Goal: Task Accomplishment & Management: Complete application form

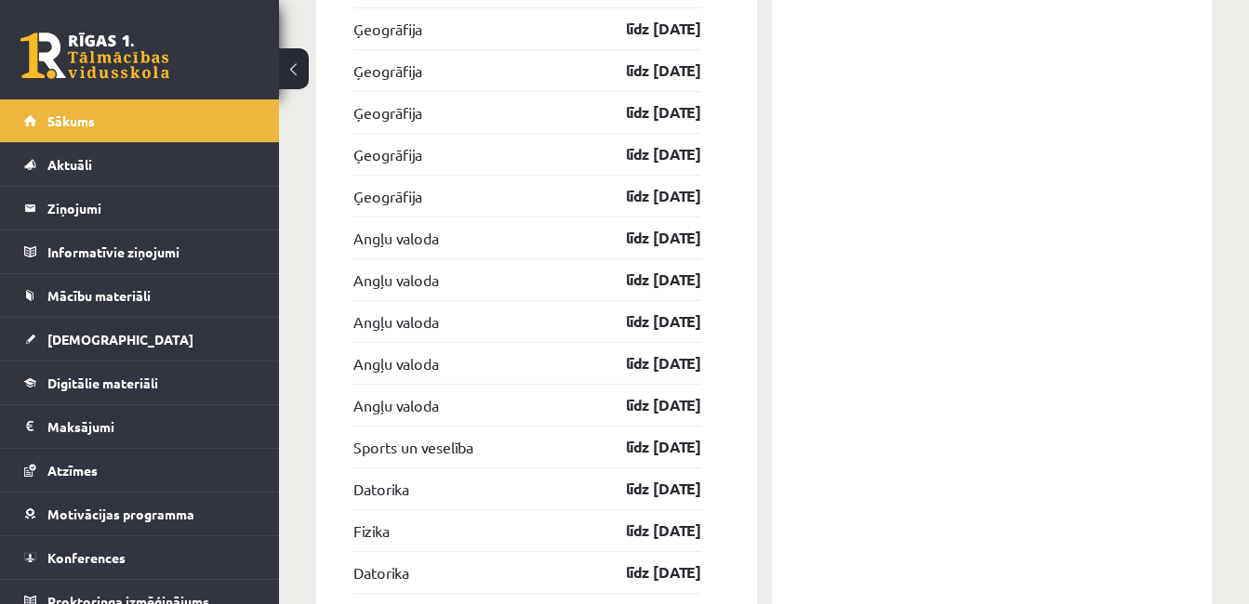
scroll to position [3161, 0]
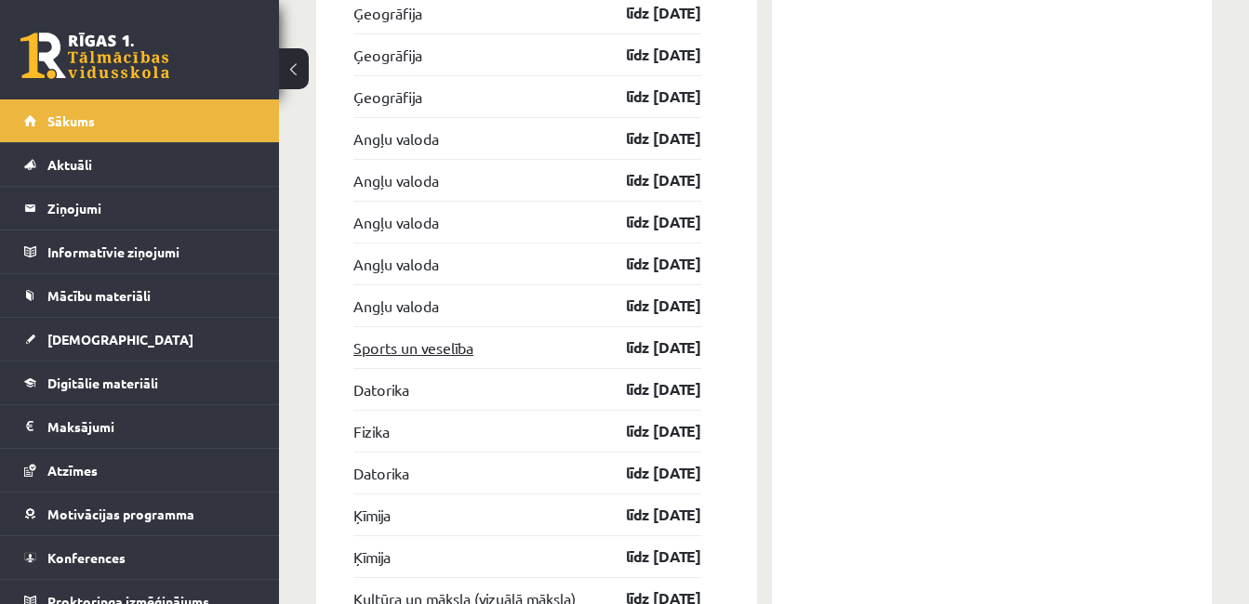
click at [442, 350] on link "Sports un veselība" at bounding box center [413, 348] width 120 height 22
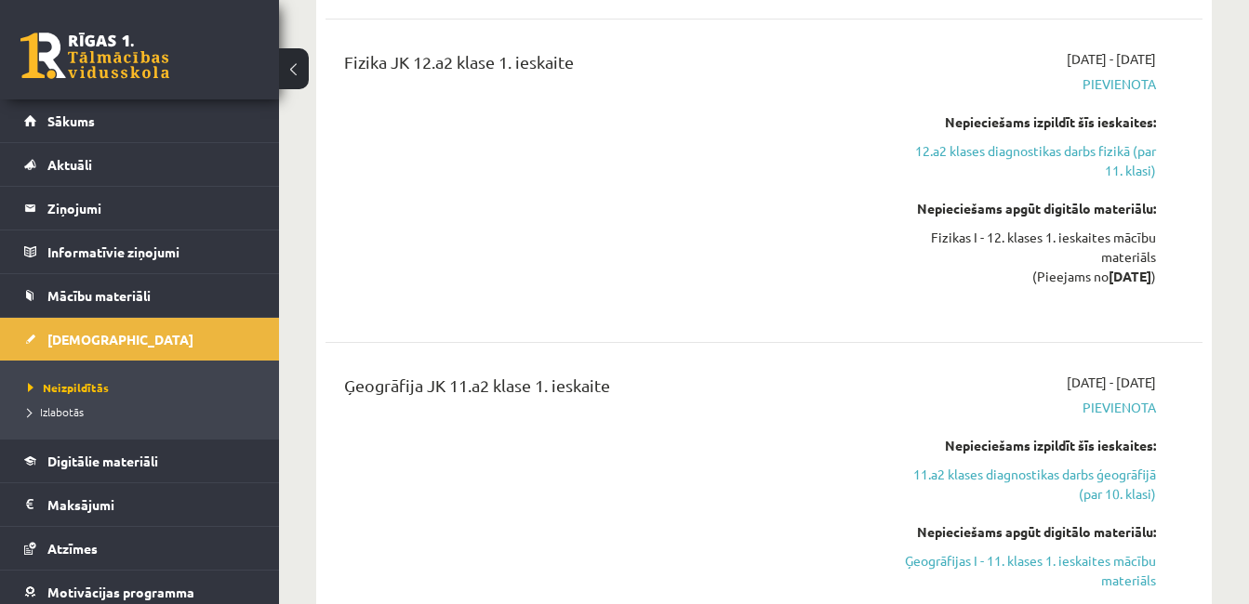
scroll to position [8181, 0]
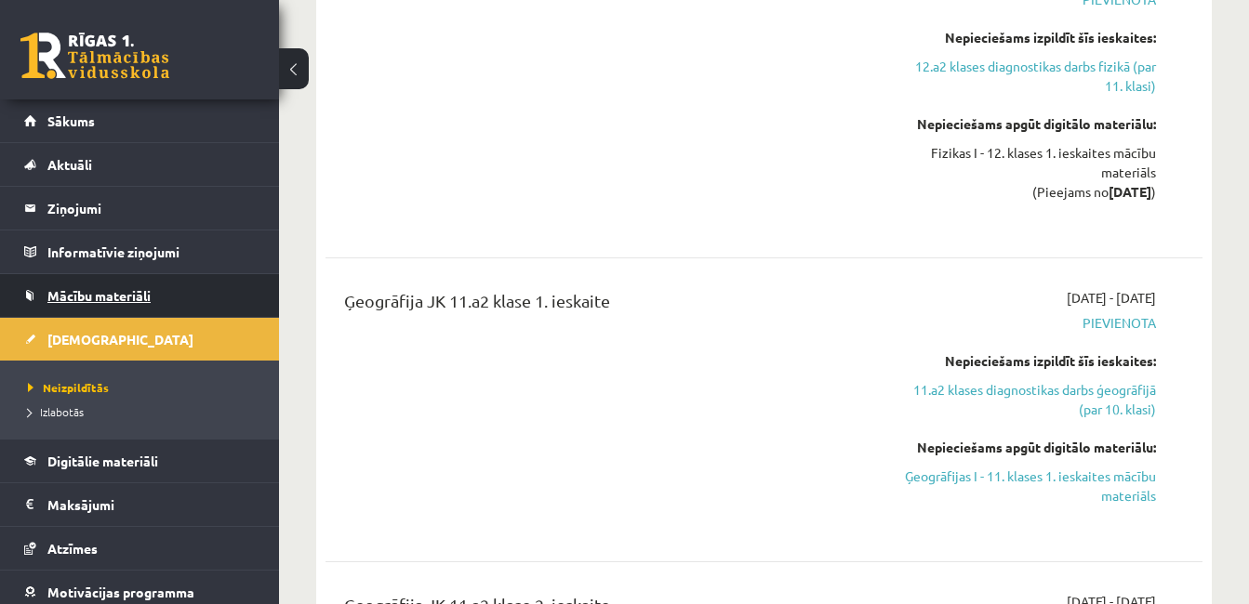
click at [99, 284] on link "Mācību materiāli" at bounding box center [139, 295] width 231 height 43
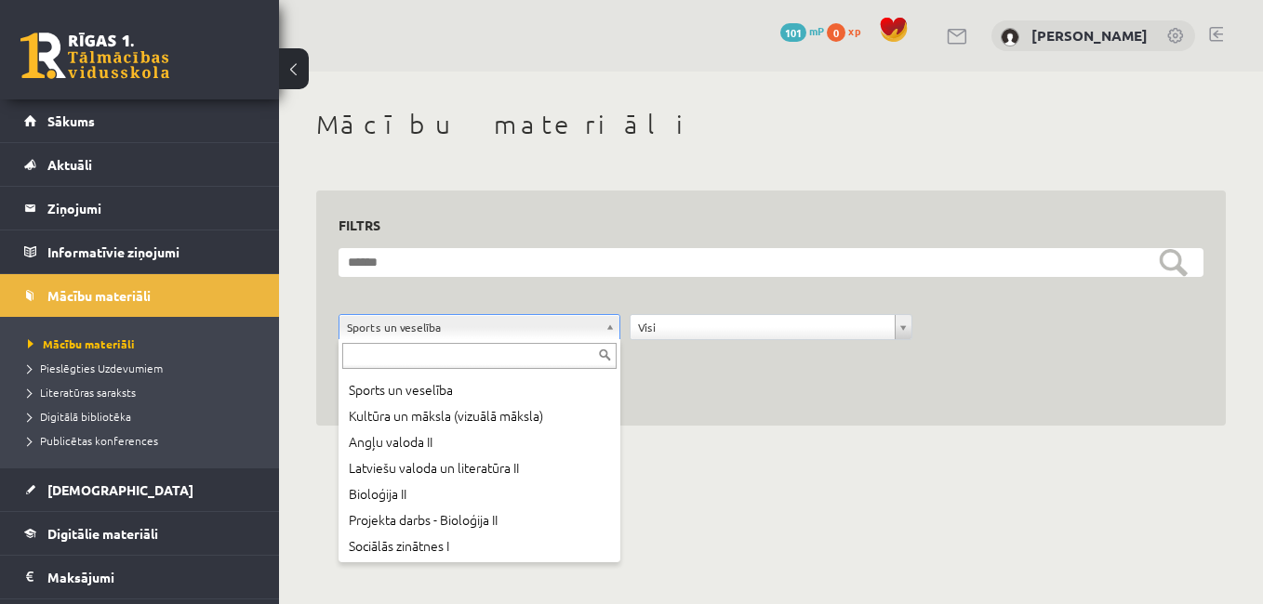
scroll to position [257, 0]
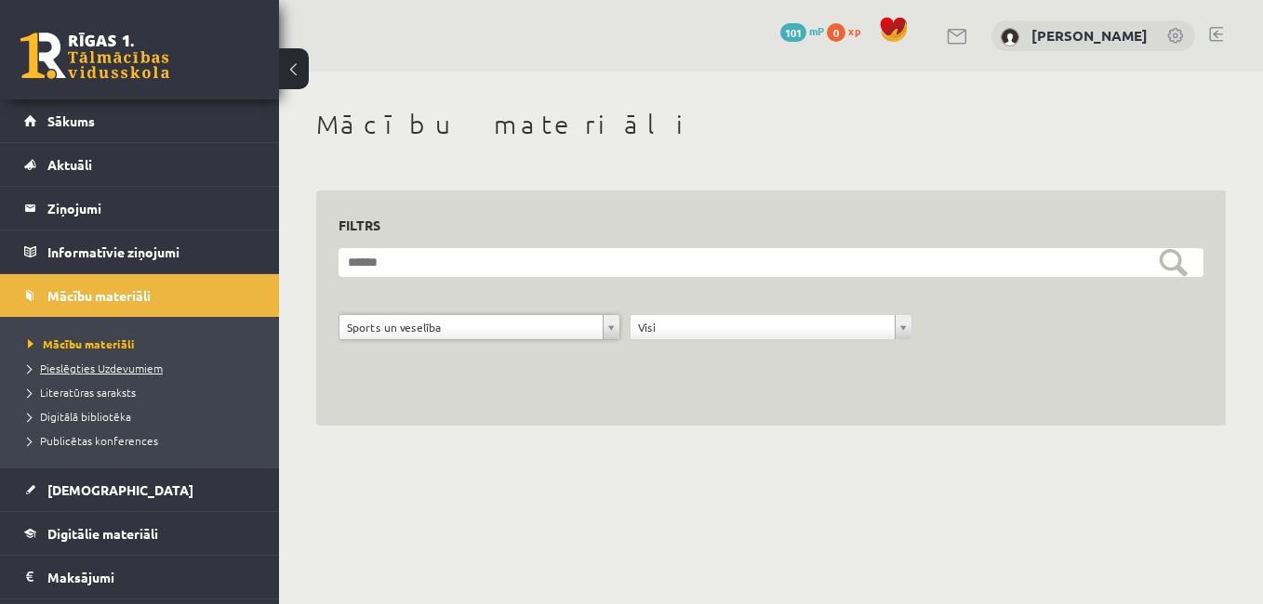
click at [111, 371] on span "Pieslēgties Uzdevumiem" at bounding box center [95, 368] width 135 height 15
click at [117, 404] on li "Digitālā bibliotēka" at bounding box center [144, 416] width 232 height 24
click at [117, 407] on li "Digitālā bibliotēka" at bounding box center [144, 416] width 232 height 24
click at [111, 420] on span "Digitālā bibliotēka" at bounding box center [87, 416] width 118 height 15
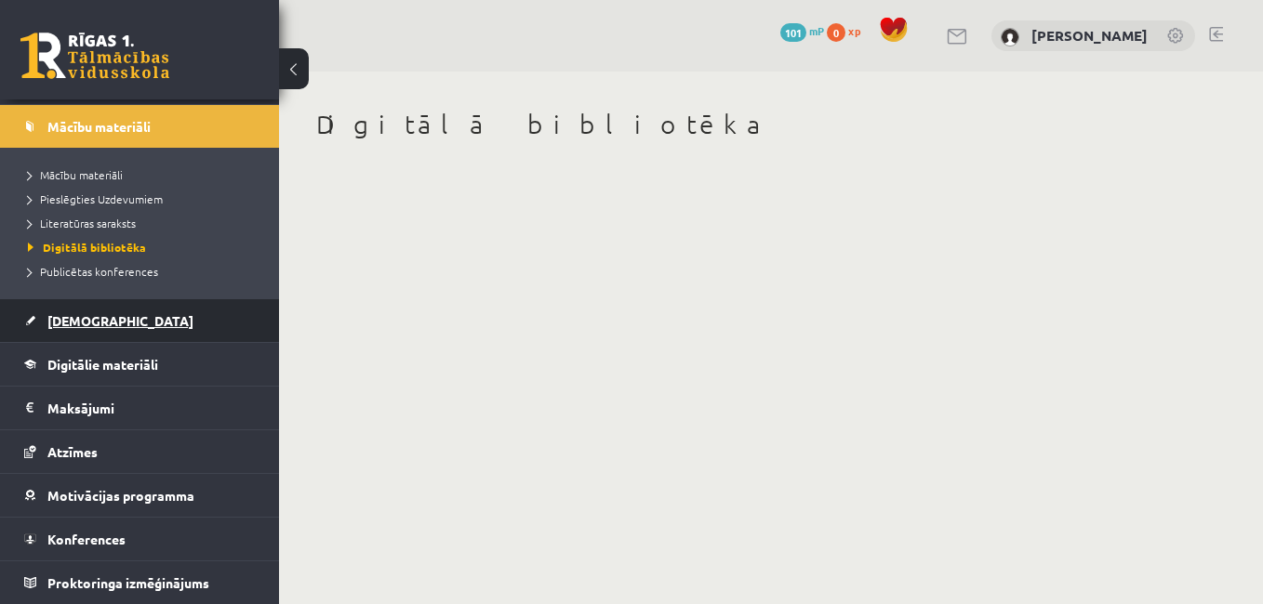
click at [76, 320] on span "[DEMOGRAPHIC_DATA]" at bounding box center [120, 320] width 146 height 17
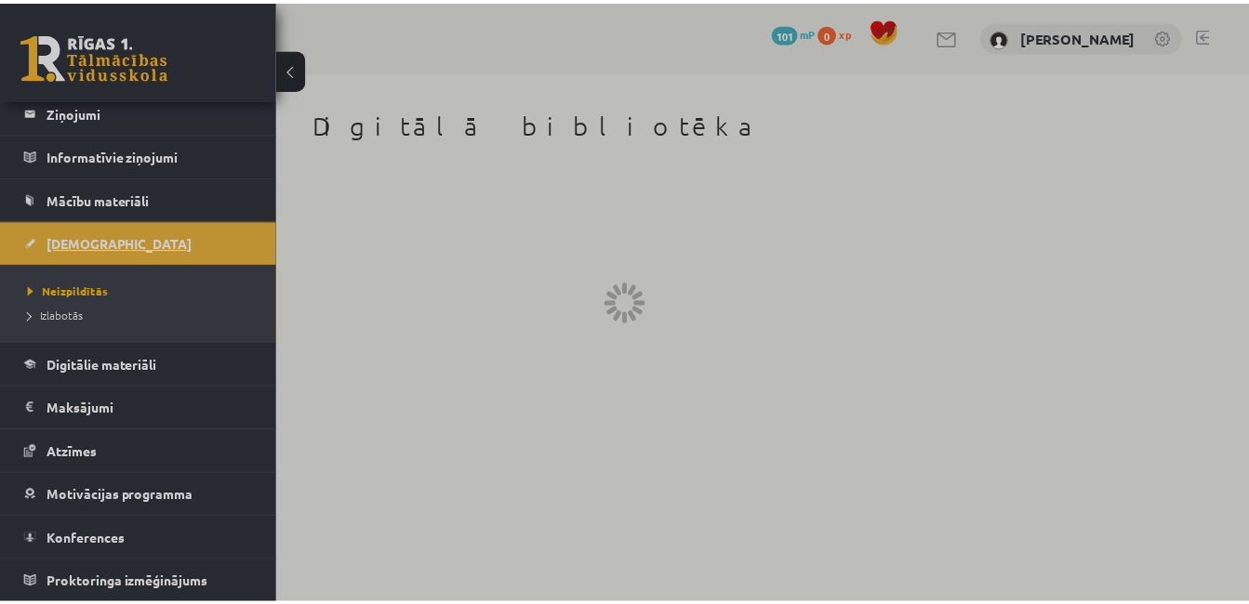
scroll to position [97, 0]
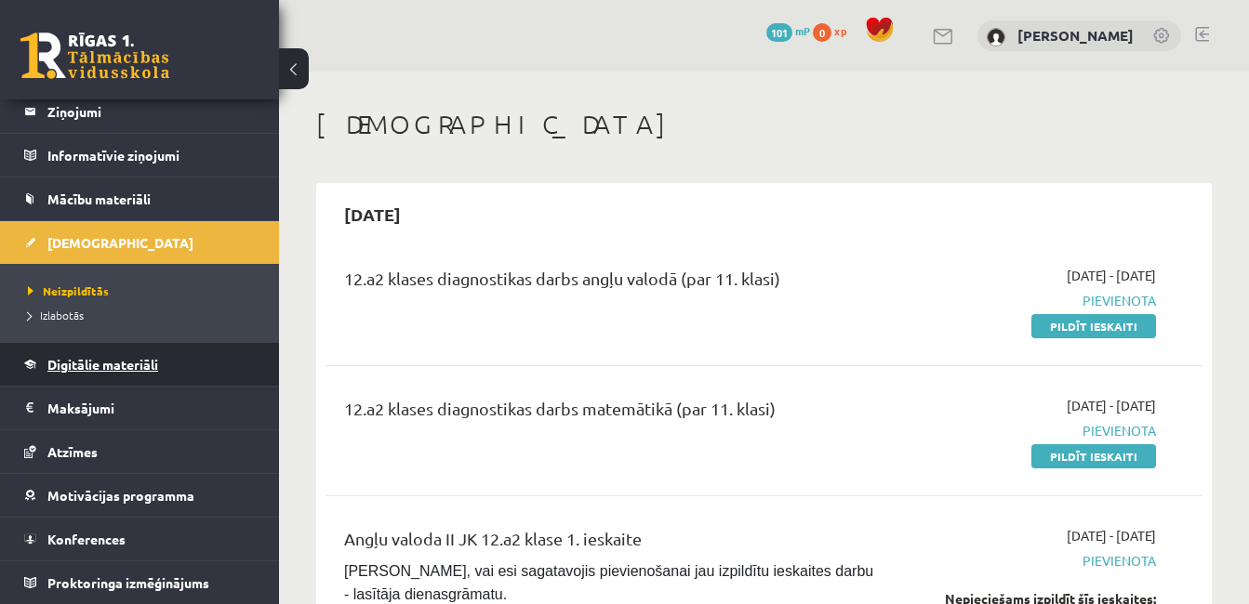
click at [94, 367] on span "Digitālie materiāli" at bounding box center [102, 364] width 111 height 17
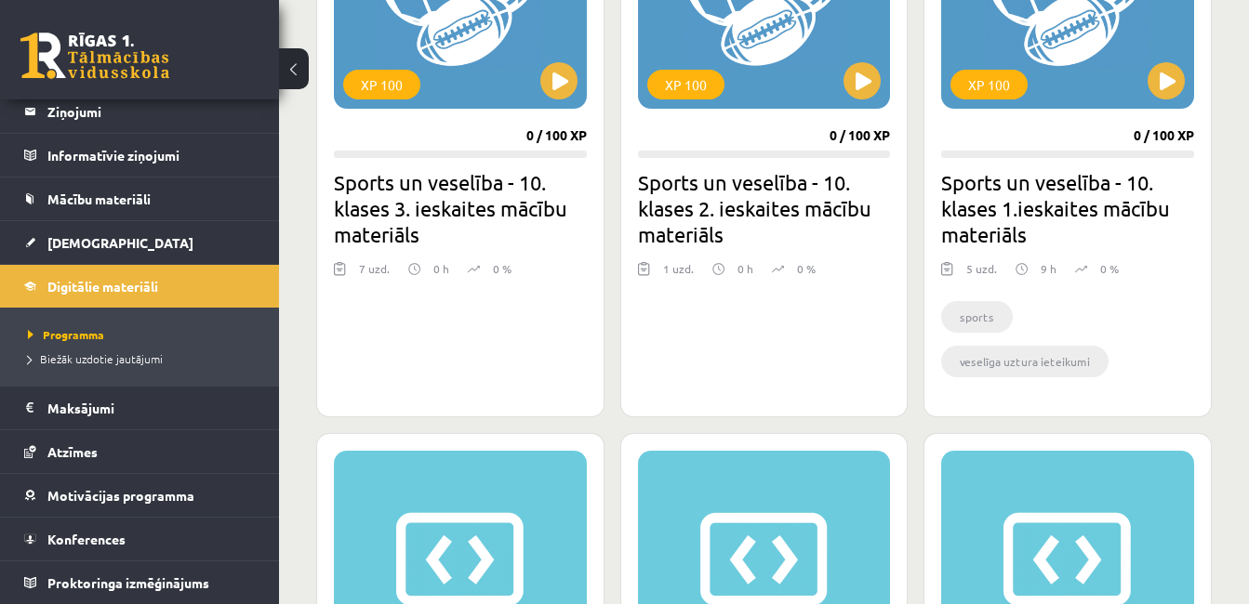
scroll to position [7251, 0]
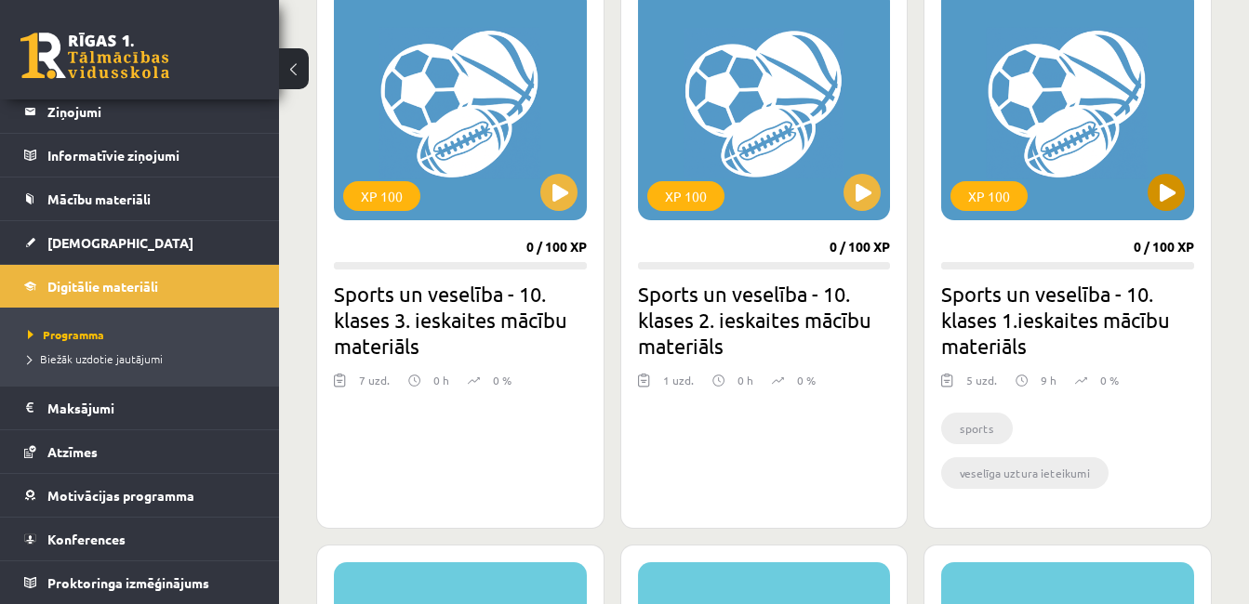
click at [1012, 146] on div "XP 100" at bounding box center [1067, 104] width 253 height 232
click at [1017, 177] on div "XP 100" at bounding box center [1067, 104] width 253 height 232
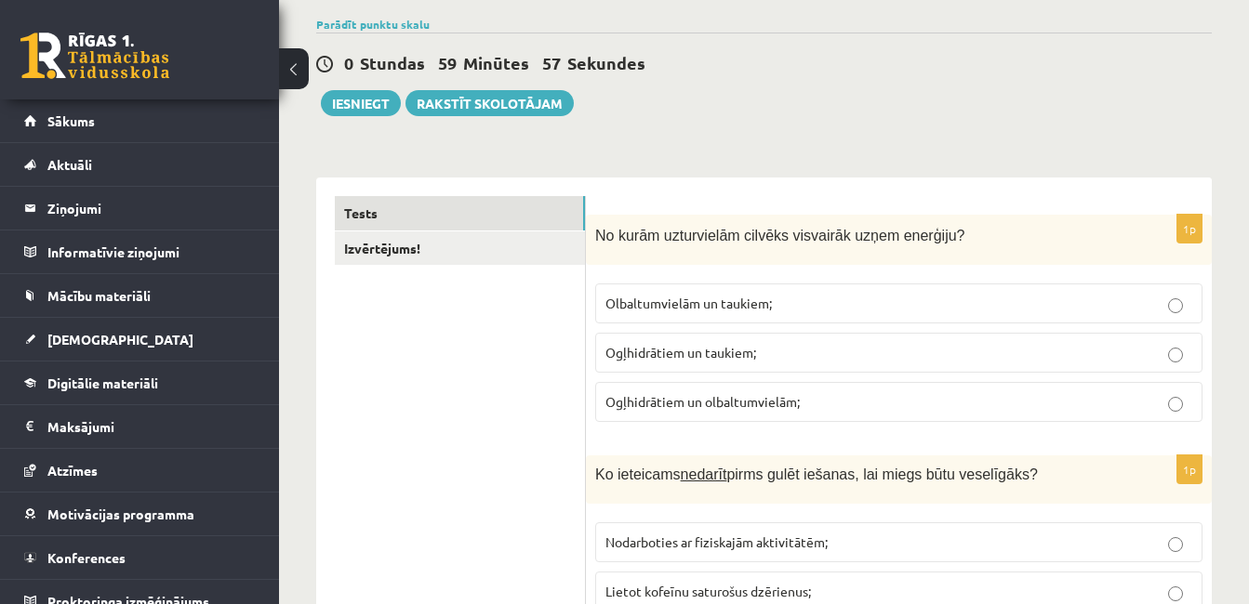
scroll to position [186, 0]
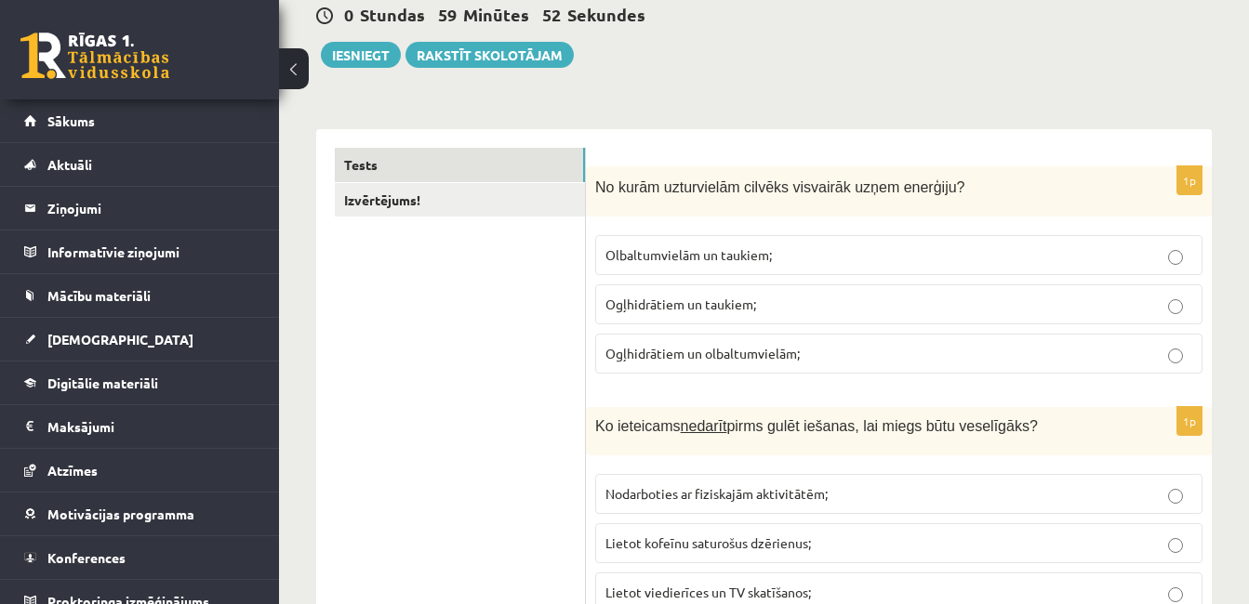
click at [722, 175] on div "No kurām uzturvielām cilvēks visvairāk uzņem enerģiju?" at bounding box center [899, 191] width 626 height 51
drag, startPoint x: 722, startPoint y: 175, endPoint x: 722, endPoint y: 192, distance: 16.7
click at [722, 192] on span "No kurām uzturvielām cilvēks visvairāk uzņem enerģiju?" at bounding box center [779, 187] width 369 height 16
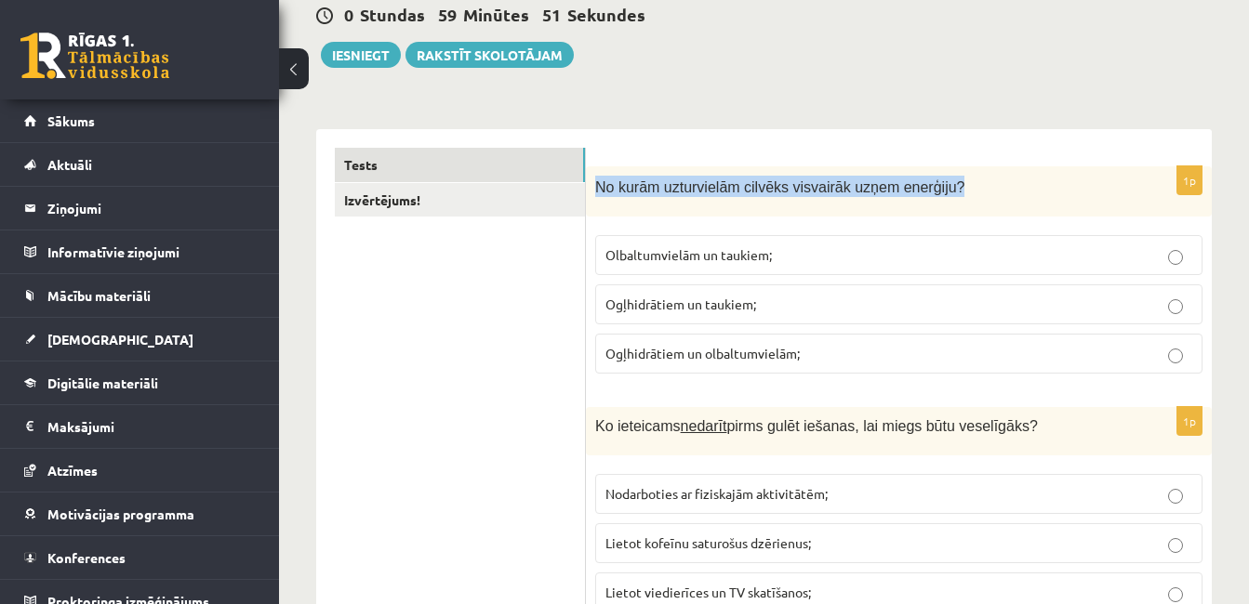
click at [722, 192] on span "No kurām uzturvielām cilvēks visvairāk uzņem enerģiju?" at bounding box center [779, 187] width 369 height 16
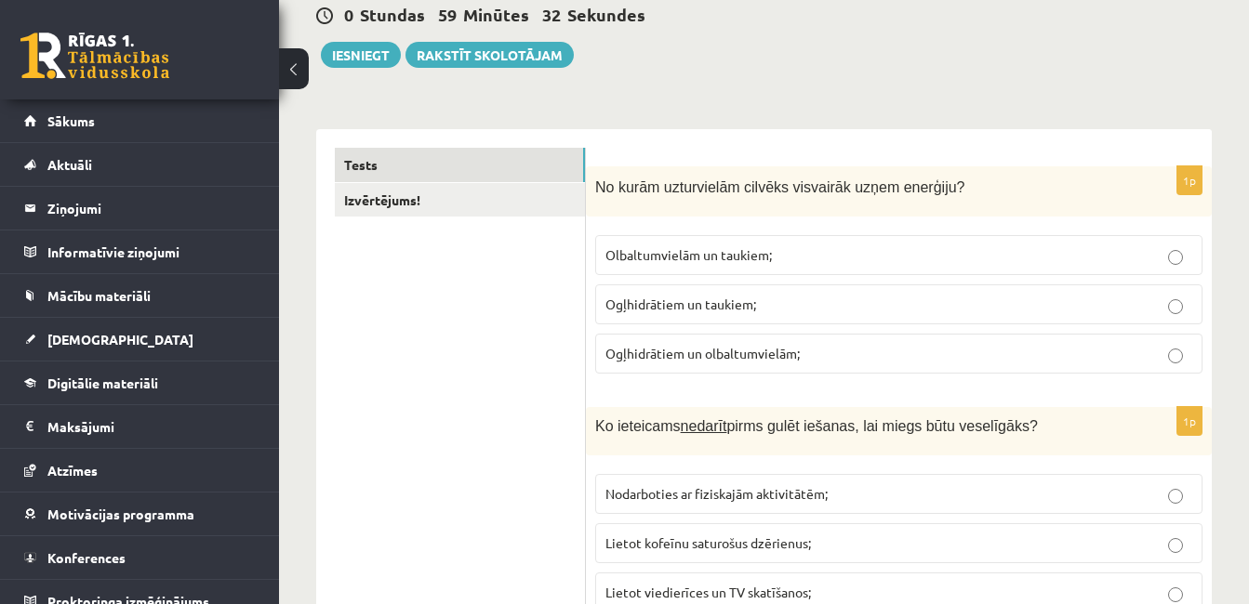
click at [698, 305] on span "Ogļhidrātiem un taukiem;" at bounding box center [680, 304] width 151 height 17
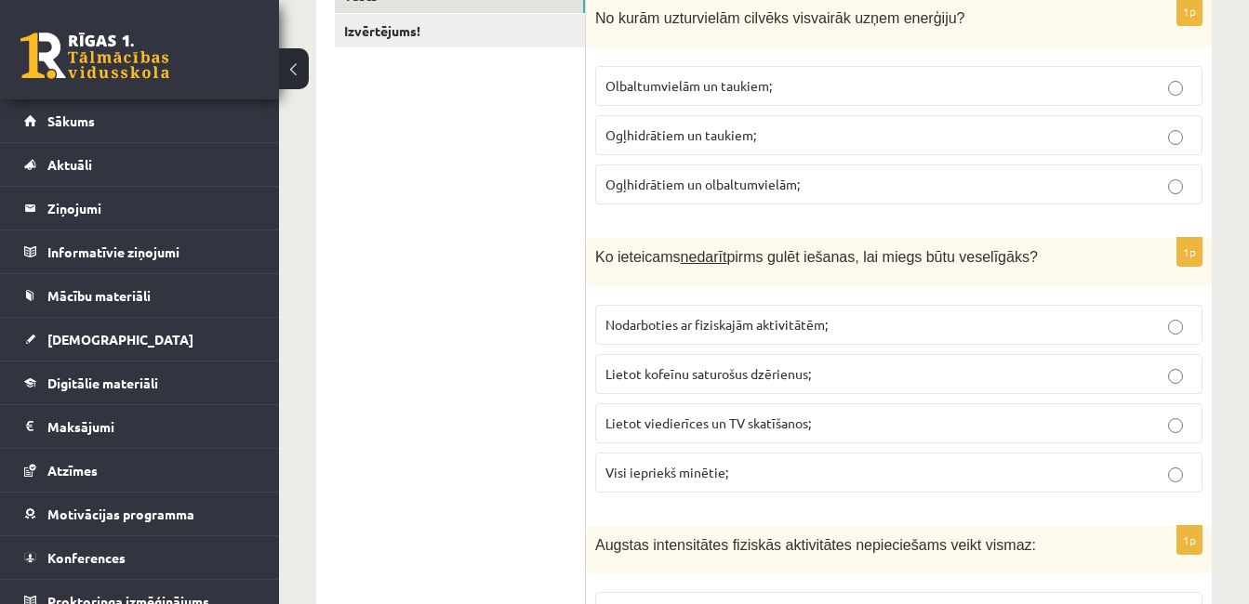
scroll to position [372, 0]
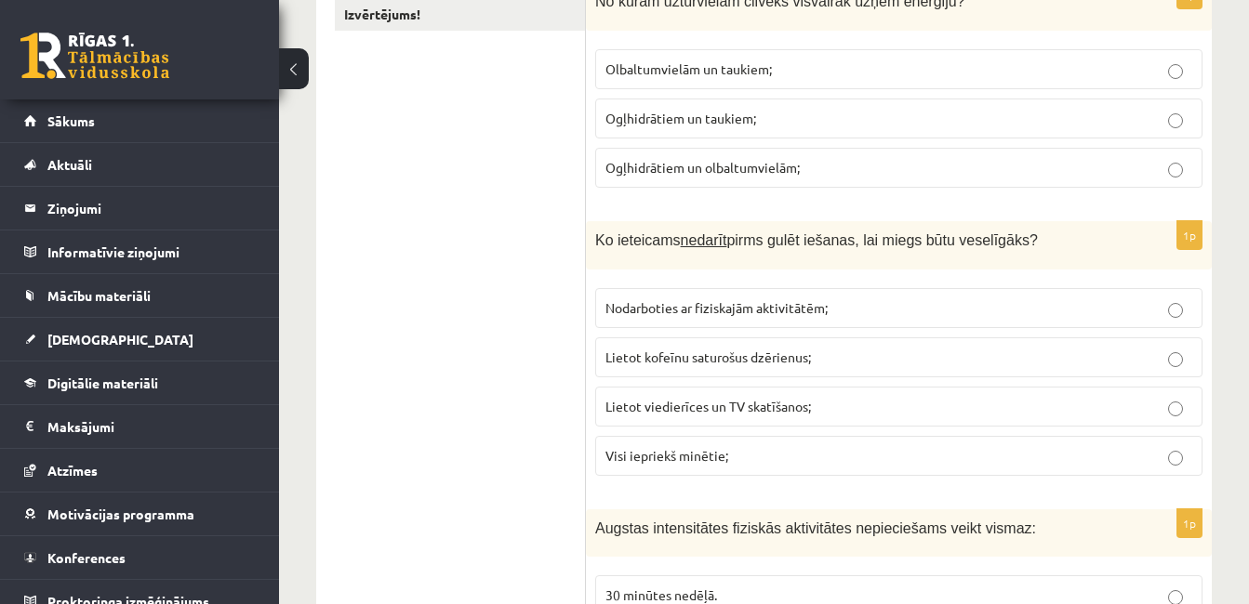
click at [807, 360] on span "Lietot kofeīnu saturošus dzērienus;" at bounding box center [707, 357] width 205 height 17
click at [795, 403] on span "Lietot viedierīces un TV skatīšanos;" at bounding box center [707, 406] width 205 height 17
click at [781, 440] on label "Visi iepriekš minētie;" at bounding box center [898, 456] width 607 height 40
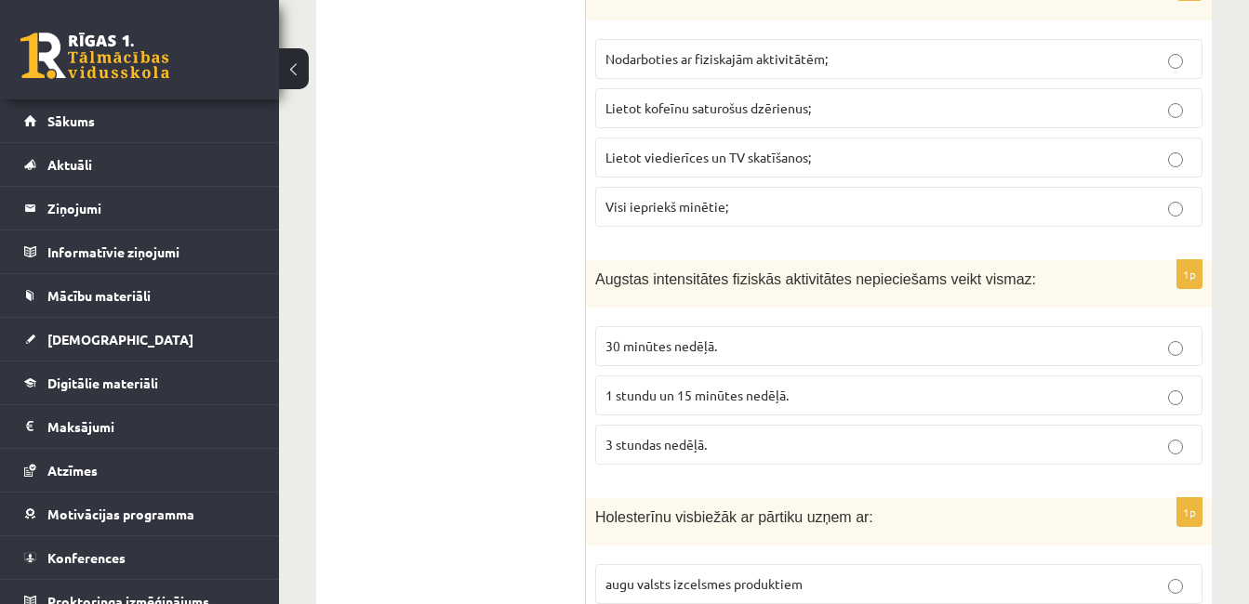
scroll to position [651, 0]
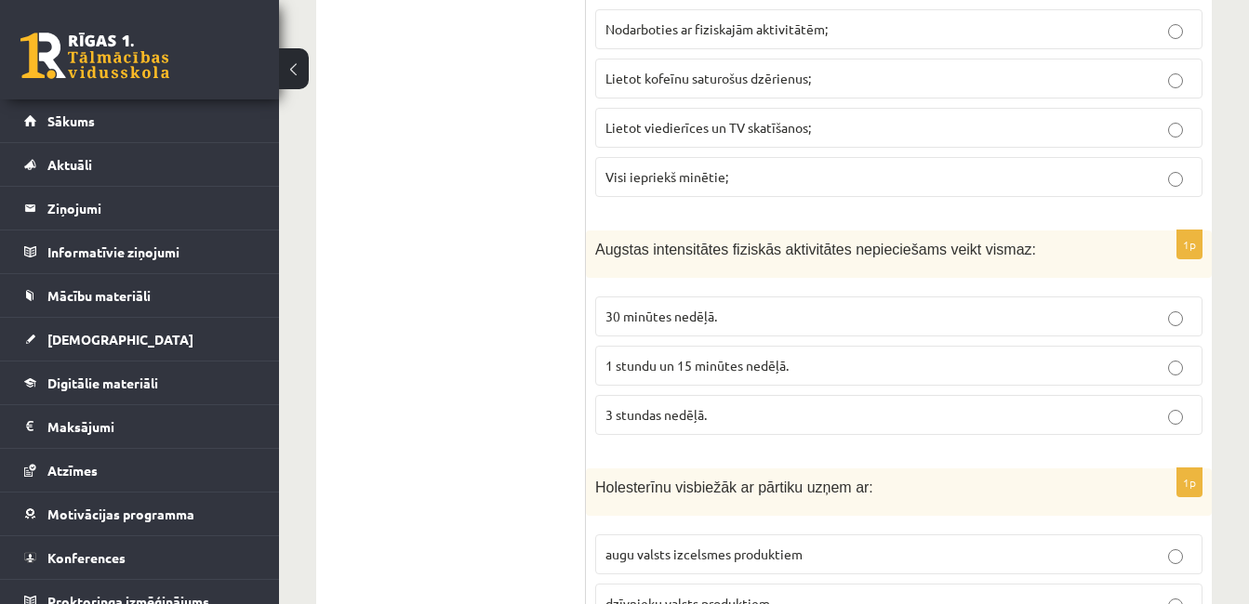
click at [759, 252] on span "Augstas intensitātes fiziskās aktivitātes nepieciešams veikt vismaz:" at bounding box center [815, 250] width 441 height 16
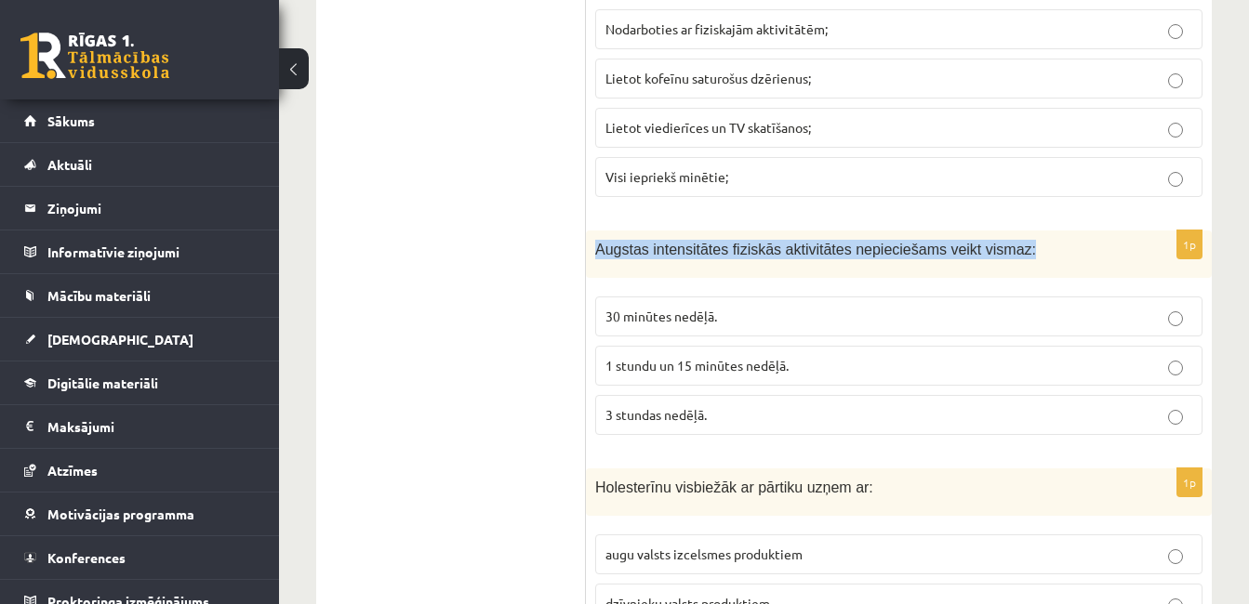
click at [759, 252] on span "Augstas intensitātes fiziskās aktivitātes nepieciešams veikt vismaz:" at bounding box center [815, 250] width 441 height 16
copy div "Augstas intensitātes fiziskās aktivitātes nepieciešams veikt vismaz:"
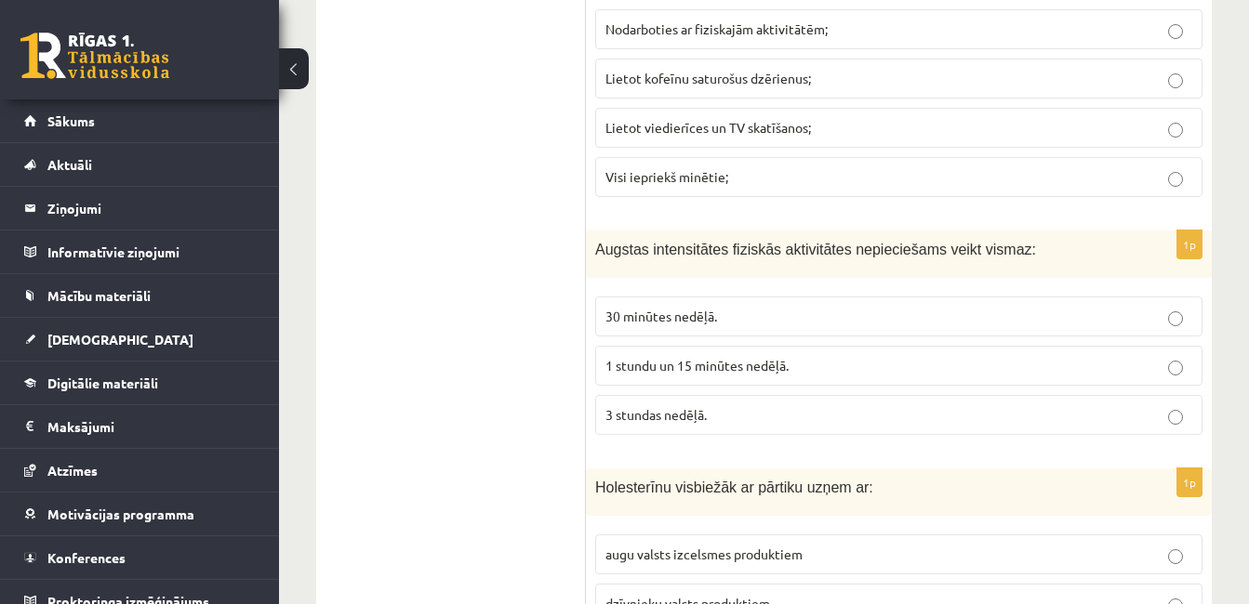
click at [748, 363] on span "1 stundu un 15 minūtes nedēļā." at bounding box center [696, 365] width 183 height 17
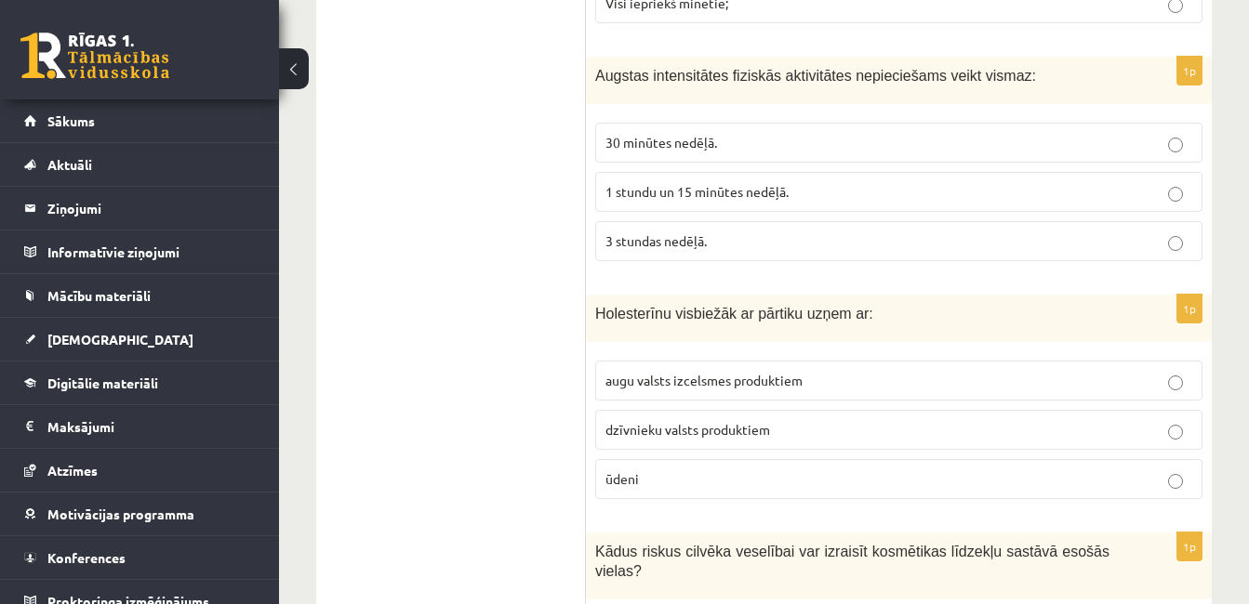
scroll to position [837, 0]
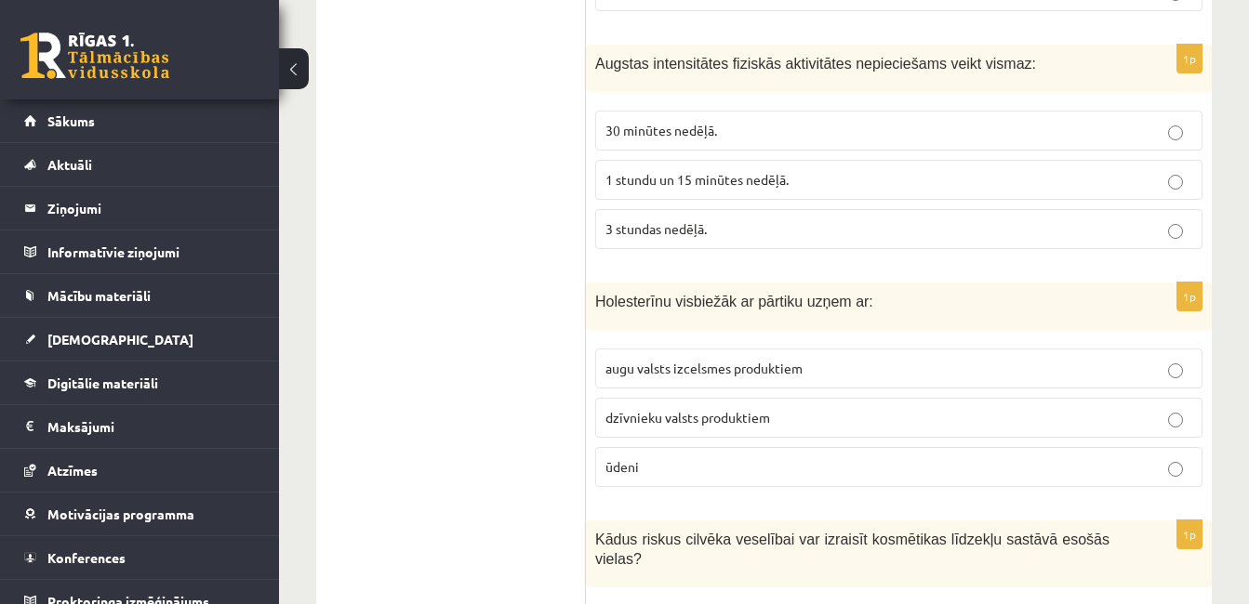
click at [687, 423] on span "dzīvnieku valsts produktiem" at bounding box center [687, 417] width 165 height 17
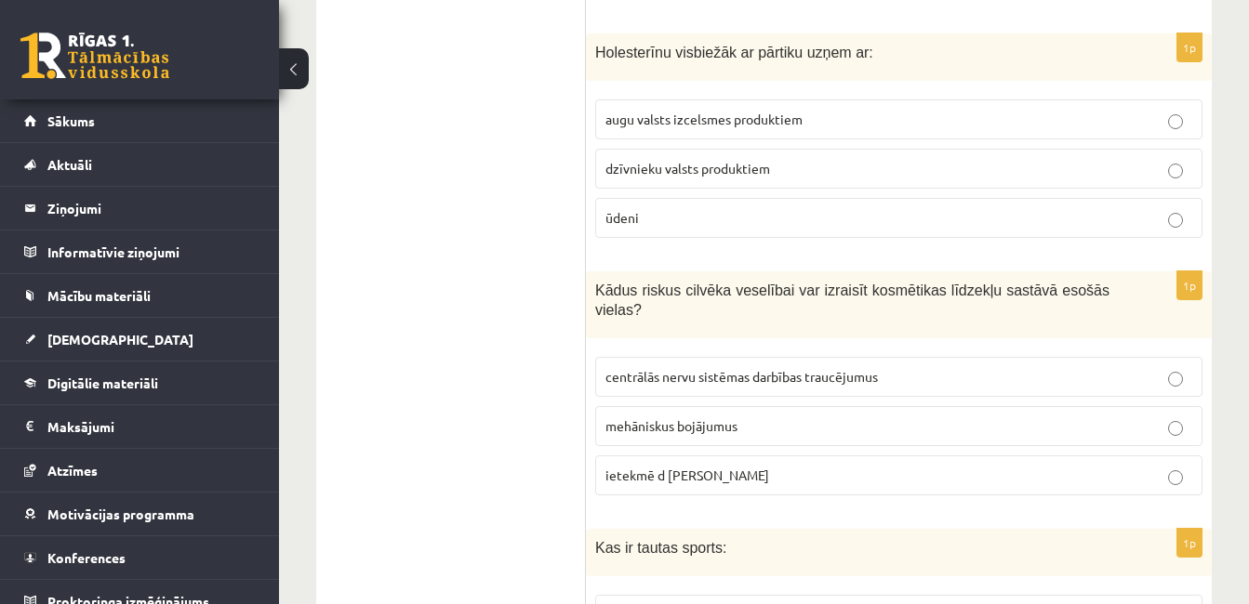
scroll to position [1116, 0]
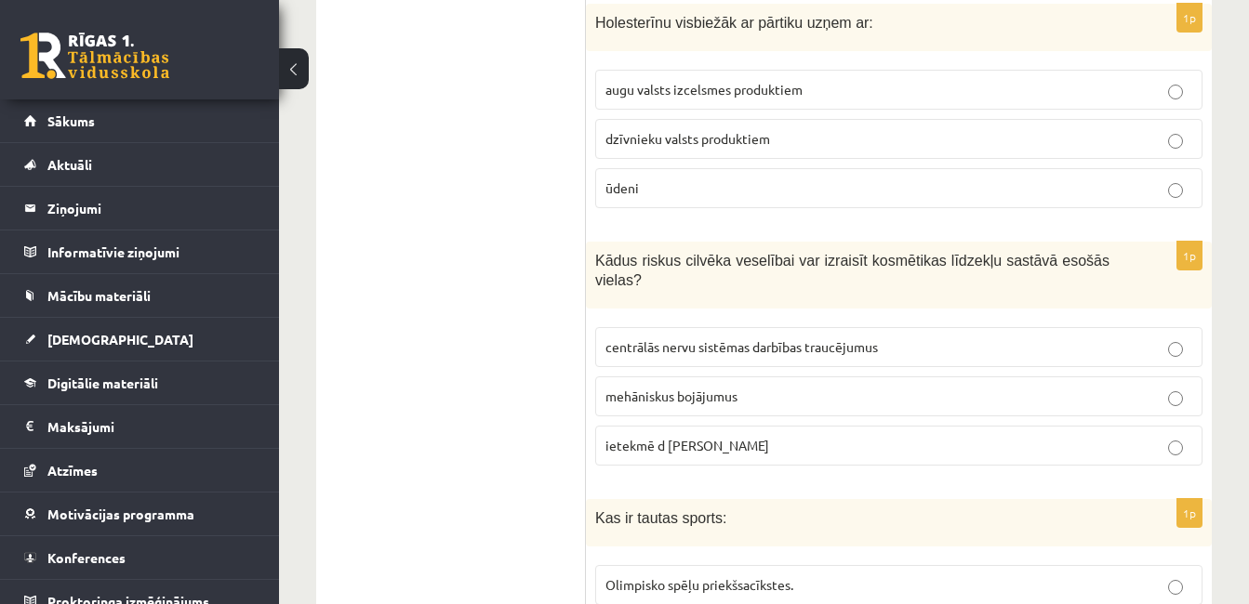
click at [697, 264] on span "Kādus riskus cilvēka veselībai var izraisīt kosmētikas līdzekļu sastāvā esošās …" at bounding box center [852, 270] width 514 height 35
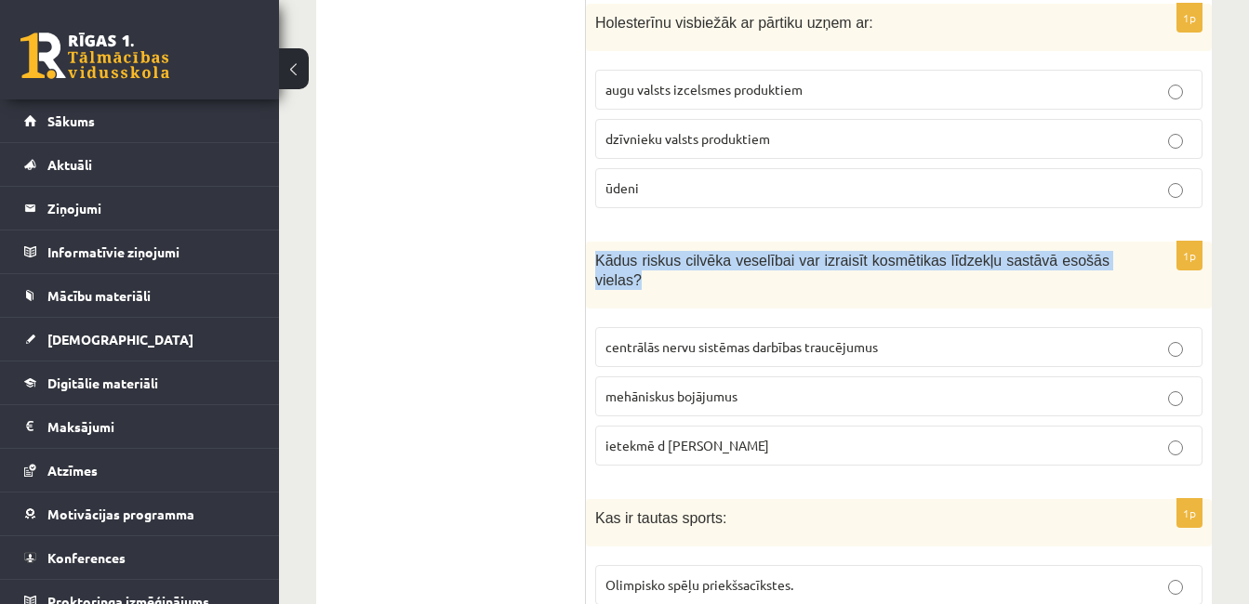
click at [697, 264] on span "Kādus riskus cilvēka veselībai var izraisīt kosmētikas līdzekļu sastāvā esošās …" at bounding box center [852, 270] width 514 height 35
copy div "Kādus riskus cilvēka veselībai var izraisīt kosmētikas līdzekļu sastāvā esošās …"
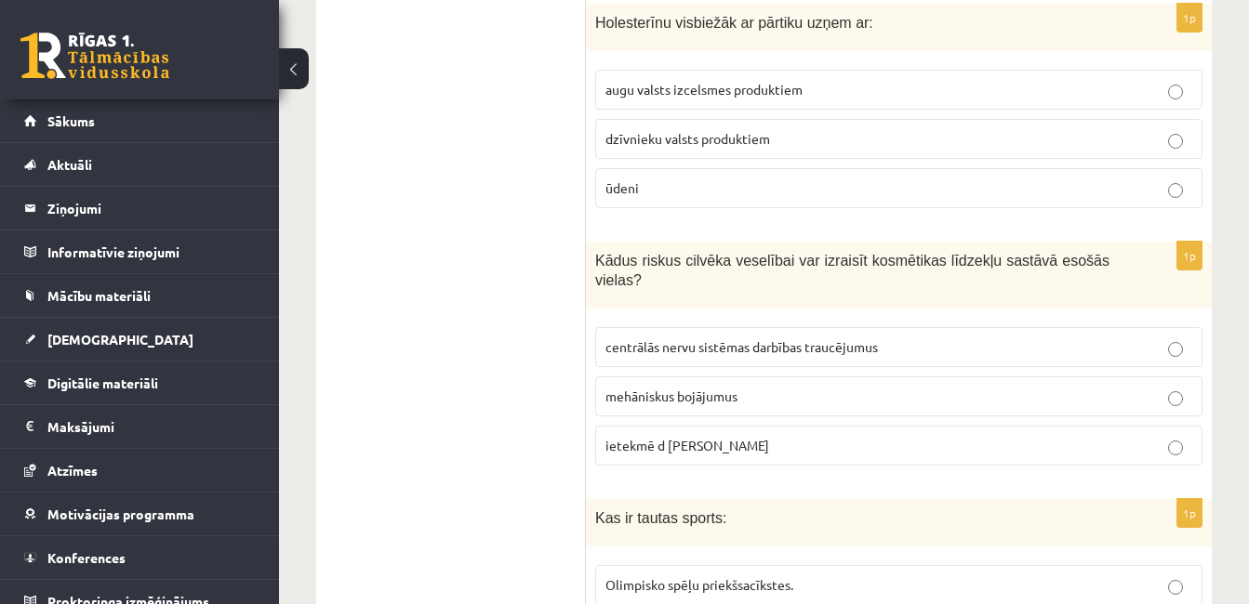
click at [634, 388] on span "mehāniskus bojājumus" at bounding box center [671, 396] width 132 height 17
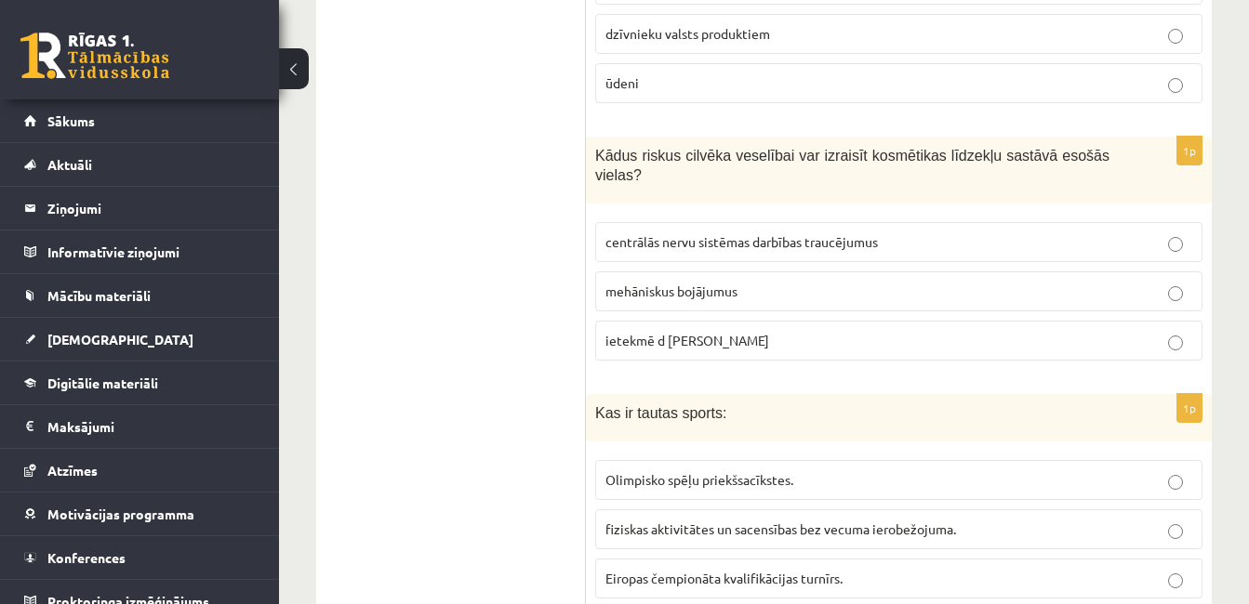
scroll to position [1302, 0]
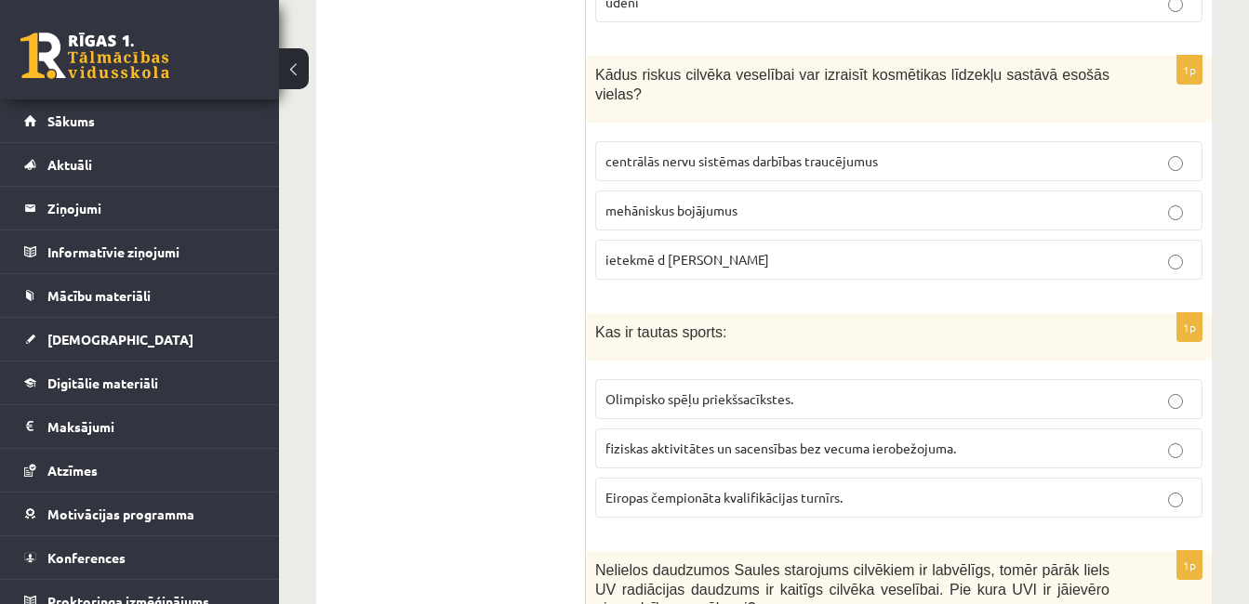
click at [642, 324] on span "Kas ir tautas sports:" at bounding box center [660, 332] width 131 height 16
copy div "Kas ir tautas sports:"
click at [680, 440] on span "fiziskas aktivitātes un sacensības bez vecuma ierobežojuma." at bounding box center [780, 448] width 350 height 17
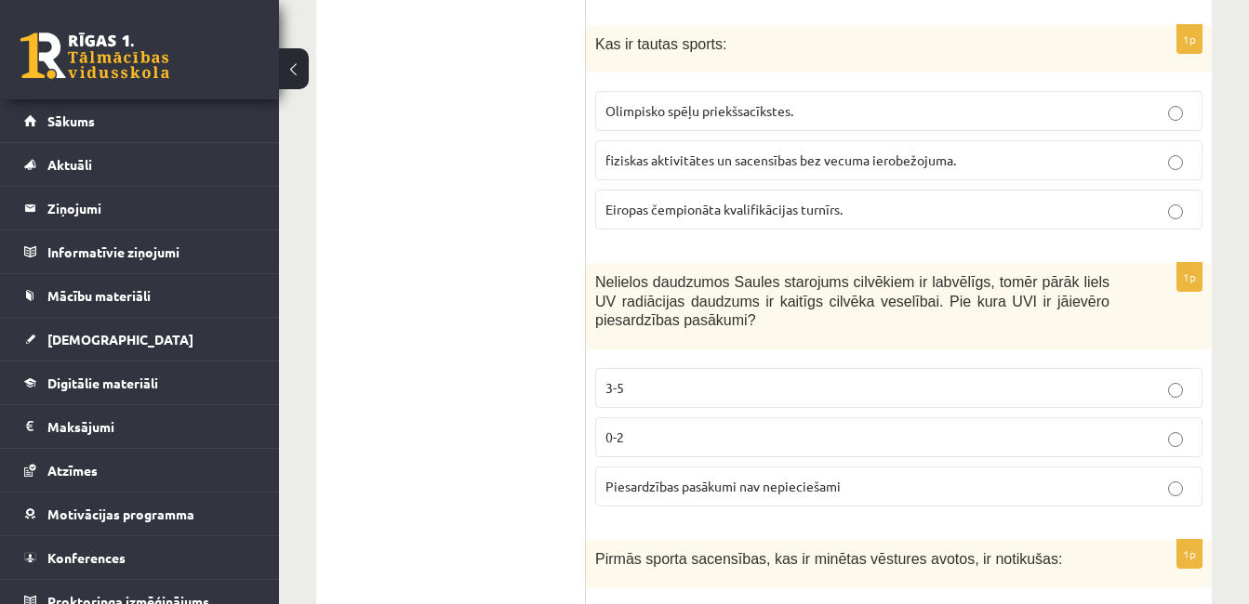
scroll to position [1673, 0]
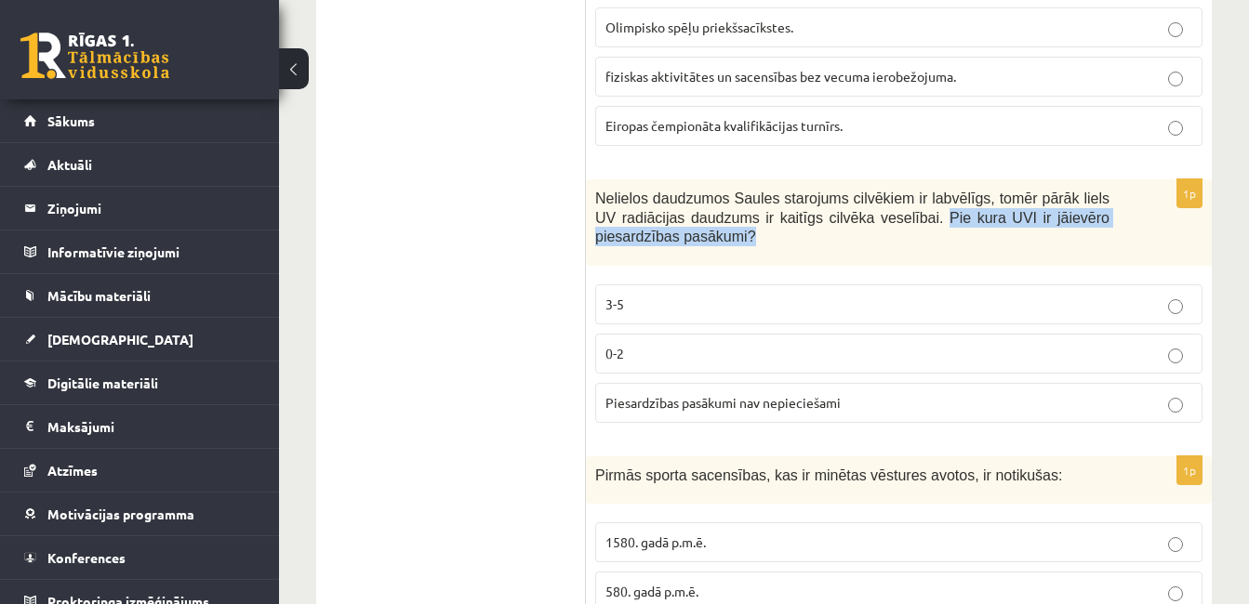
drag, startPoint x: 888, startPoint y: 197, endPoint x: 890, endPoint y: 211, distance: 14.1
click at [890, 211] on p "Nelielos daudzumos Saules starojums cilvēkiem ir labvēlīgs, tomēr pārāk liels U…" at bounding box center [852, 218] width 514 height 58
copy span "Pie kura UVI ir jāievēro piesardzības pasākumi?"
click at [635, 295] on p "3-5" at bounding box center [898, 305] width 587 height 20
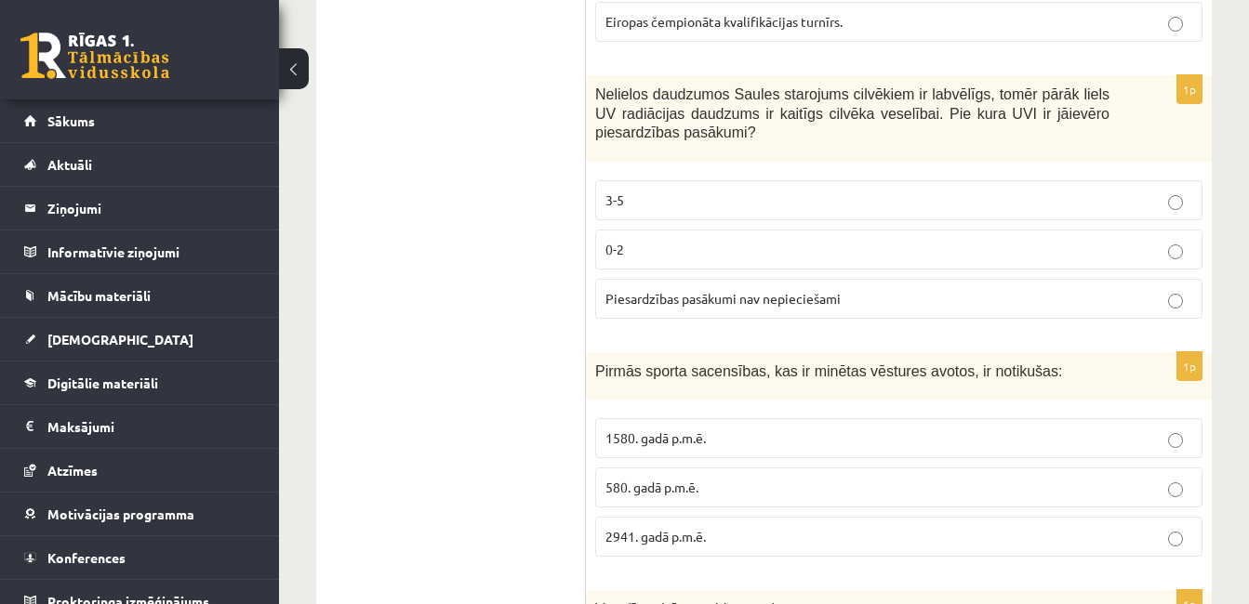
scroll to position [1859, 0]
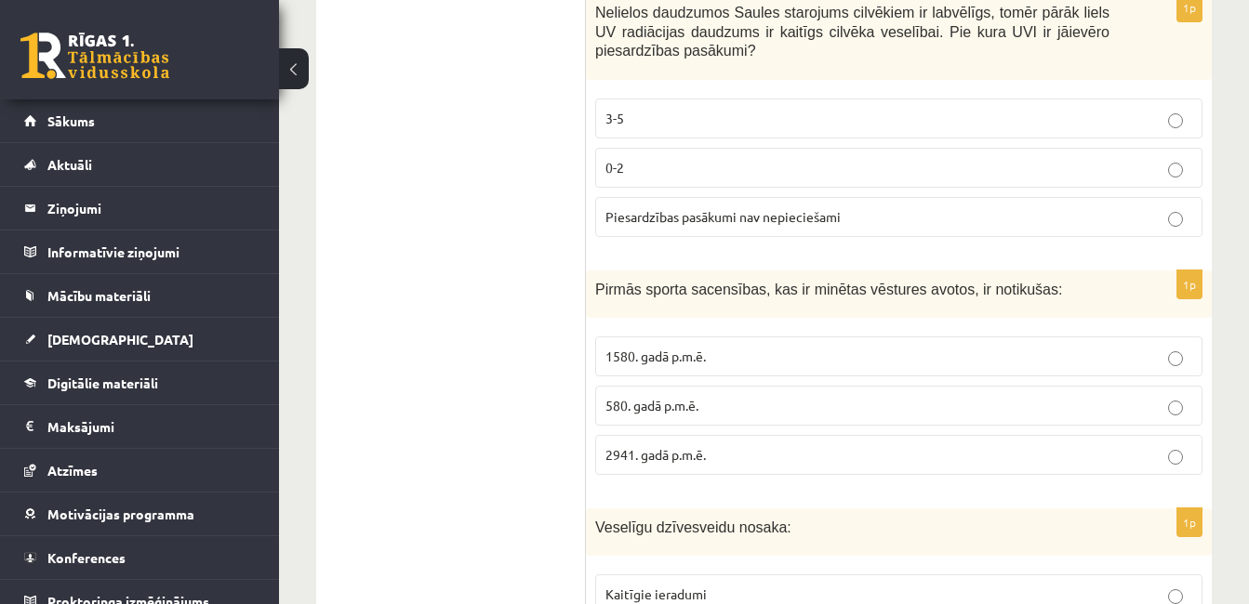
click at [654, 282] on span "Pirmās sporta sacensības, kas ir minētas vēstures avotos, ir notikušas:" at bounding box center [828, 290] width 467 height 16
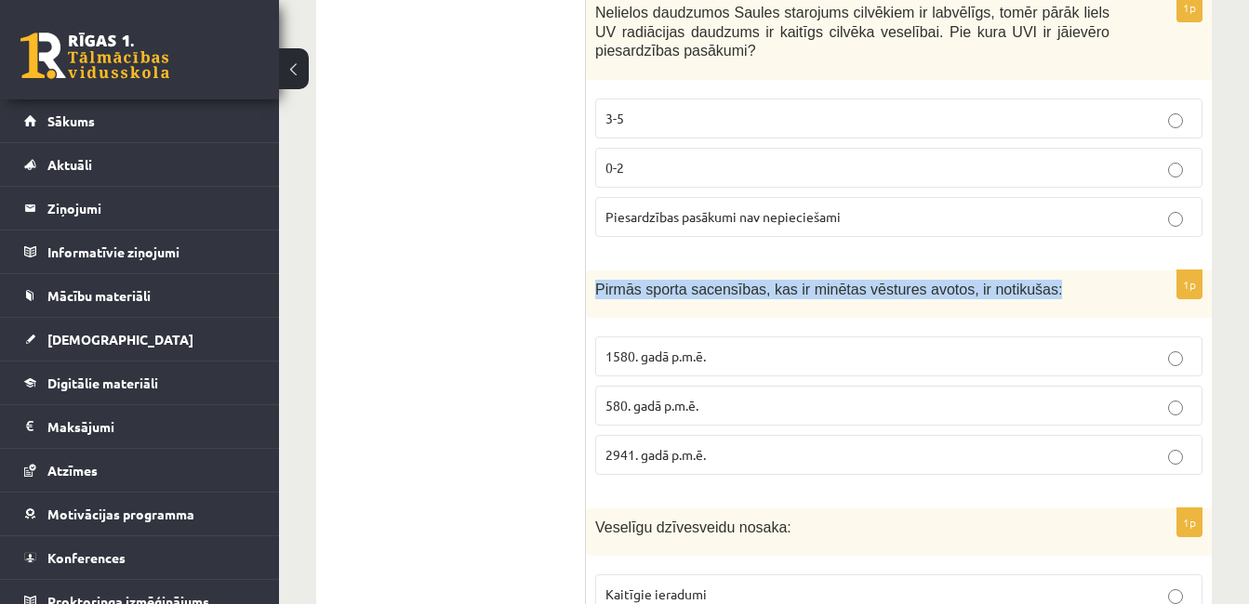
click at [654, 282] on span "Pirmās sporta sacensības, kas ir minētas vēstures avotos, ir notikušas:" at bounding box center [828, 290] width 467 height 16
copy div "Pirmās sporta sacensības, kas ir minētas vēstures avotos, ir notikušas:"
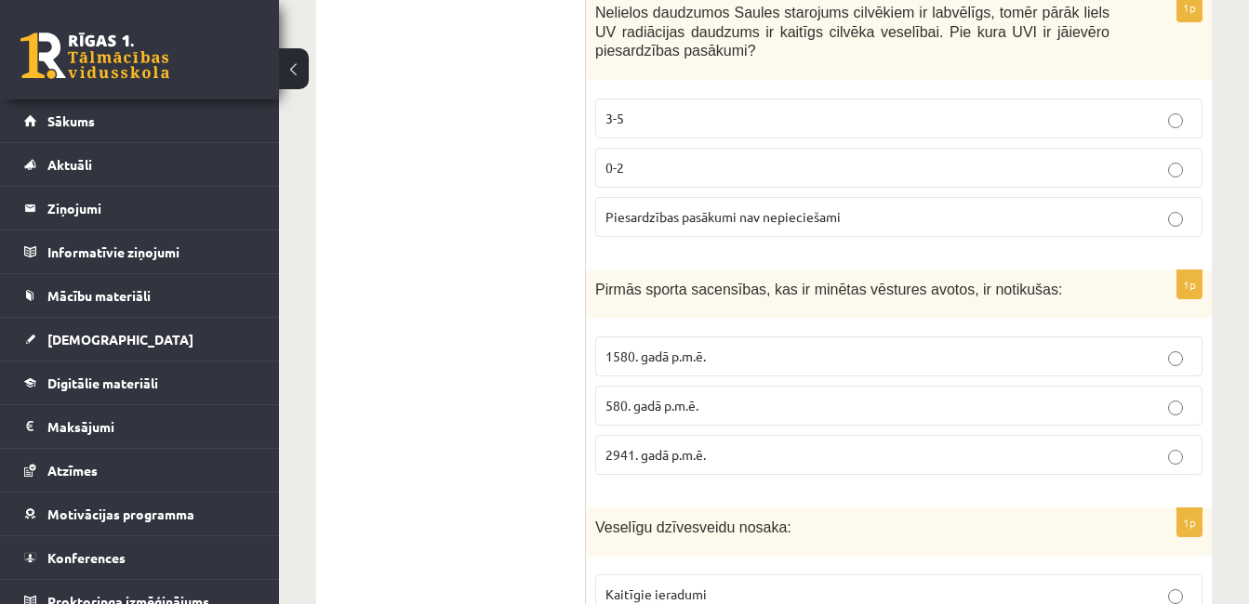
click at [756, 337] on label "1580. gadā p.m.ē." at bounding box center [898, 357] width 607 height 40
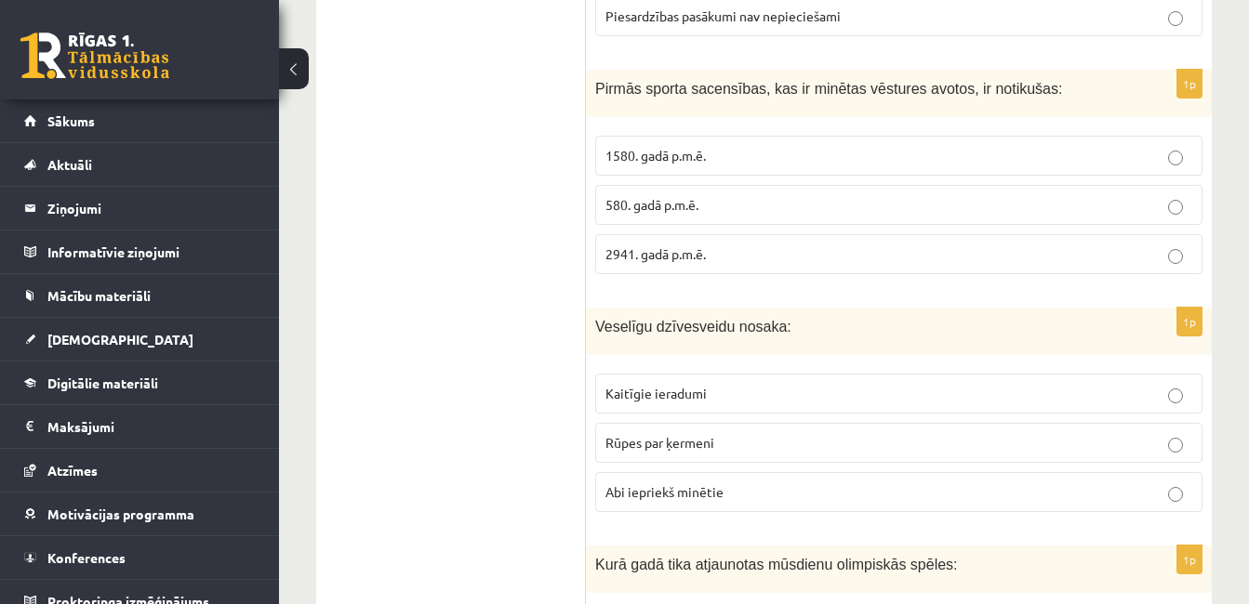
scroll to position [2138, 0]
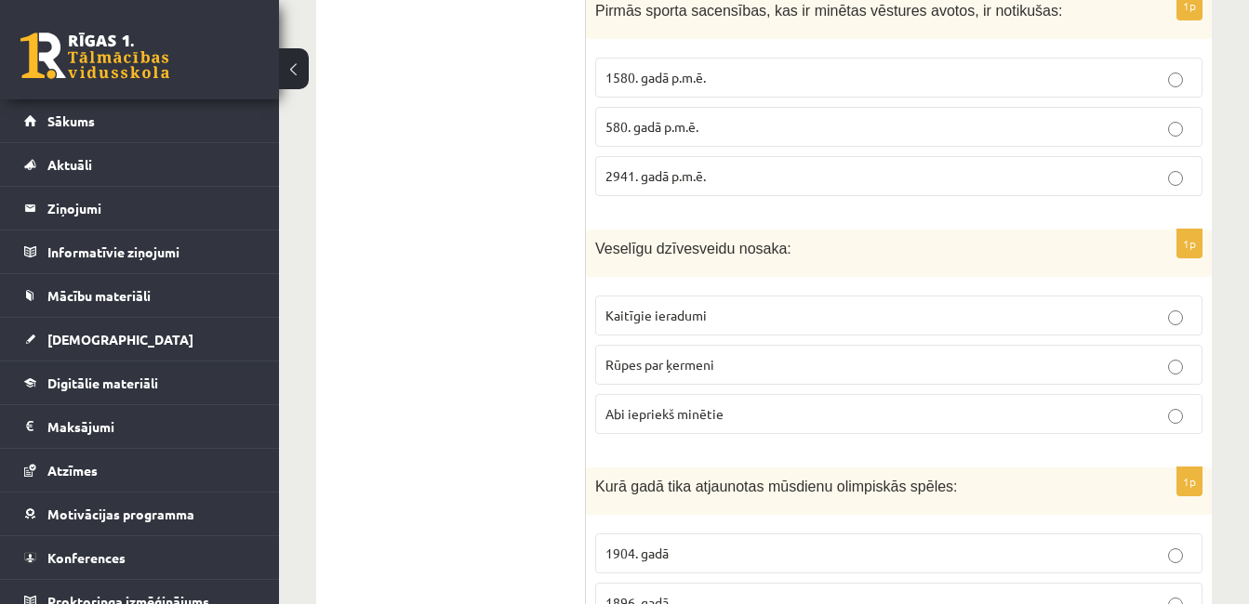
click at [702, 356] on span "Rūpes par ķermeni" at bounding box center [659, 364] width 109 height 17
click at [699, 241] on span "Veselīgu dzīvesveidu nosaka:" at bounding box center [693, 249] width 196 height 16
copy div "Veselīgu dzīvesveidu nosaka:"
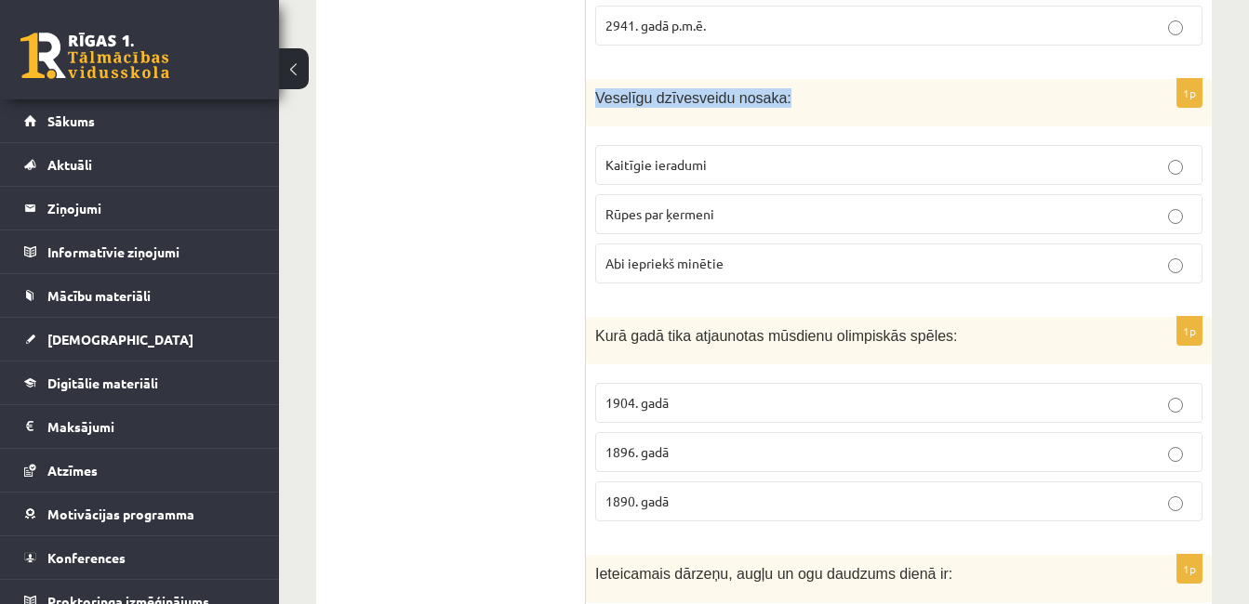
scroll to position [2324, 0]
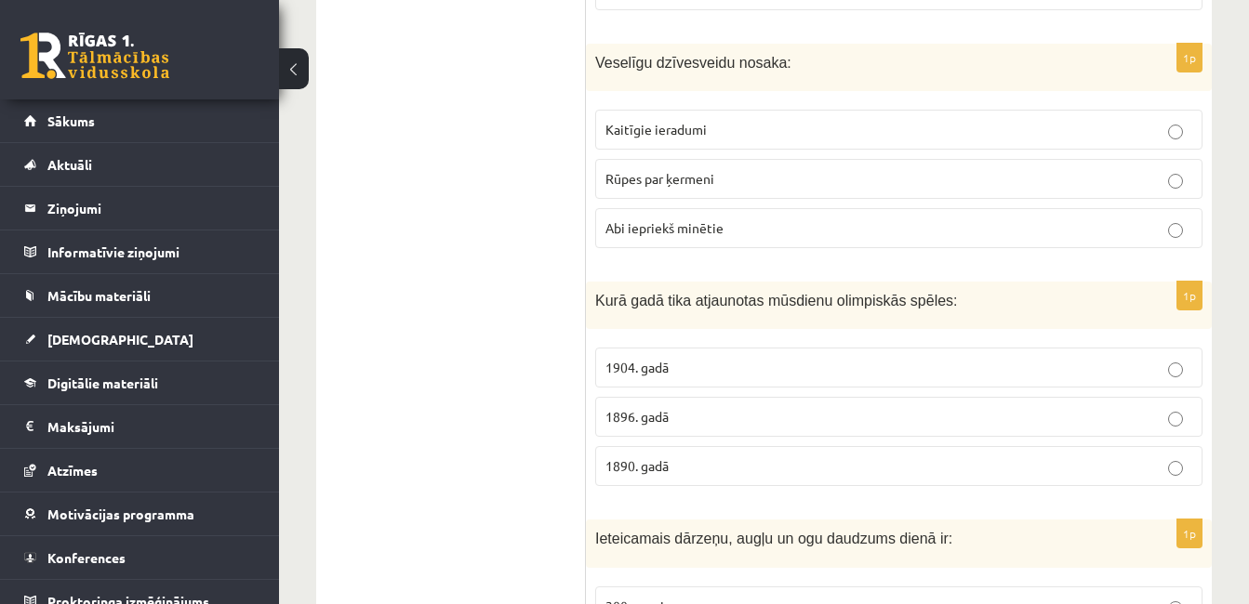
click at [738, 293] on span "Kurā gadā tika atjaunotas mūsdienu olimpiskās spēles:" at bounding box center [776, 301] width 363 height 16
copy div "Kurā gadā tika atjaunotas mūsdienu olimpiskās spēles:"
click at [718, 407] on p "1896. gadā" at bounding box center [898, 417] width 587 height 20
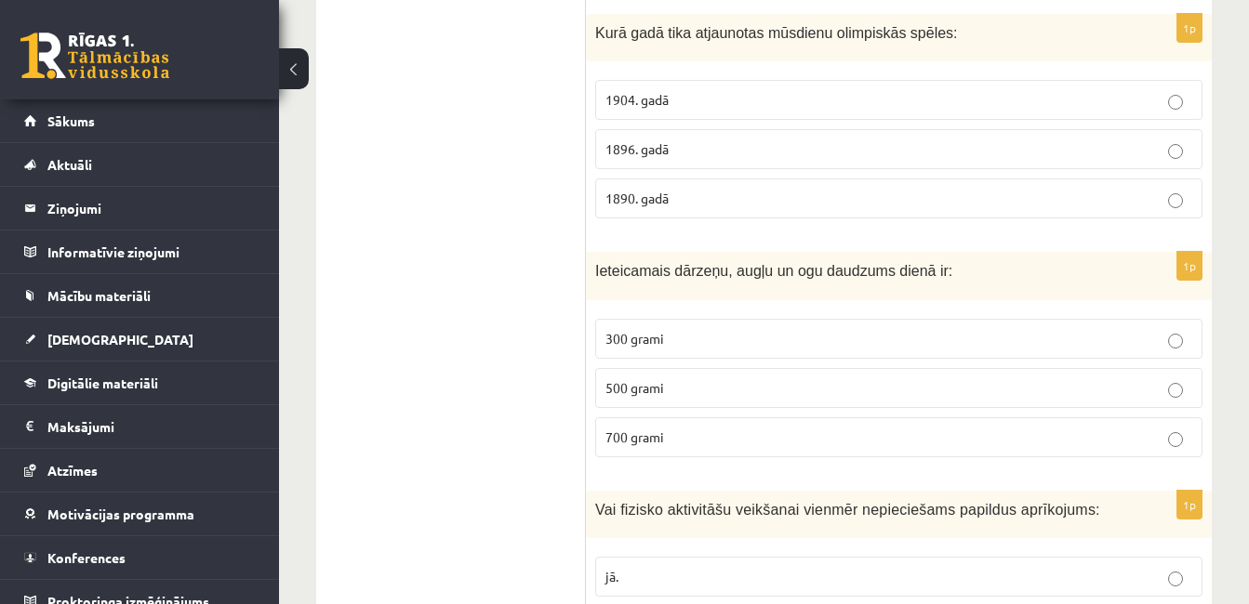
scroll to position [2603, 0]
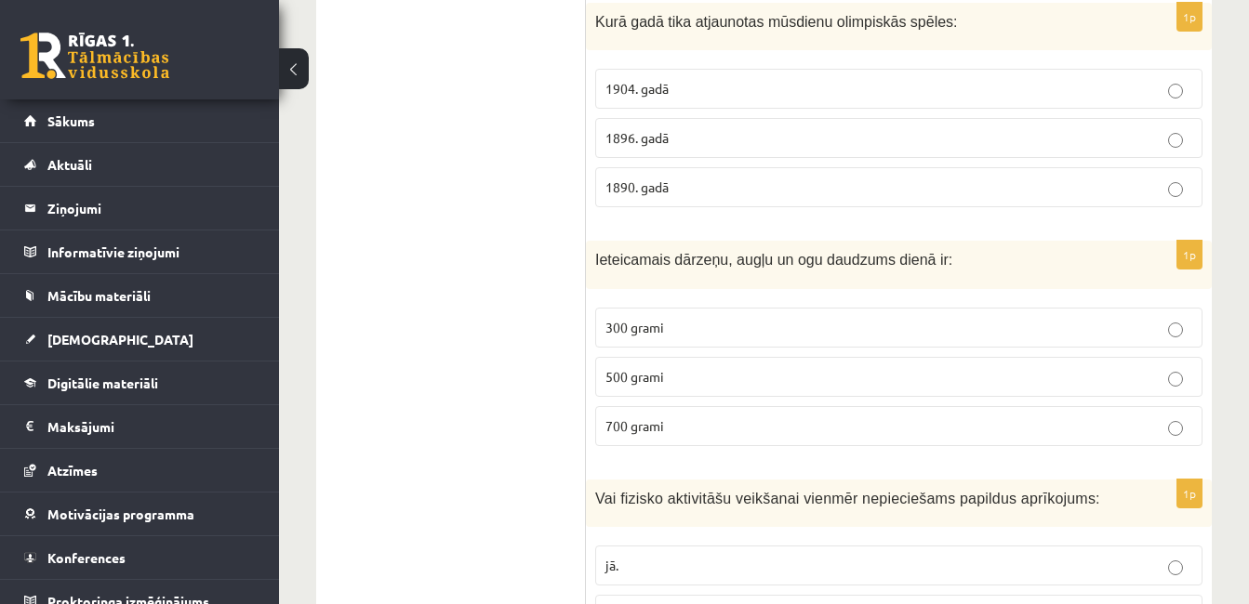
click at [789, 252] on span "Ieteicamais dārzeņu, augļu un ogu daudzums dienā ir:" at bounding box center [773, 260] width 357 height 16
copy div "Ieteicamais dārzeņu, augļu un ogu daudzums dienā ir:"
click at [663, 357] on label "500 grami" at bounding box center [898, 377] width 607 height 40
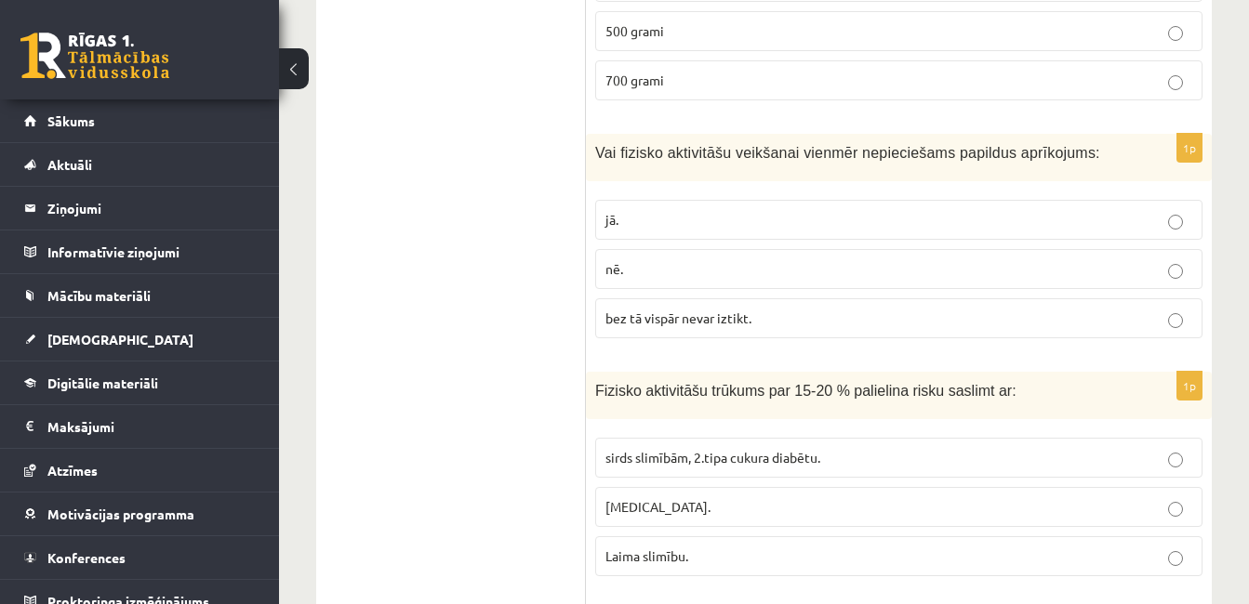
scroll to position [2975, 0]
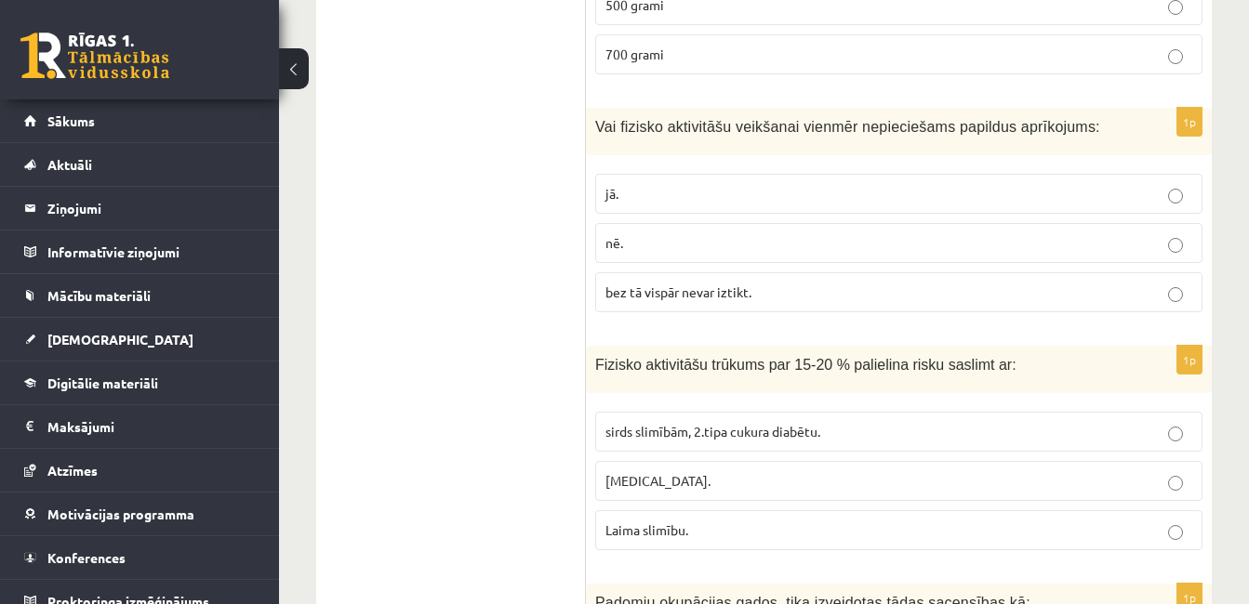
click at [648, 233] on p "nē." at bounding box center [898, 243] width 587 height 20
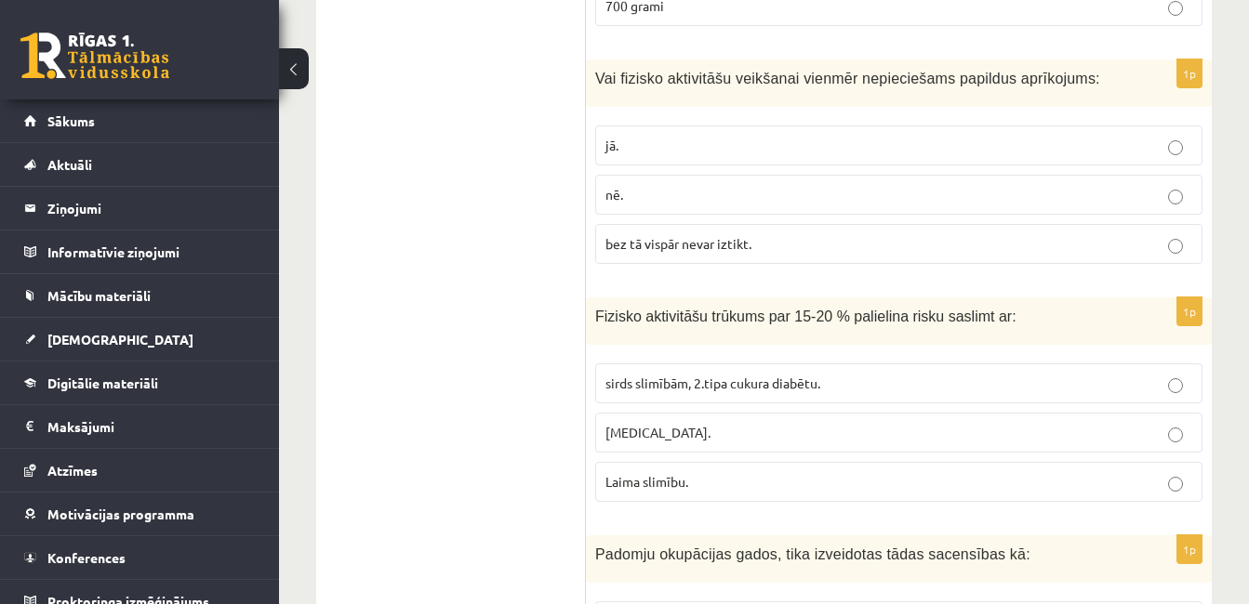
scroll to position [3068, 0]
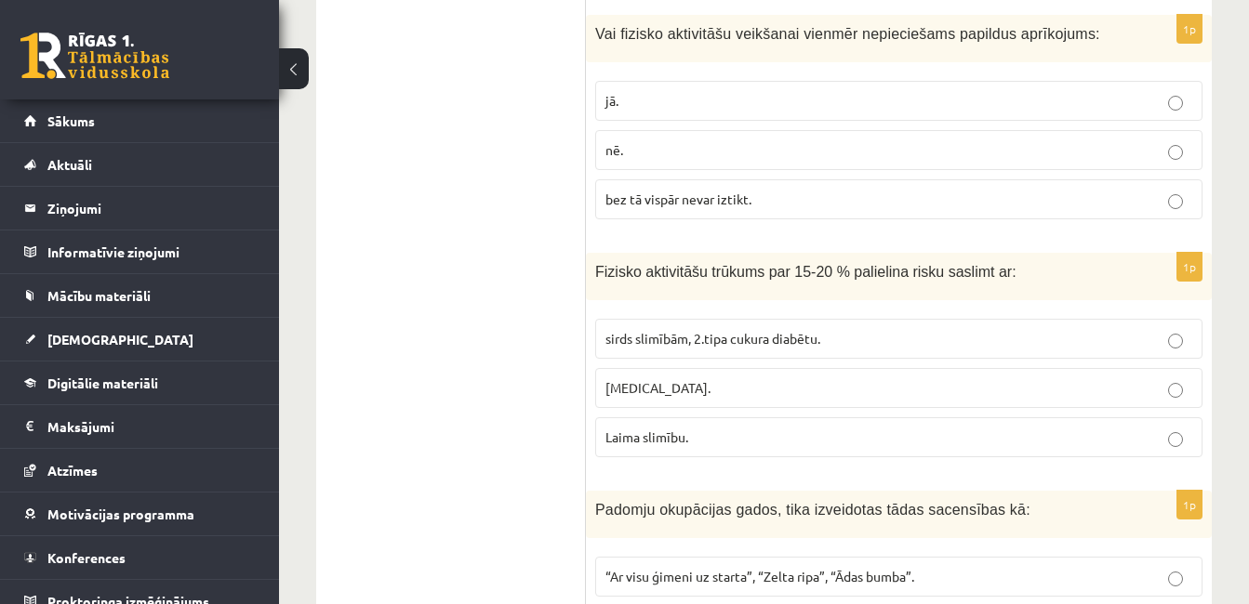
click at [695, 330] on span "sirds slimībām, 2.tipa cukura diabētu." at bounding box center [712, 338] width 215 height 17
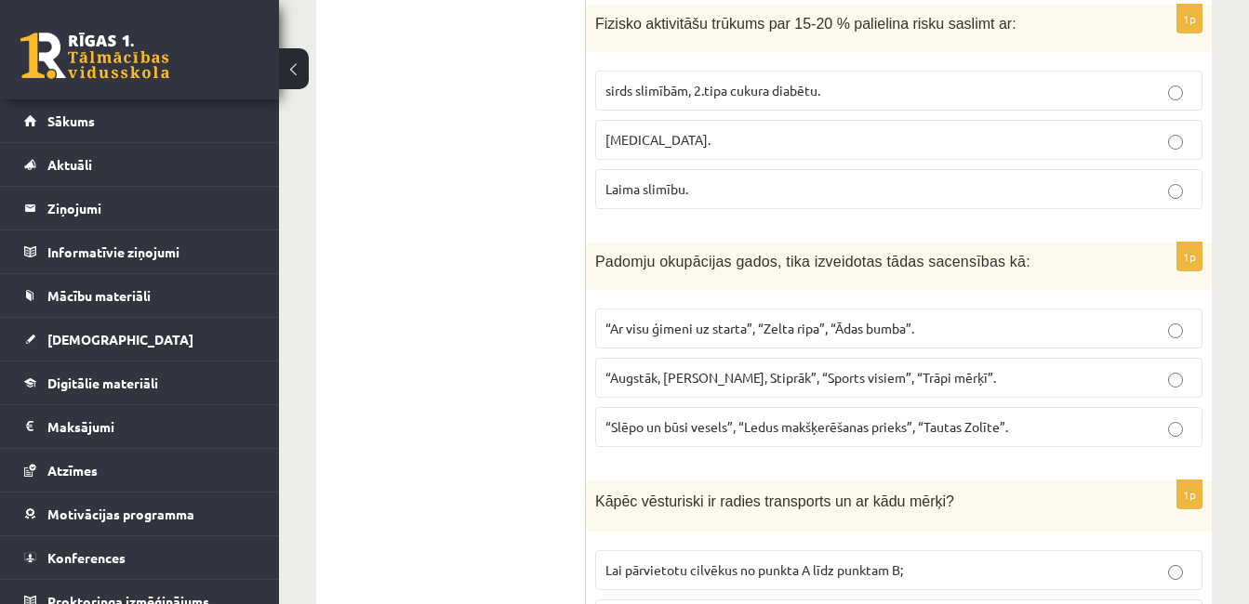
scroll to position [3347, 0]
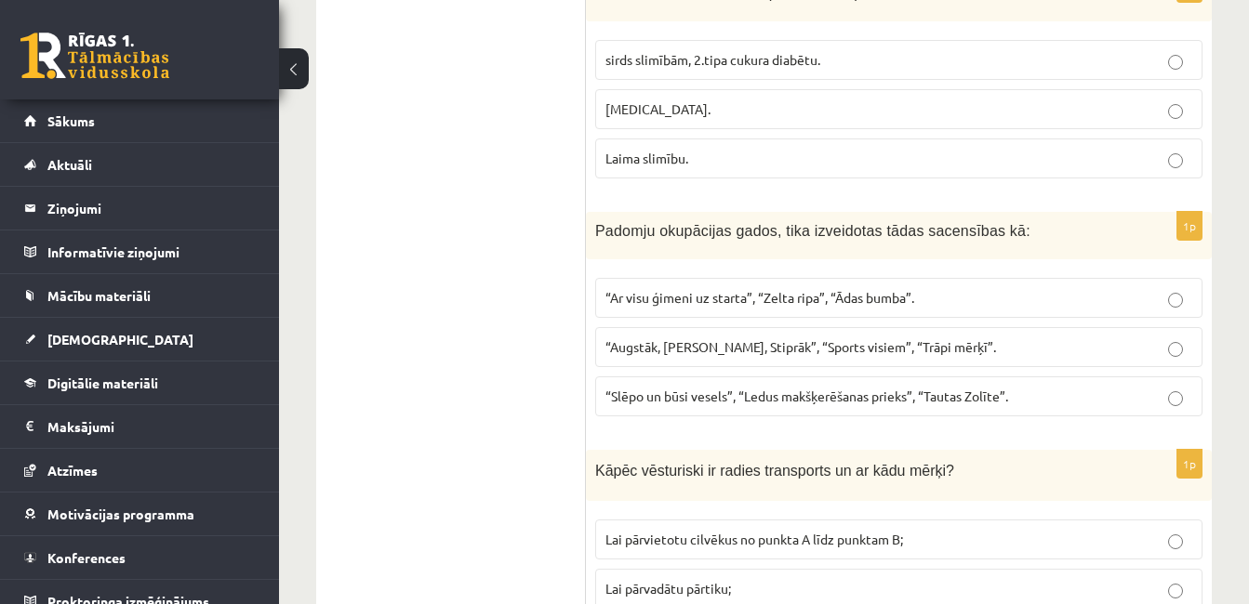
click at [719, 223] on span "Padomju okupācijas gados, tika izveidotas tādas sacensības kā:" at bounding box center [812, 231] width 435 height 16
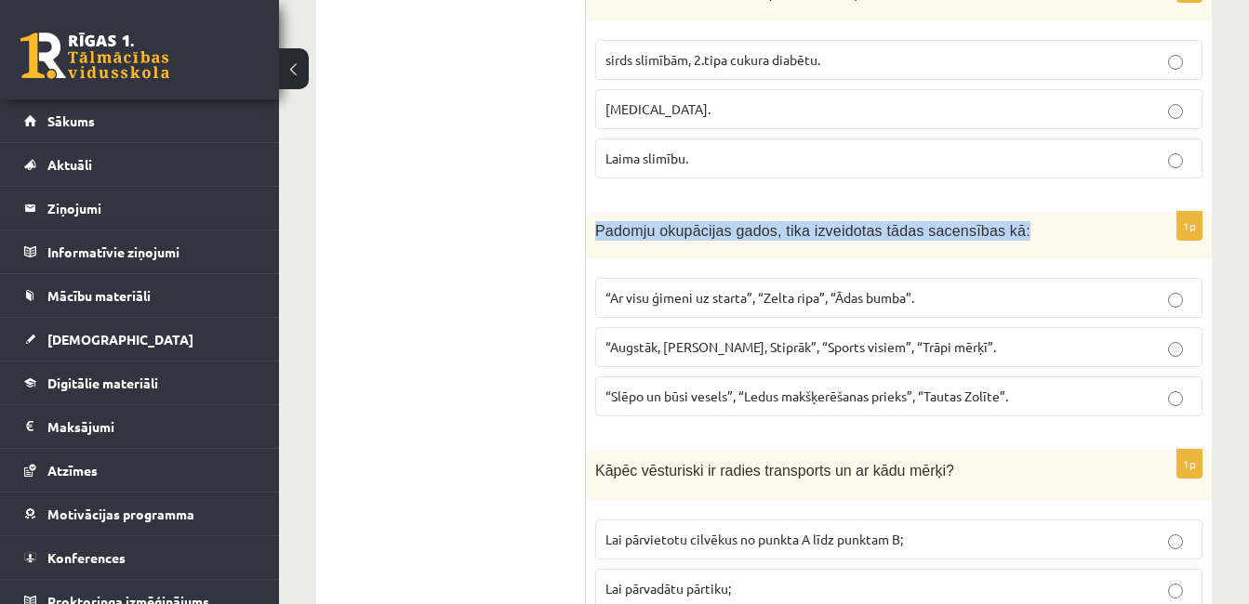
click at [719, 223] on span "Padomju okupācijas gados, tika izveidotas tādas sacensības kā:" at bounding box center [812, 231] width 435 height 16
copy div "Padomju okupācijas gados, tika izveidotas tādas sacensības kā:"
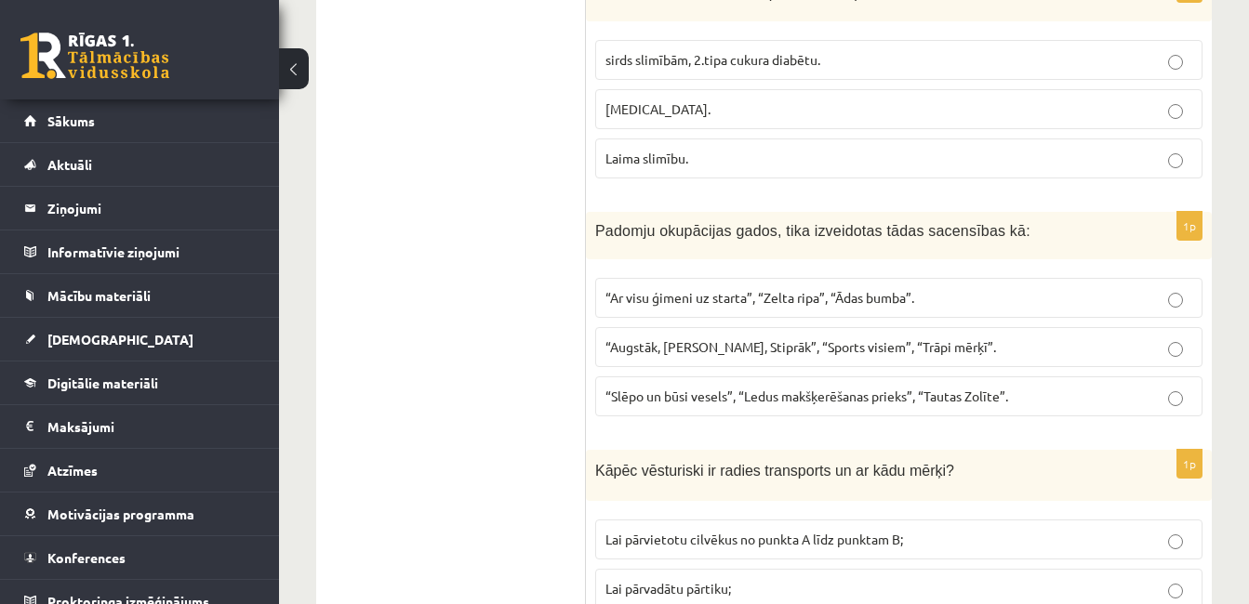
click at [838, 289] on span "“Ar visu ģimeni uz starta”, “Zelta ripa”, “Ādas bumba”." at bounding box center [759, 297] width 309 height 17
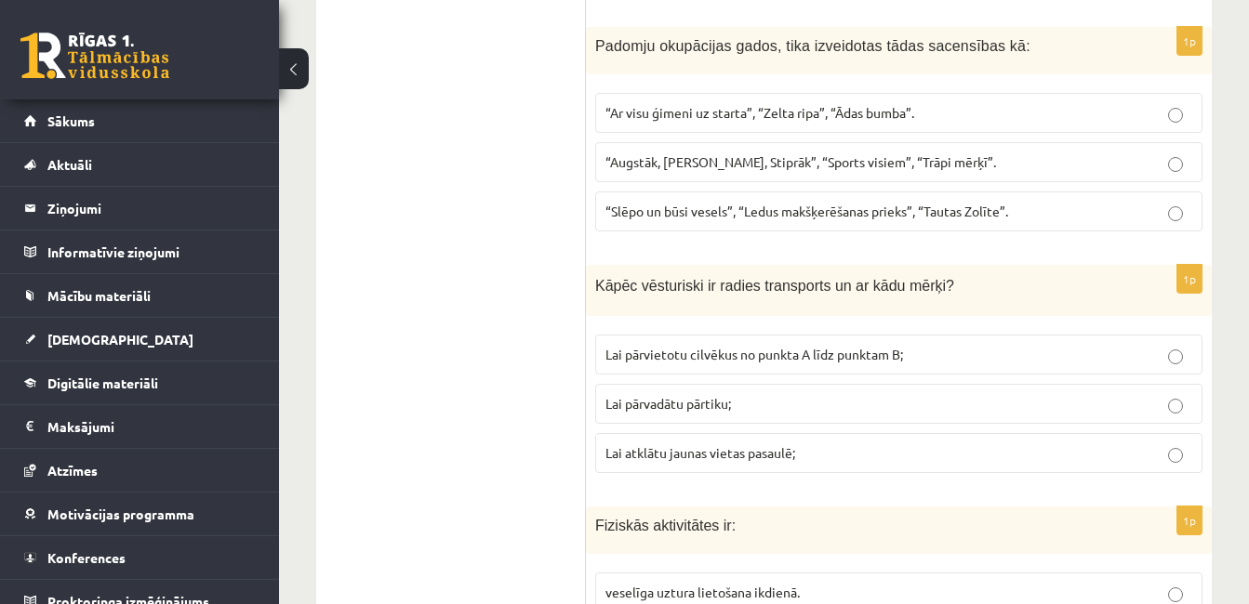
scroll to position [3533, 0]
click at [773, 277] on span "Kāpēc vēsturiski ir radies transports un ar kādu mērķi?" at bounding box center [774, 285] width 359 height 16
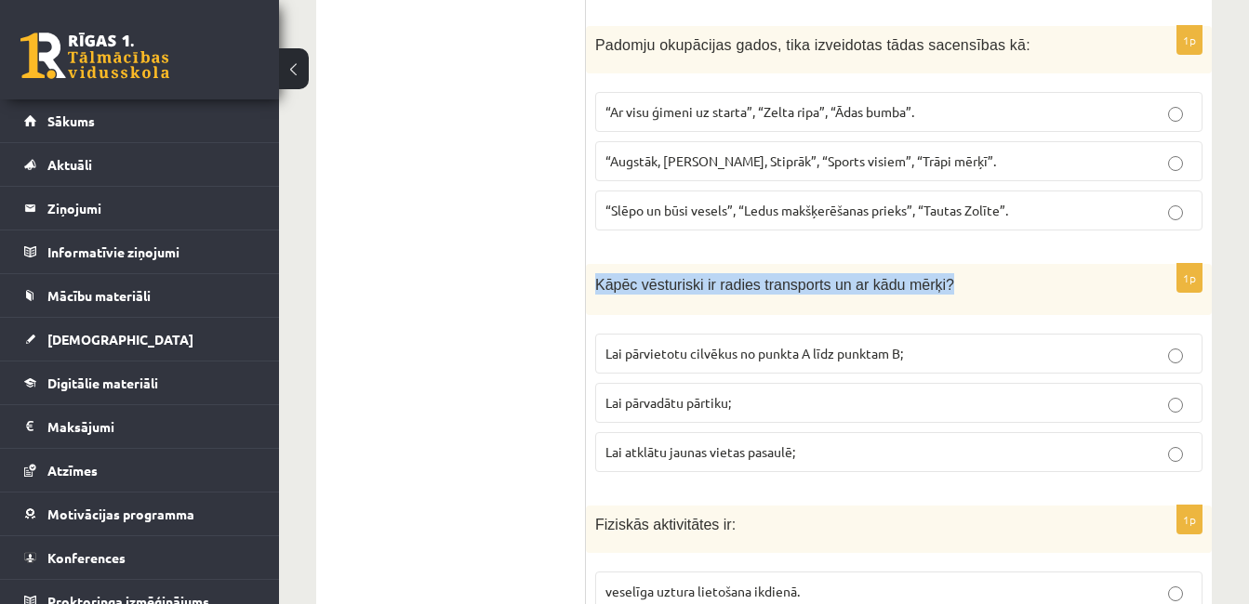
click at [773, 277] on span "Kāpēc vēsturiski ir radies transports un ar kādu mērķi?" at bounding box center [774, 285] width 359 height 16
copy div "Kāpēc vēsturiski ir radies transports un ar kādu mērķi?"
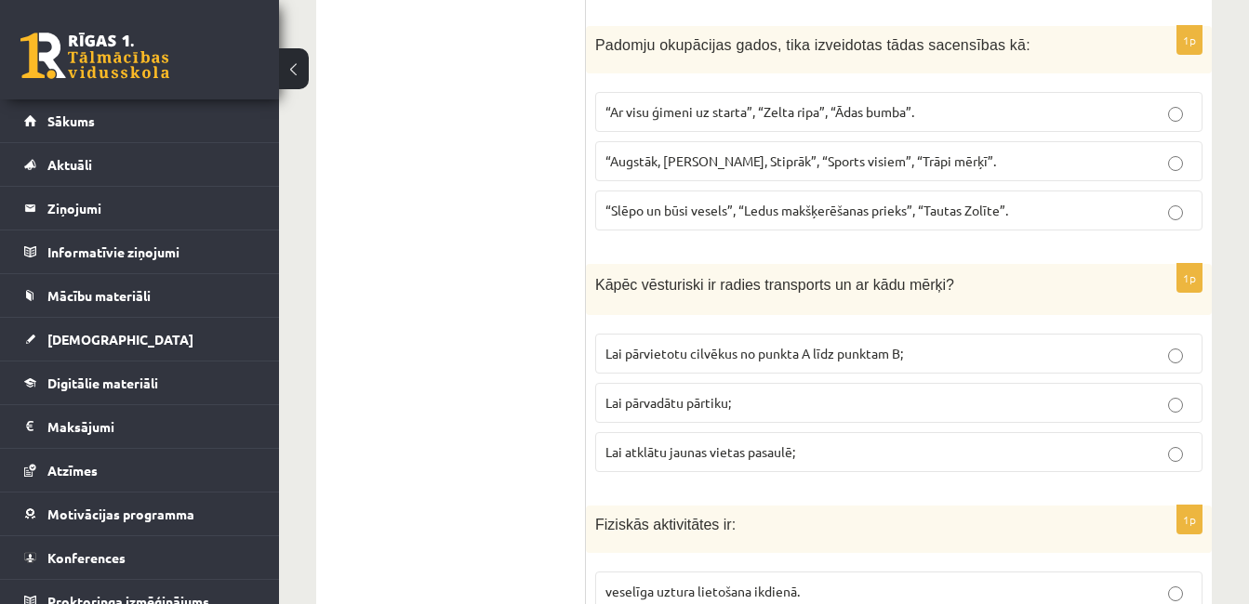
click at [505, 243] on ul "Tests Izvērtējums!" at bounding box center [460, 487] width 251 height 7372
click at [697, 394] on span "Lai pārvadātu pārtiku;" at bounding box center [668, 402] width 126 height 17
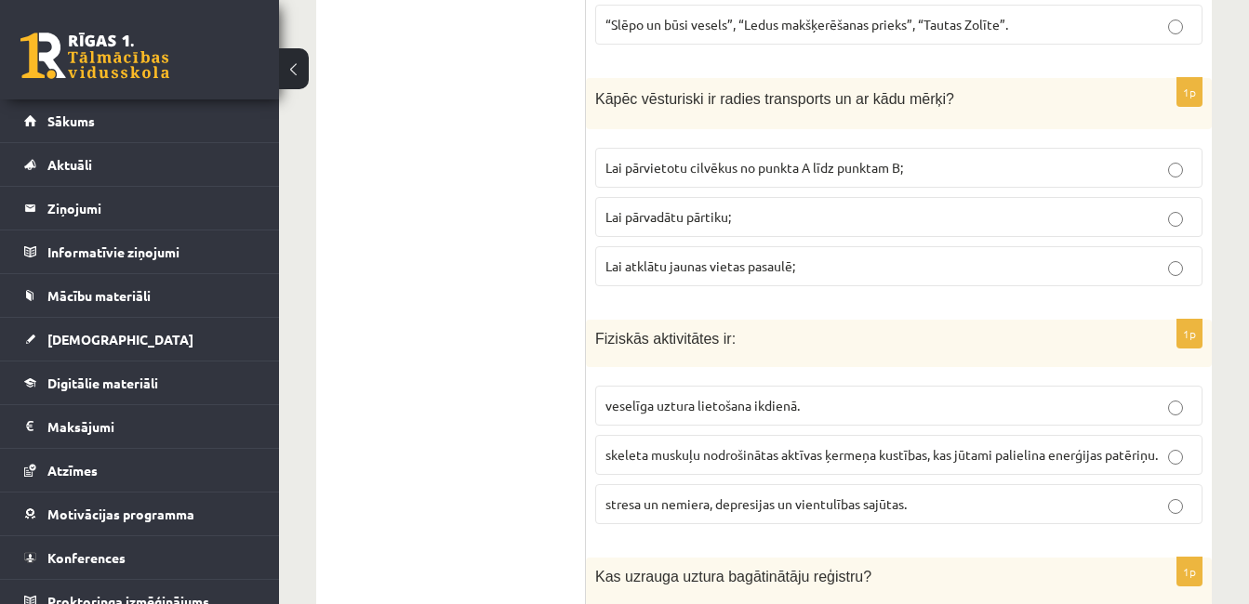
scroll to position [3812, 0]
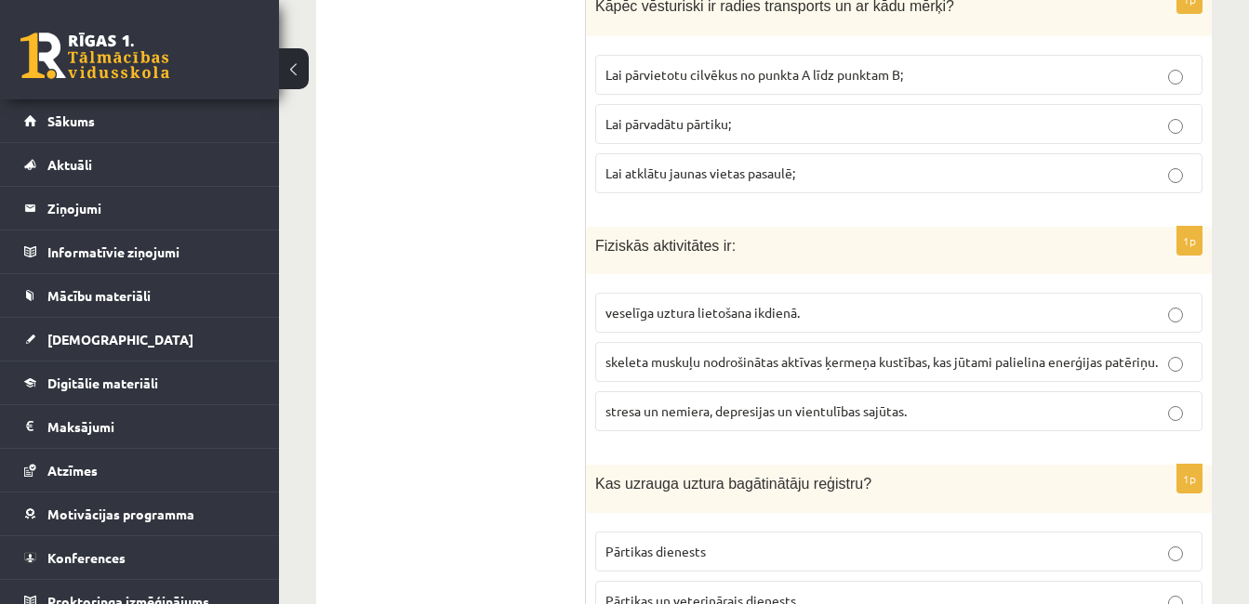
click at [711, 342] on label "skeleta muskuļu nodrošinātas aktīvas ķermeņa kustības, kas jūtami palielina ene…" at bounding box center [898, 362] width 607 height 40
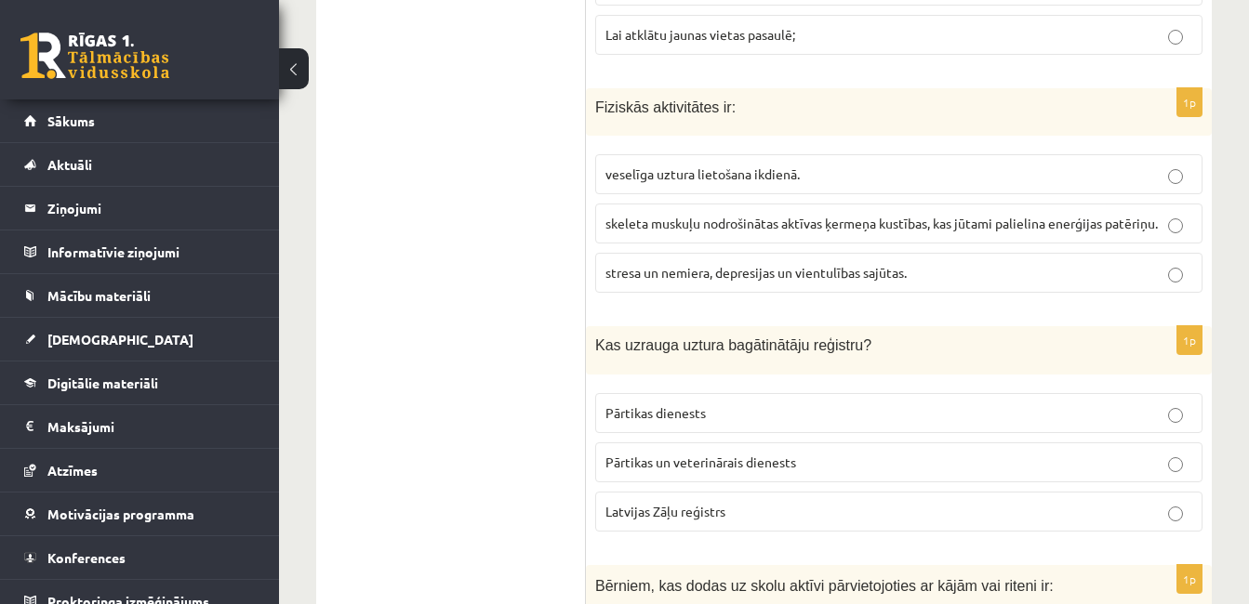
scroll to position [3998, 0]
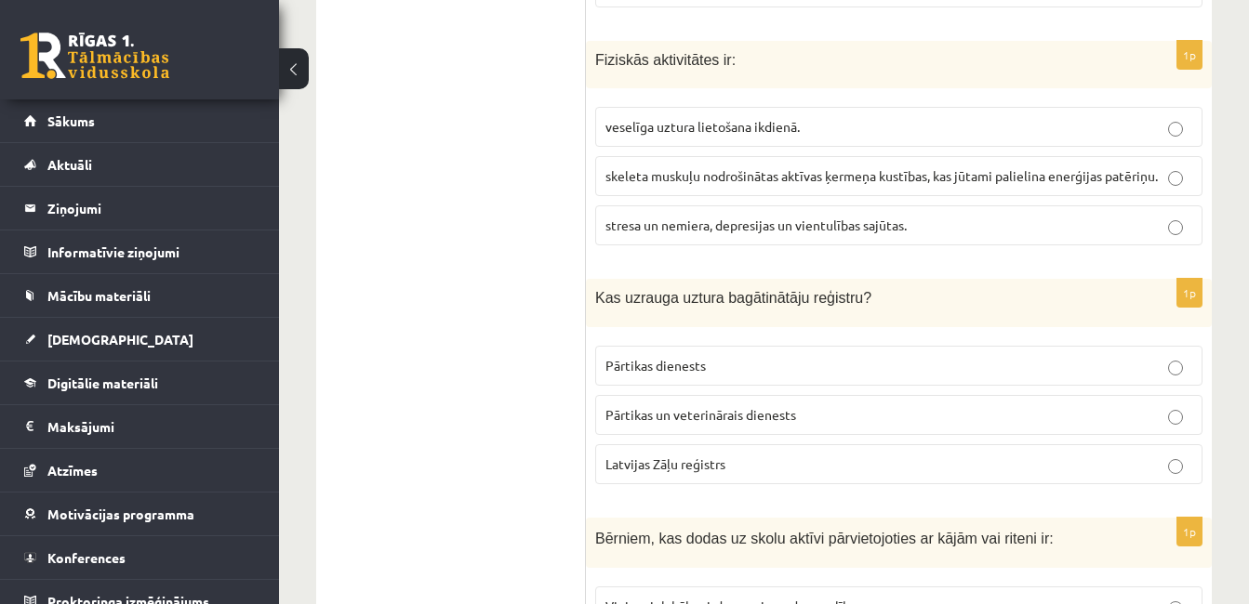
click at [727, 290] on span "Kas uzrauga uztura bagātinātāju reģistru?" at bounding box center [733, 298] width 276 height 16
click at [716, 406] on span "Pārtikas un veterinārais dienests" at bounding box center [700, 414] width 191 height 17
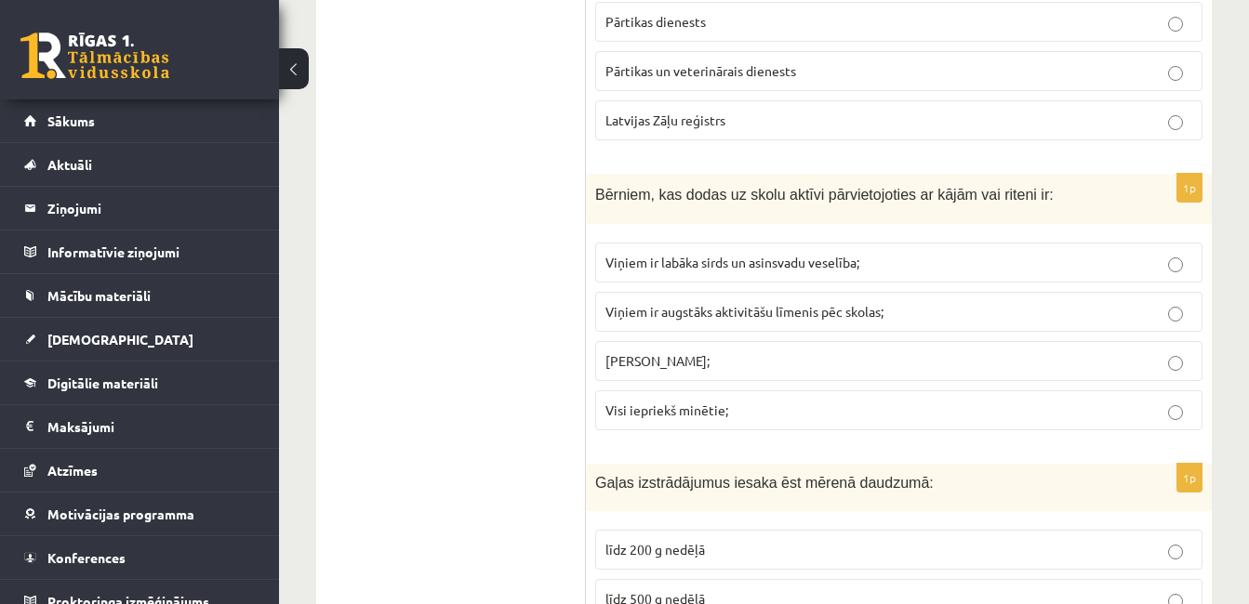
scroll to position [4369, 0]
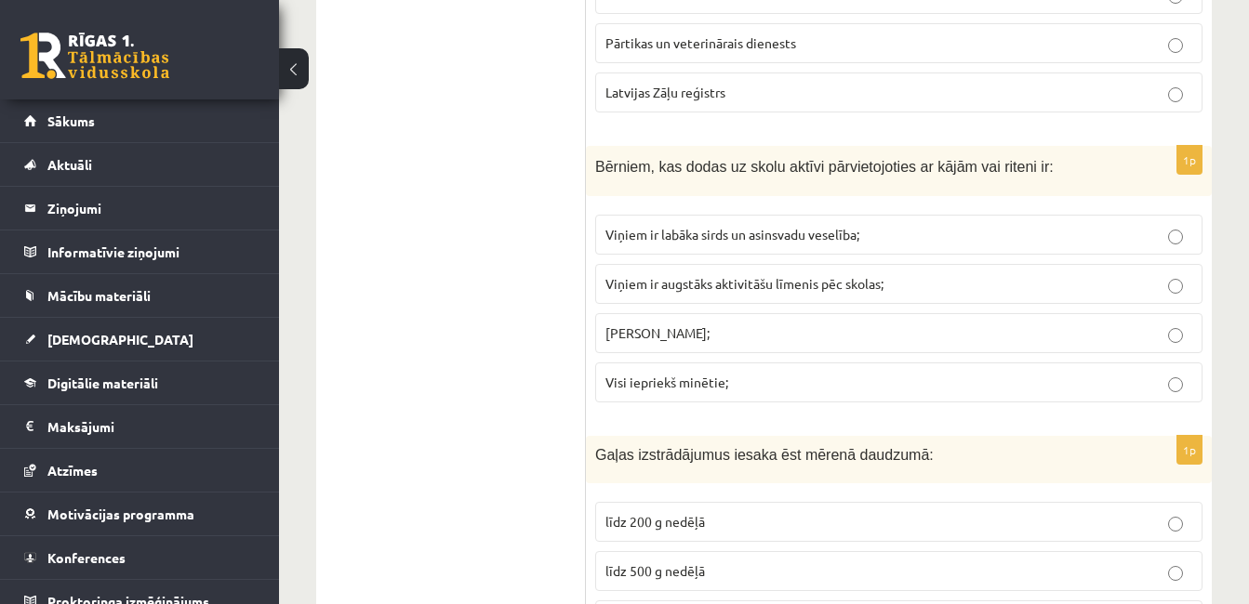
click at [647, 374] on span "Visi iepriekš minētie;" at bounding box center [666, 382] width 123 height 17
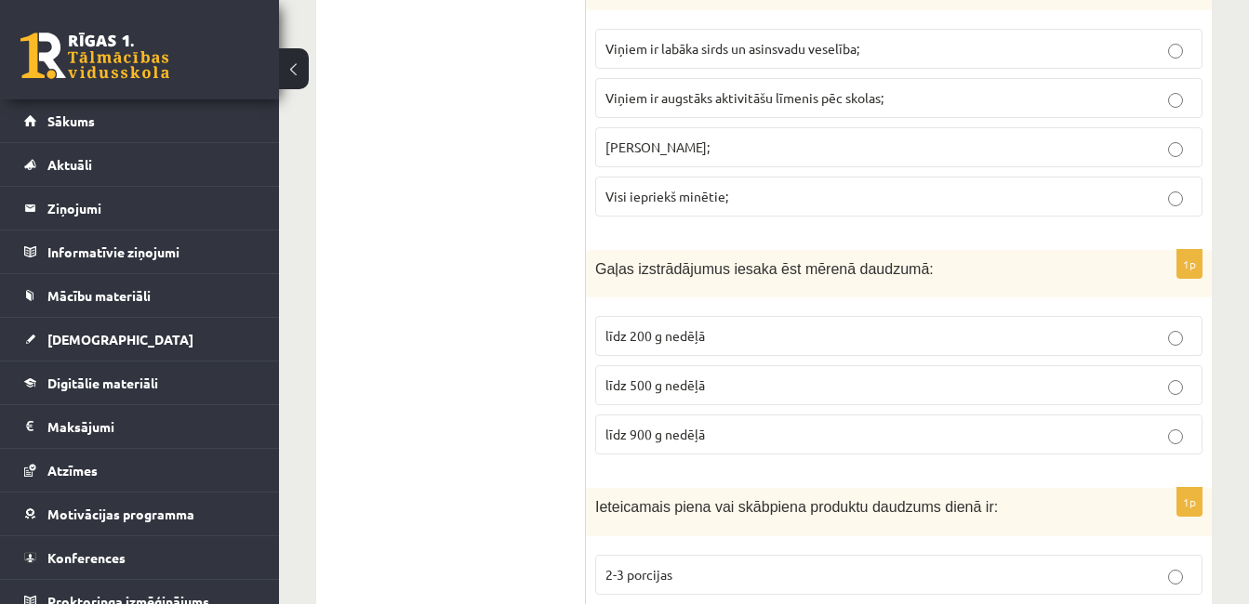
scroll to position [4648, 0]
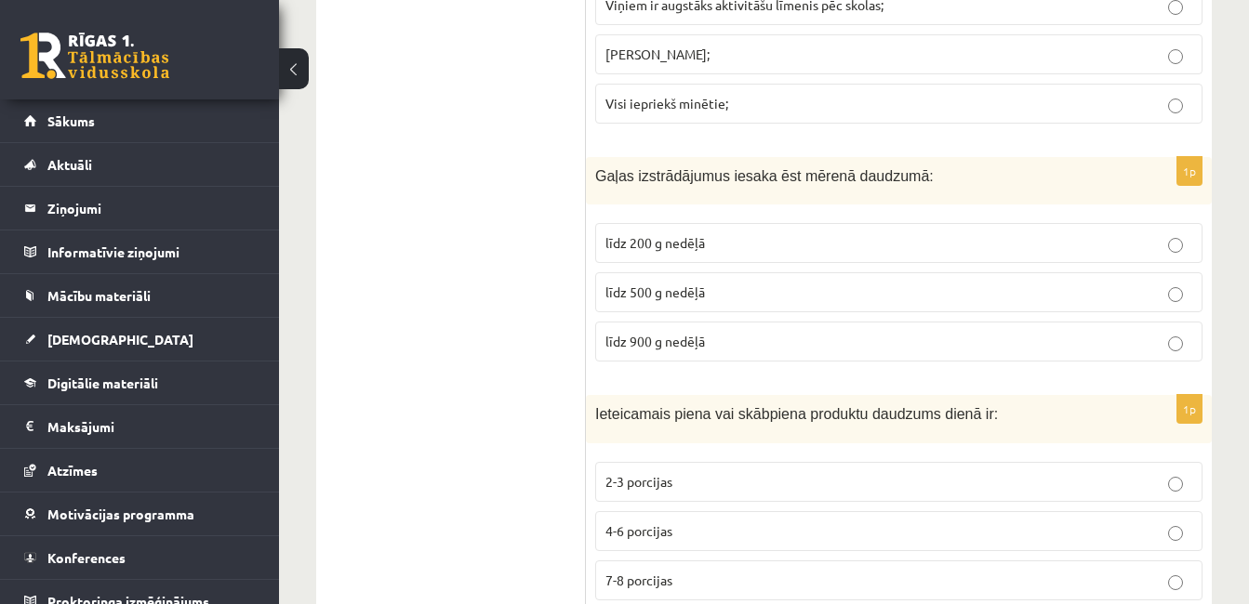
click at [682, 168] on span "Gaļas izstrādājumus iesaka ēst mērenā daudzumā:" at bounding box center [764, 176] width 338 height 16
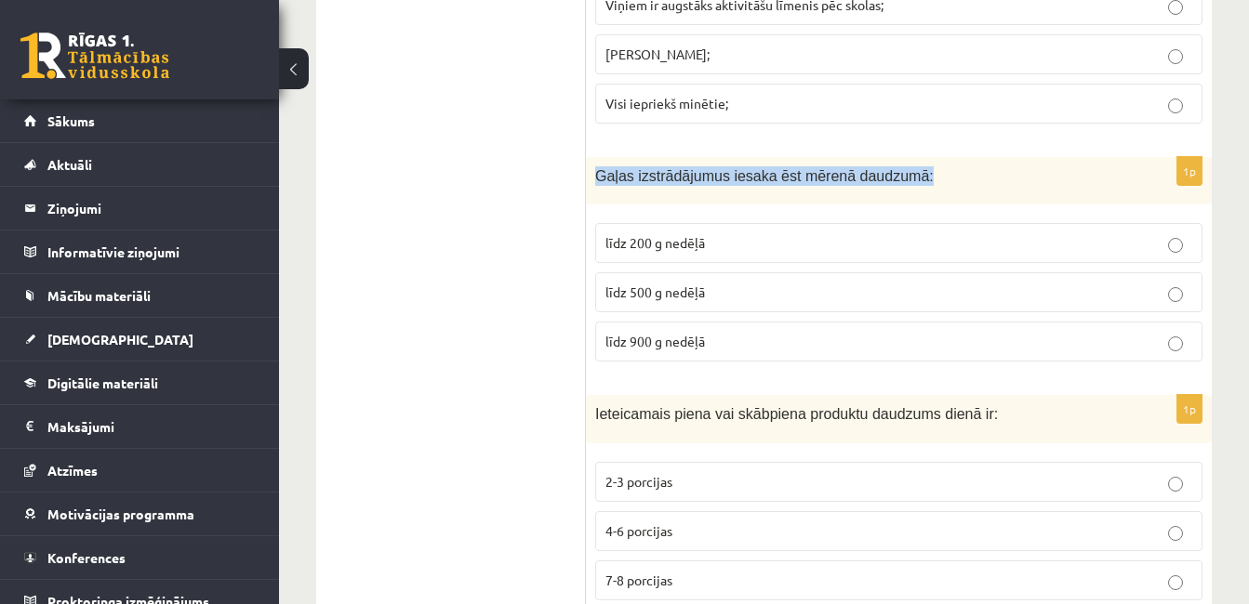
click at [682, 168] on span "Gaļas izstrādājumus iesaka ēst mērenā daudzumā:" at bounding box center [764, 176] width 338 height 16
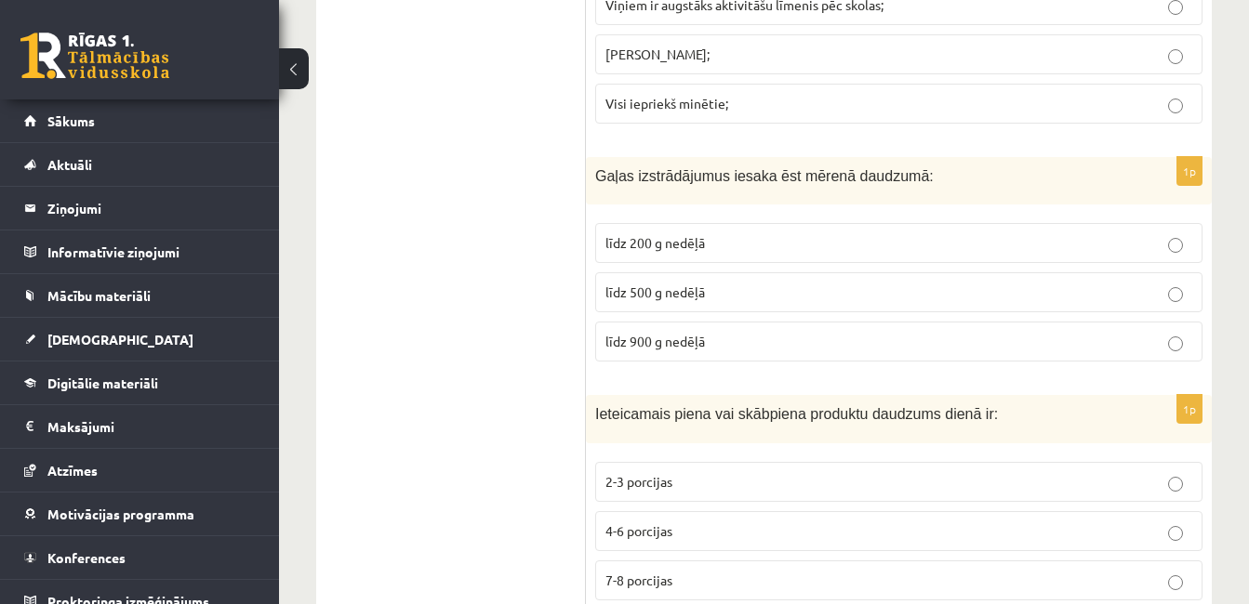
click at [745, 223] on label "līdz 200 g nedēļā" at bounding box center [898, 243] width 607 height 40
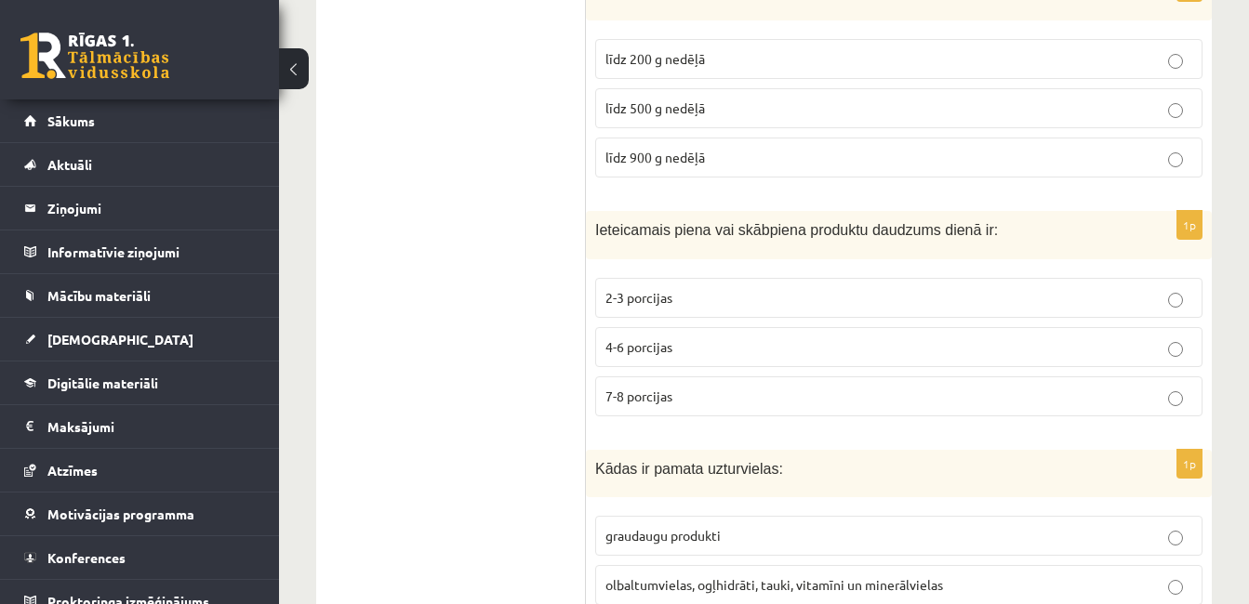
scroll to position [4834, 0]
click at [682, 220] on span "Ieteicamais piena vai skābpiena produktu daudzums dienā ir:" at bounding box center [796, 228] width 403 height 16
click at [683, 220] on span "Ieteicamais piena vai skābpiena produktu daudzums dienā ir:" at bounding box center [796, 228] width 403 height 16
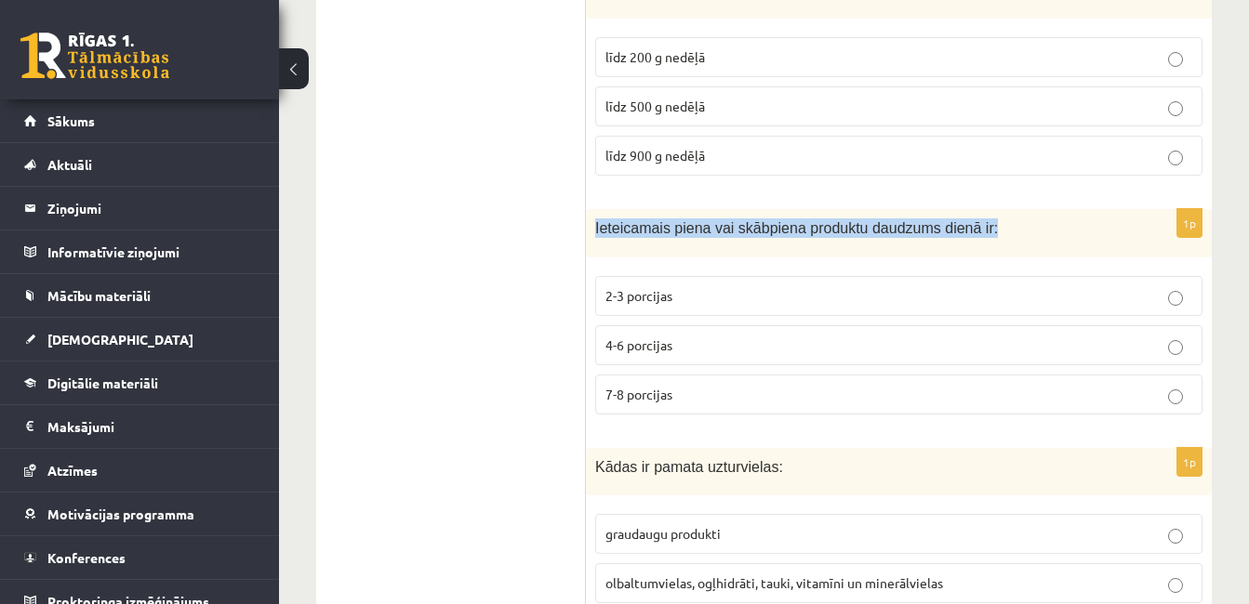
click at [683, 220] on span "Ieteicamais piena vai skābpiena produktu daudzums dienā ir:" at bounding box center [796, 228] width 403 height 16
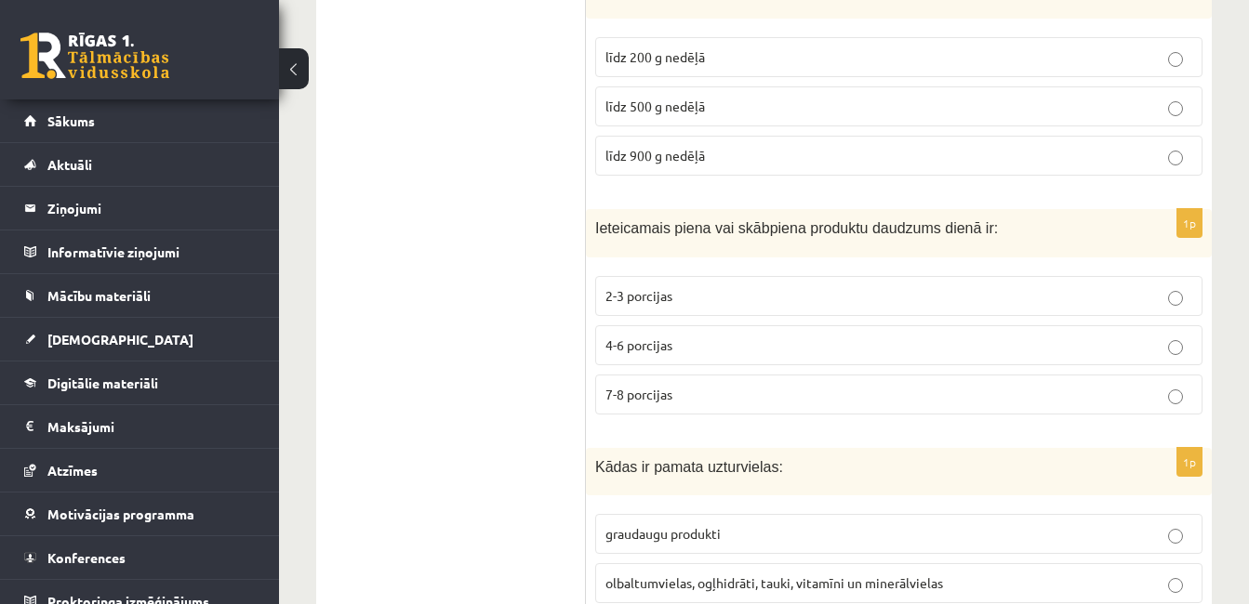
click at [683, 276] on label "2-3 porcijas" at bounding box center [898, 296] width 607 height 40
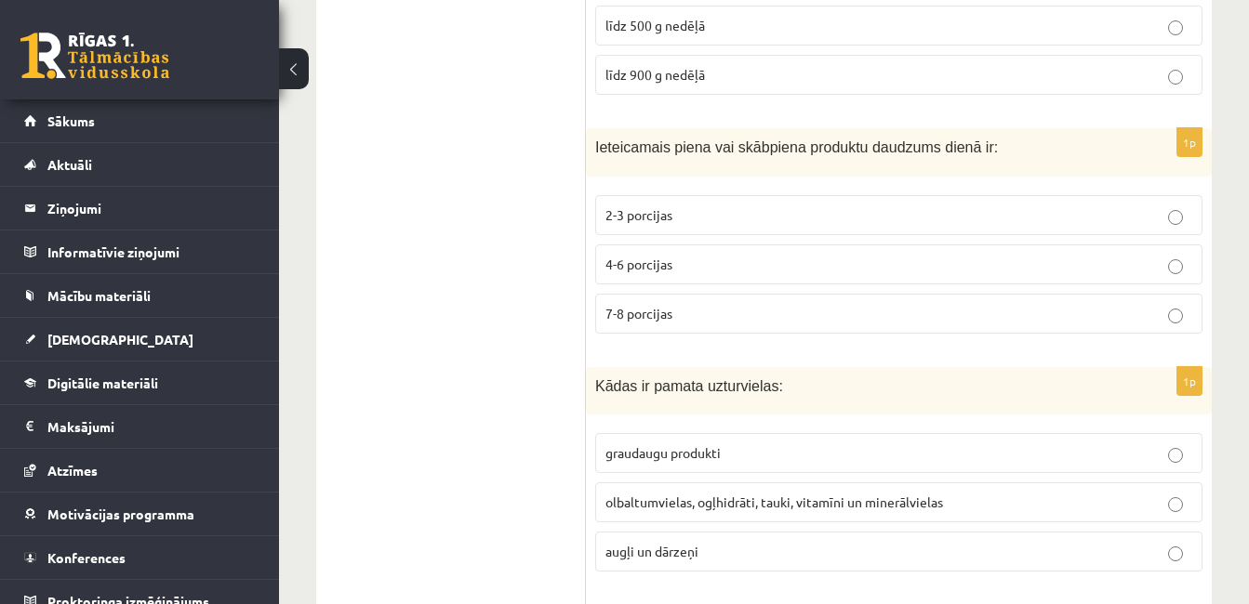
scroll to position [5020, 0]
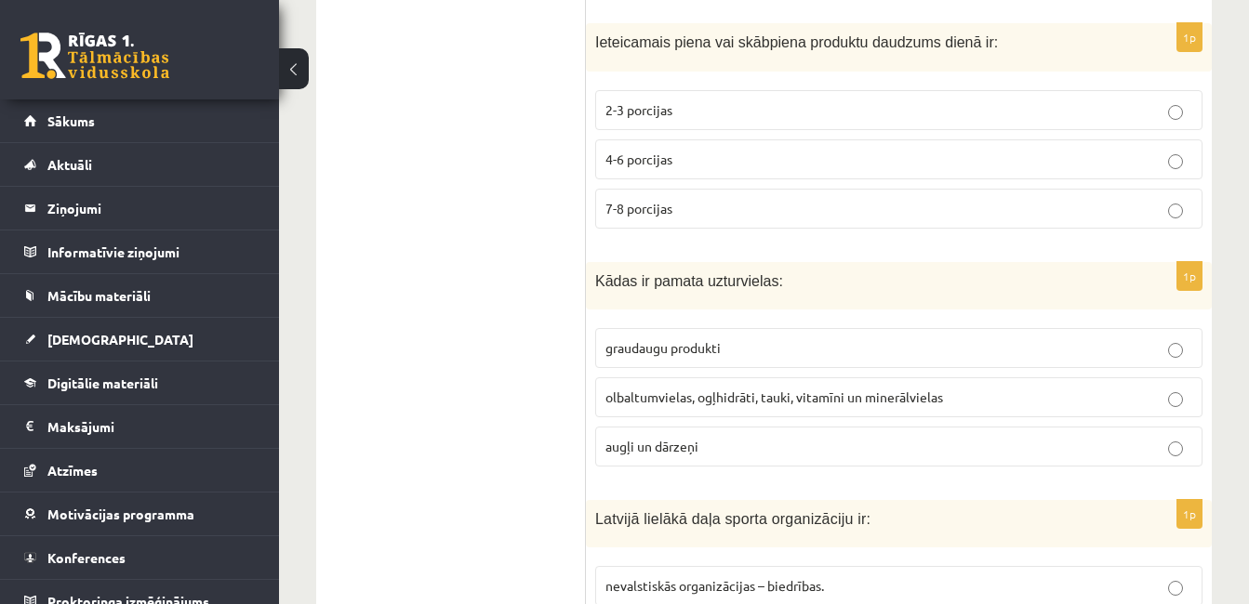
click at [715, 389] on span "olbaltumvielas, ogļhidrāti, tauki, vitamīni un minerālvielas" at bounding box center [773, 397] width 337 height 17
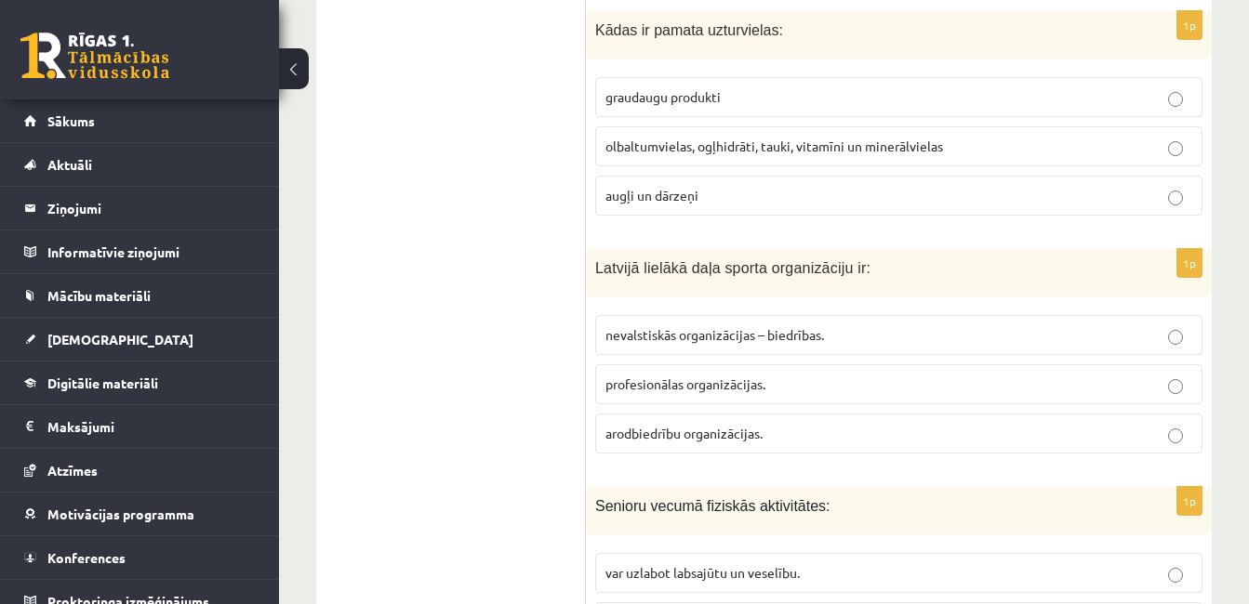
scroll to position [5299, 0]
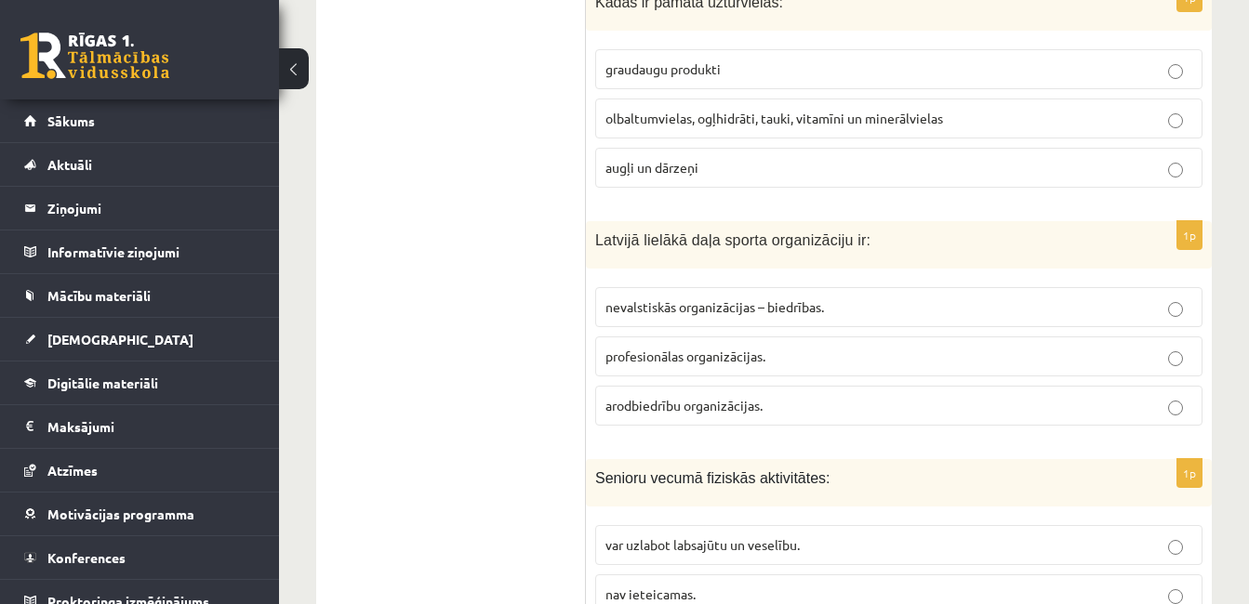
click at [746, 232] on span "Latvijā lielākā daļa sporta organizāciju ir:" at bounding box center [732, 240] width 275 height 16
click at [801, 298] on span "nevalstiskās organizācijas – biedrības." at bounding box center [714, 306] width 218 height 17
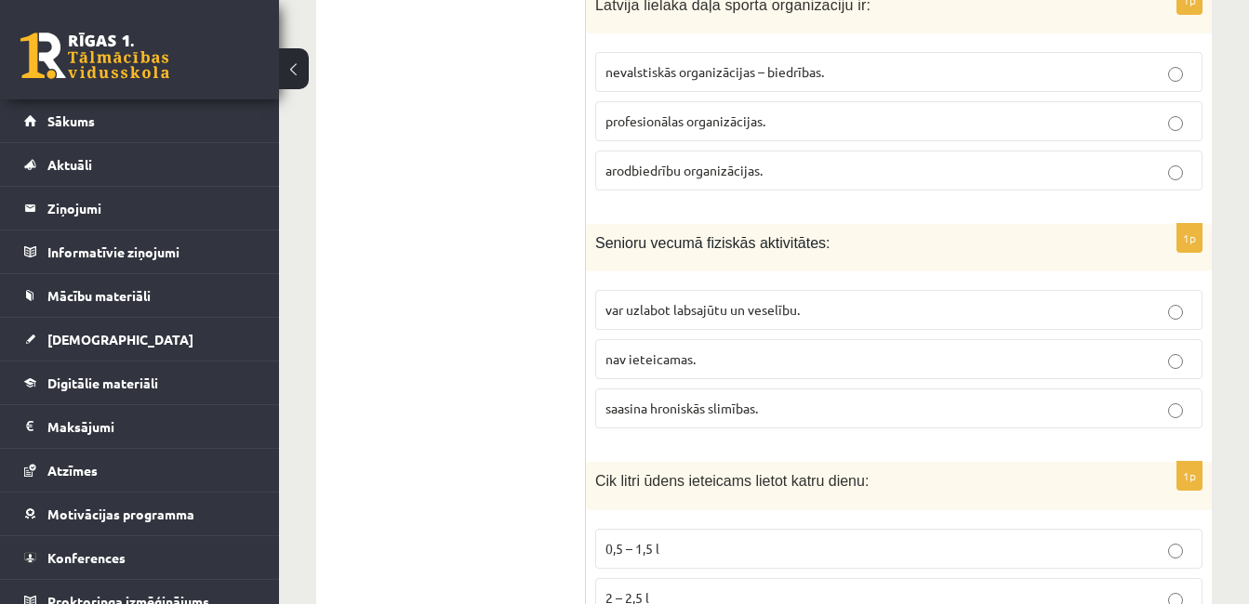
scroll to position [5578, 0]
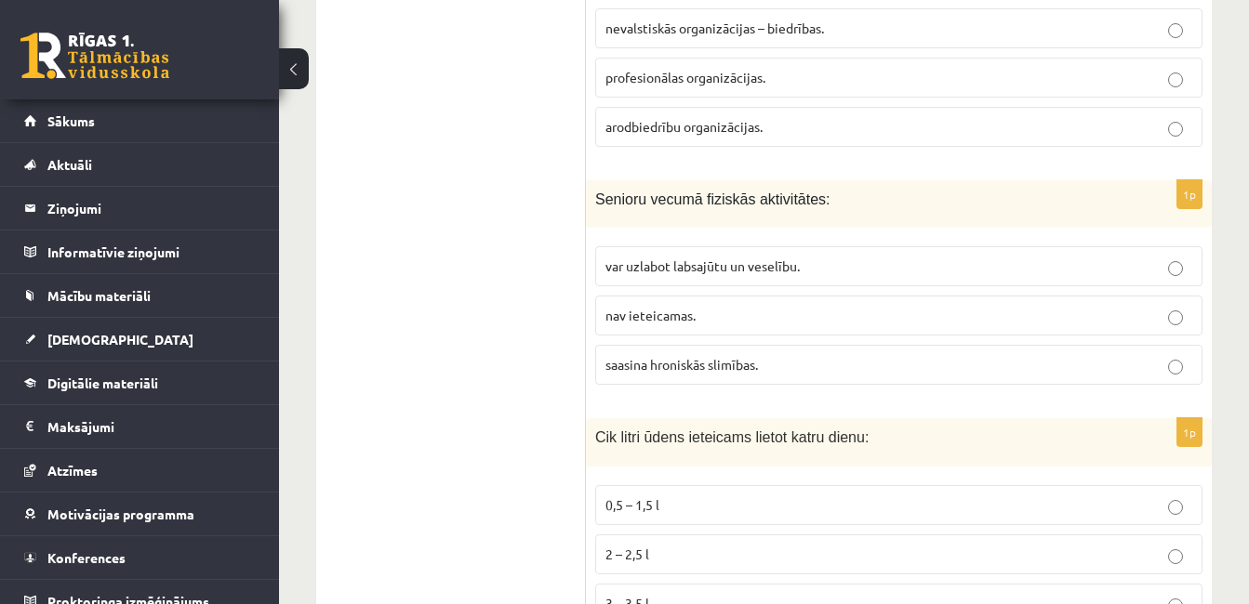
click at [804, 257] on p "var uzlabot labsajūtu un veselību." at bounding box center [898, 267] width 587 height 20
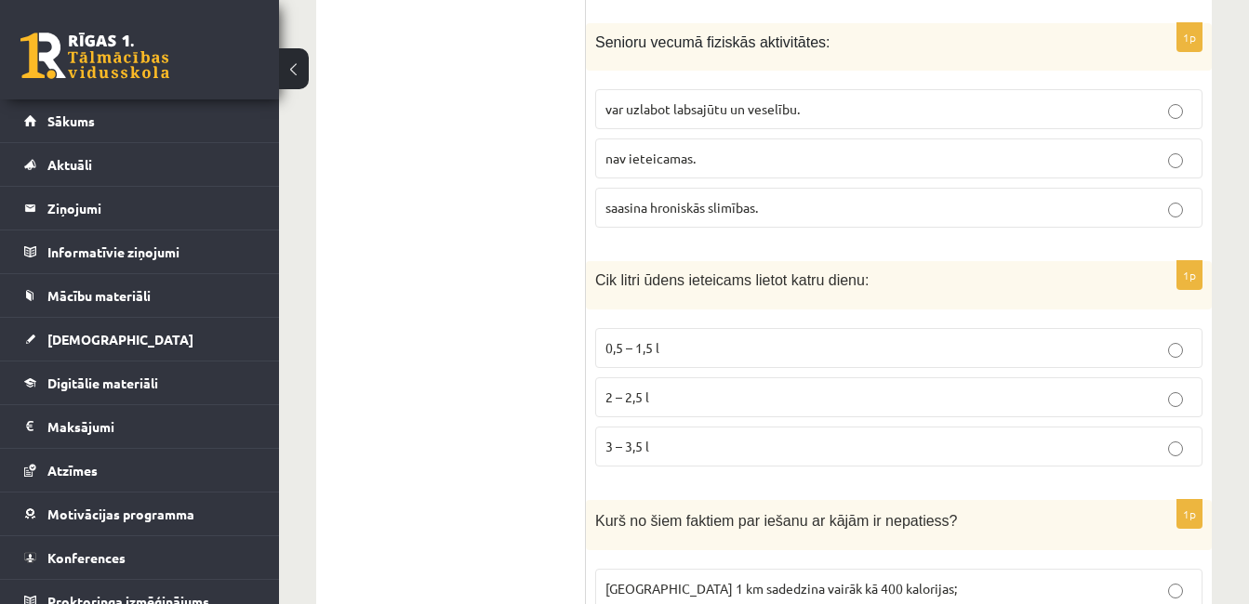
scroll to position [5764, 0]
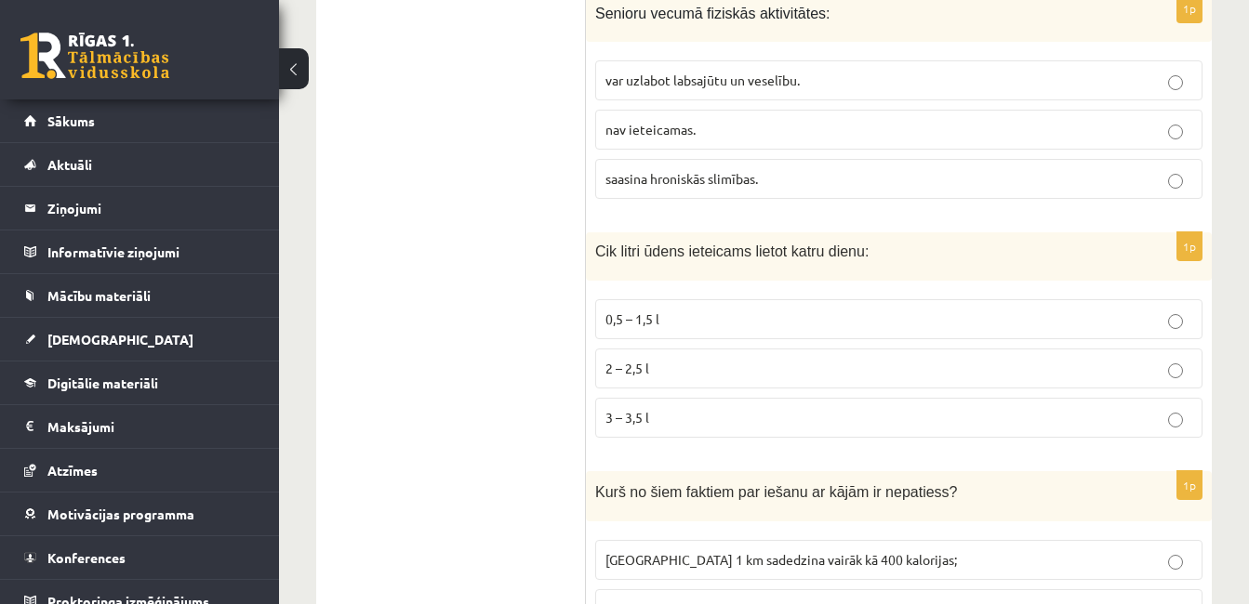
click at [765, 359] on p "2 – 2,5 l" at bounding box center [898, 369] width 587 height 20
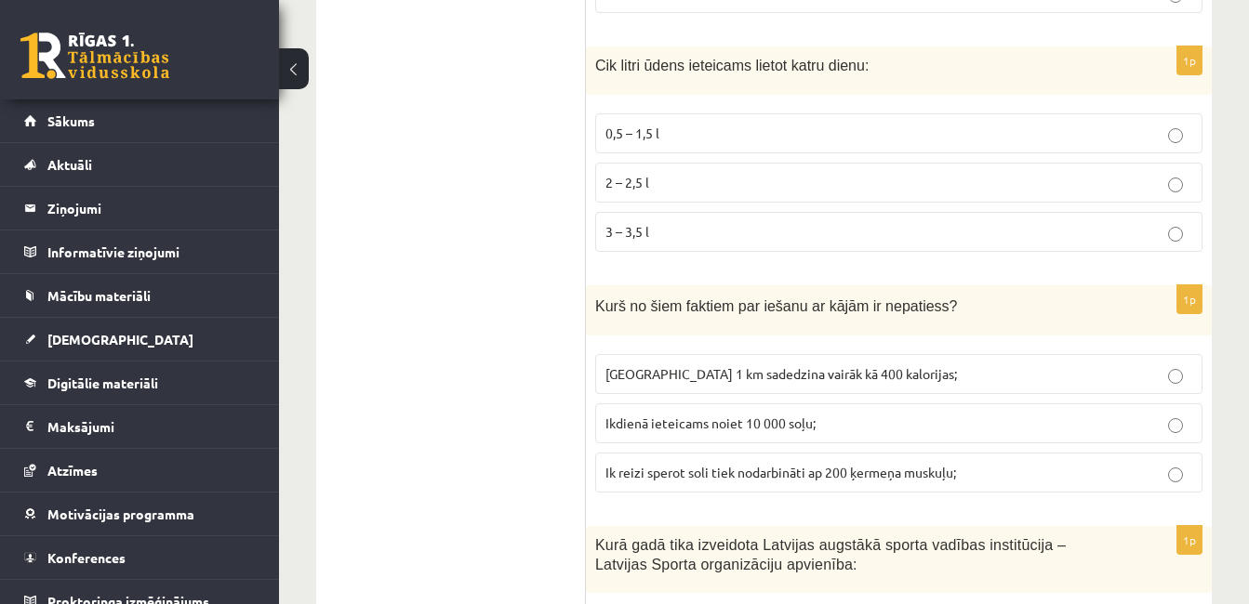
scroll to position [6043, 0]
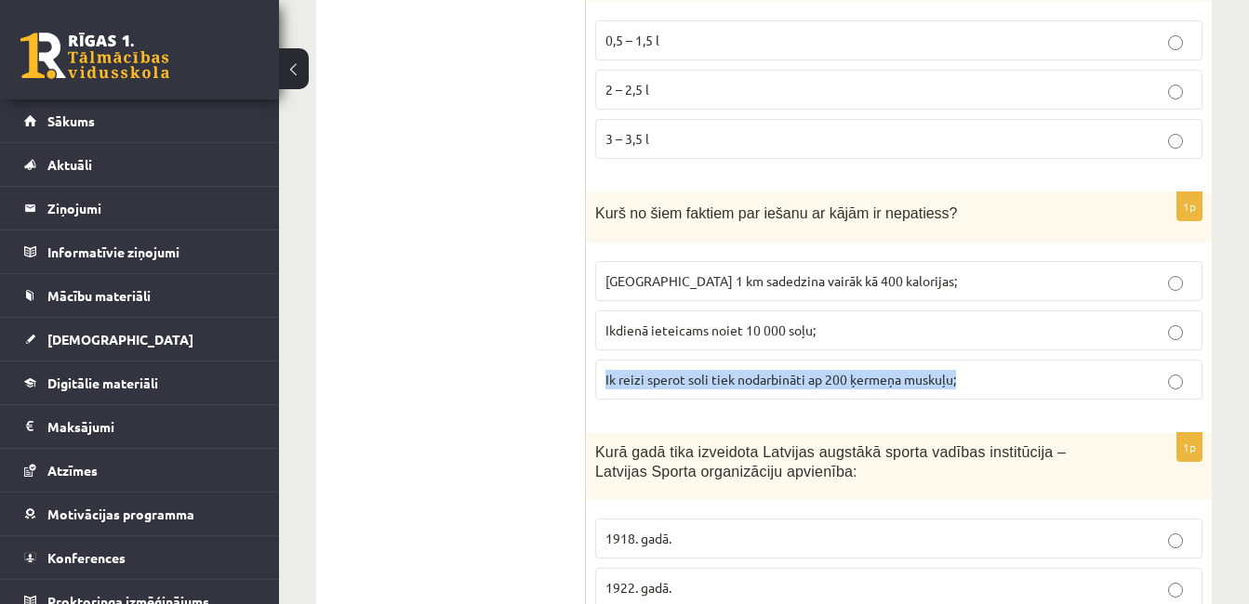
drag, startPoint x: 967, startPoint y: 359, endPoint x: 604, endPoint y: 354, distance: 362.6
click at [604, 360] on label "Ik reizi sperot soli tiek nodarbināti ap 200 ķermeņa muskuļu;" at bounding box center [898, 380] width 607 height 40
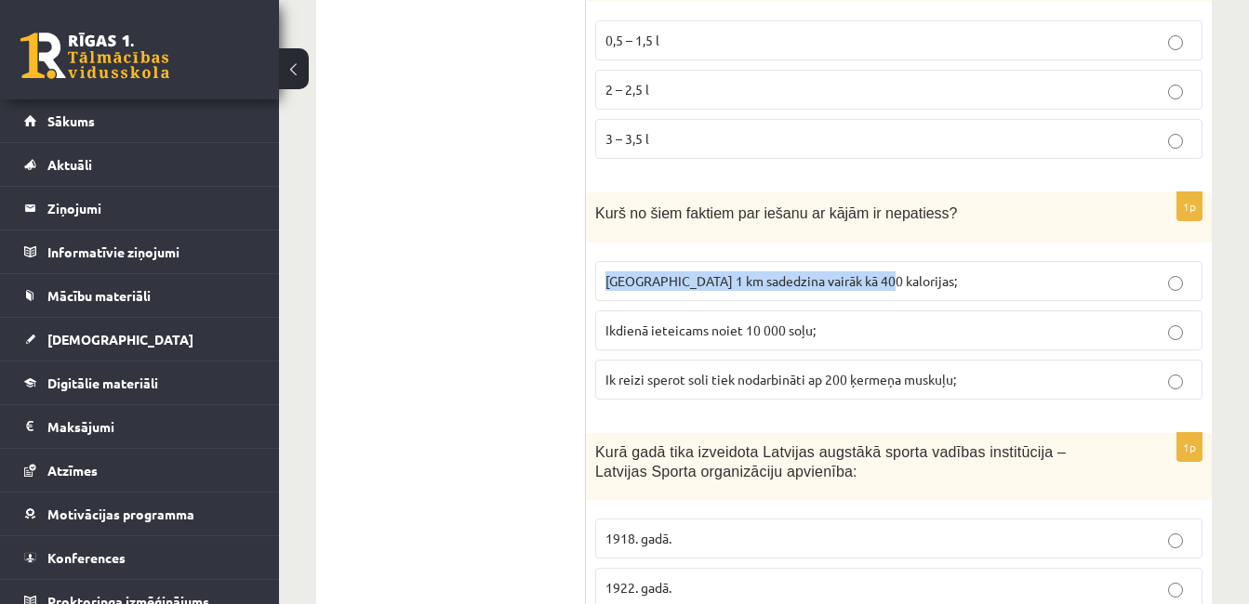
drag, startPoint x: 863, startPoint y: 261, endPoint x: 600, endPoint y: 271, distance: 263.3
click at [600, 271] on label "Noiets 1 km sadedzina vairāk kā 400 kalorijas;" at bounding box center [898, 281] width 607 height 40
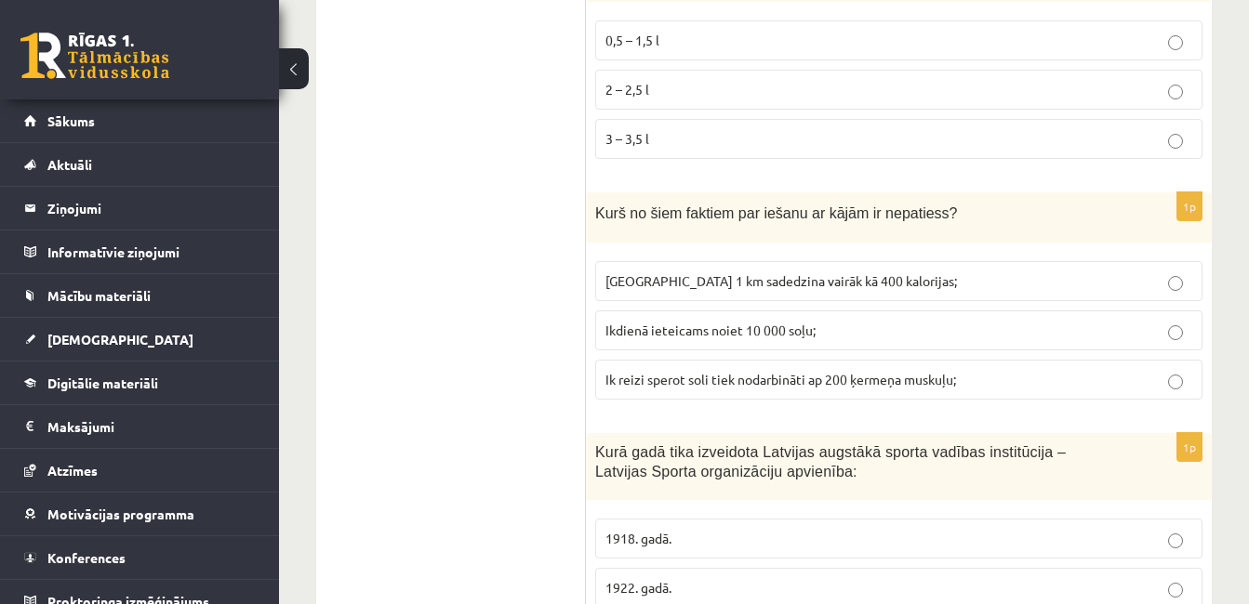
drag, startPoint x: 600, startPoint y: 271, endPoint x: 562, endPoint y: 284, distance: 39.7
click at [710, 272] on span "Noiets 1 km sadedzina vairāk kā 400 kalorijas;" at bounding box center [780, 280] width 351 height 17
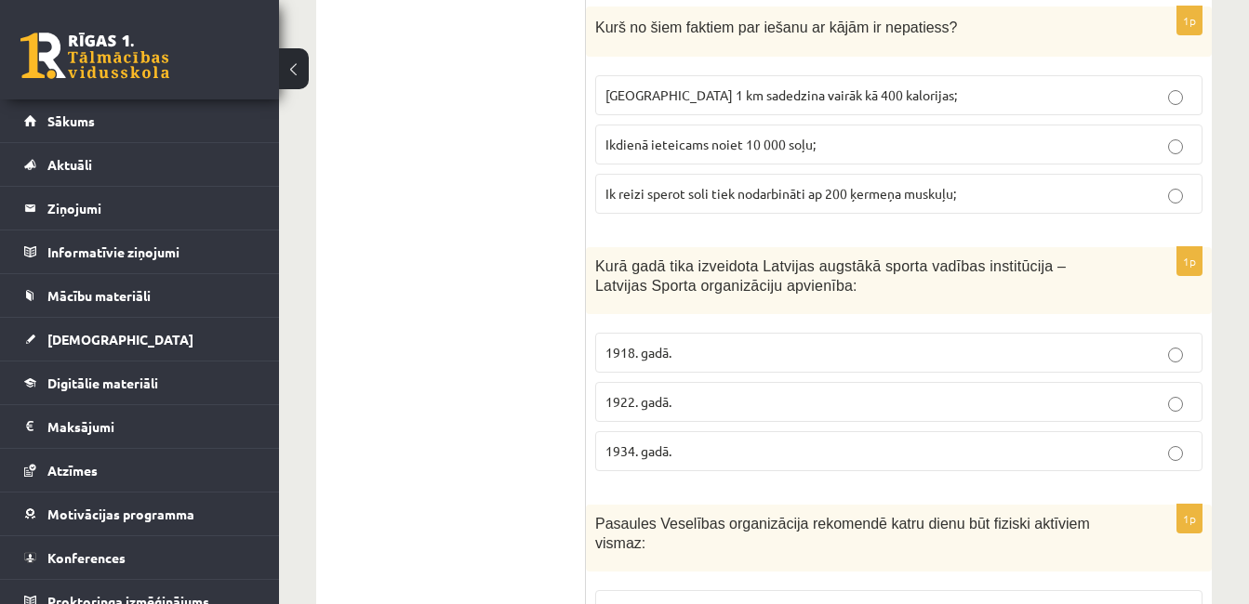
scroll to position [6322, 0]
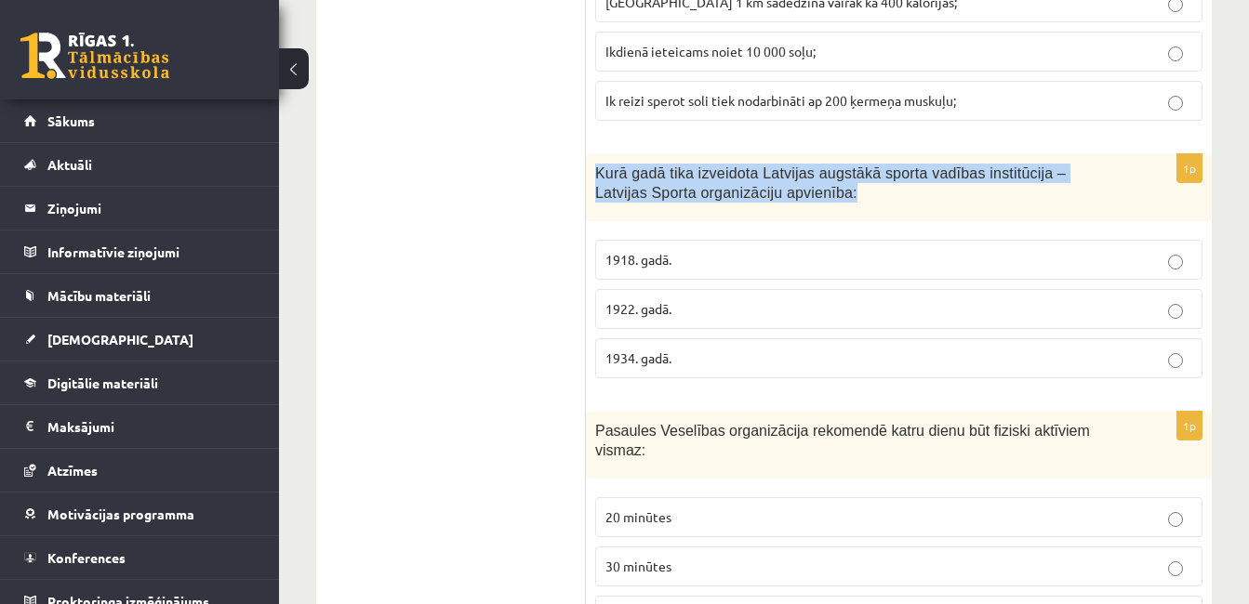
drag, startPoint x: 593, startPoint y: 147, endPoint x: 781, endPoint y: 179, distance: 190.6
click at [781, 179] on div "Kurā gadā tika izveidota Latvijas augstākā sporta vadības institūcija – Latvija…" at bounding box center [899, 187] width 626 height 67
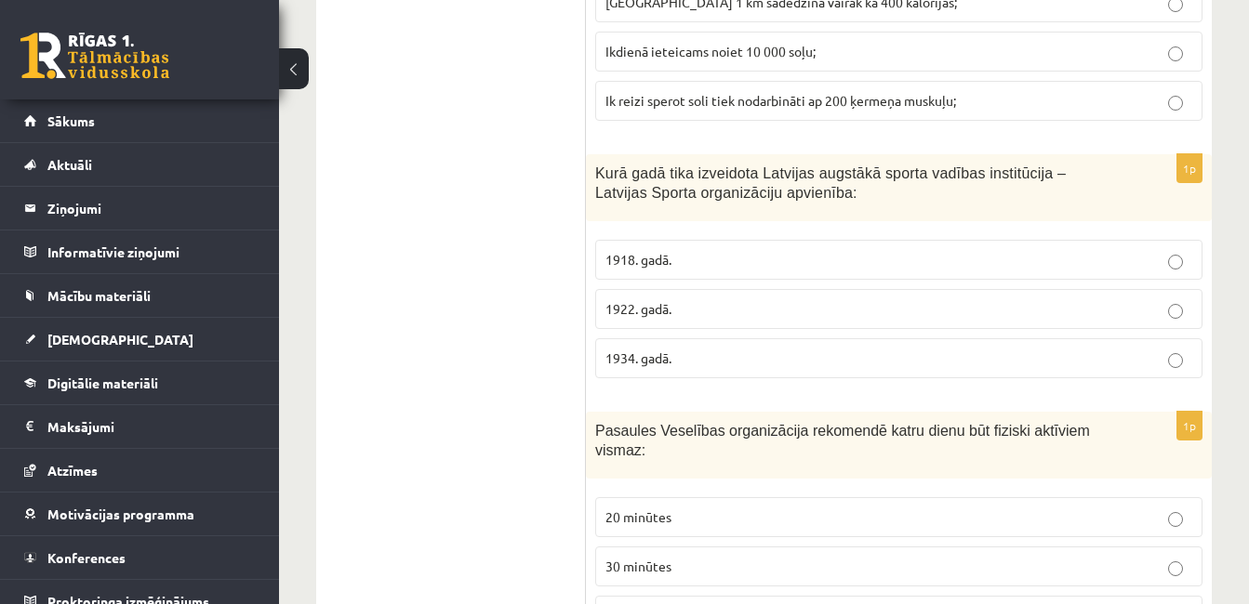
click at [714, 289] on label "1922. gadā." at bounding box center [898, 309] width 607 height 40
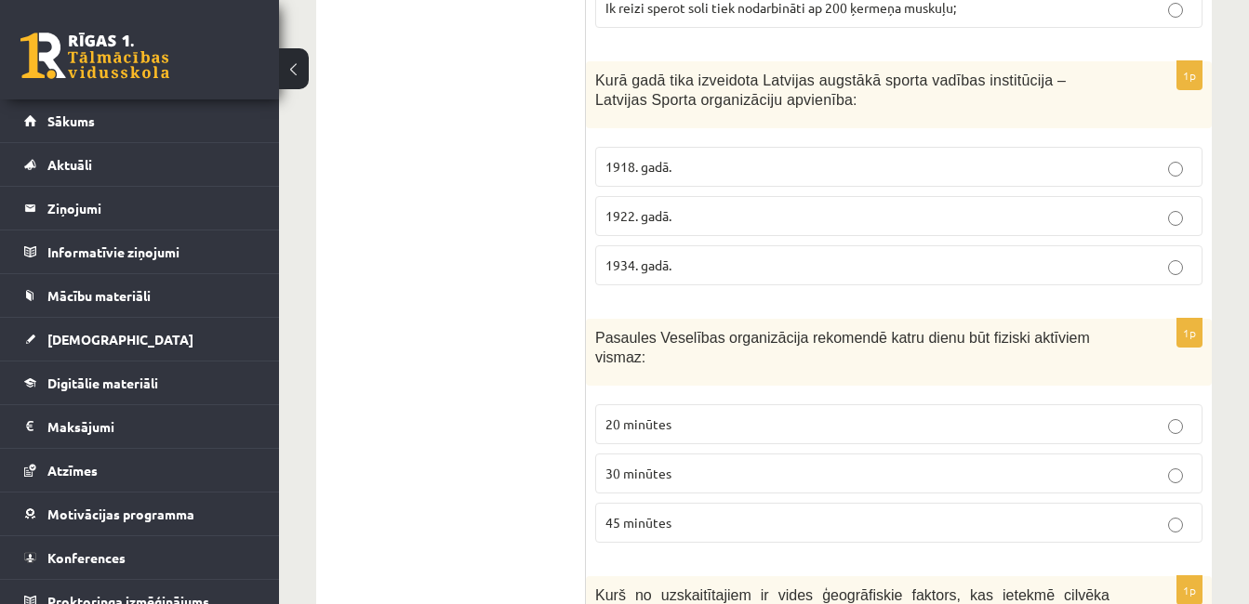
scroll to position [6508, 0]
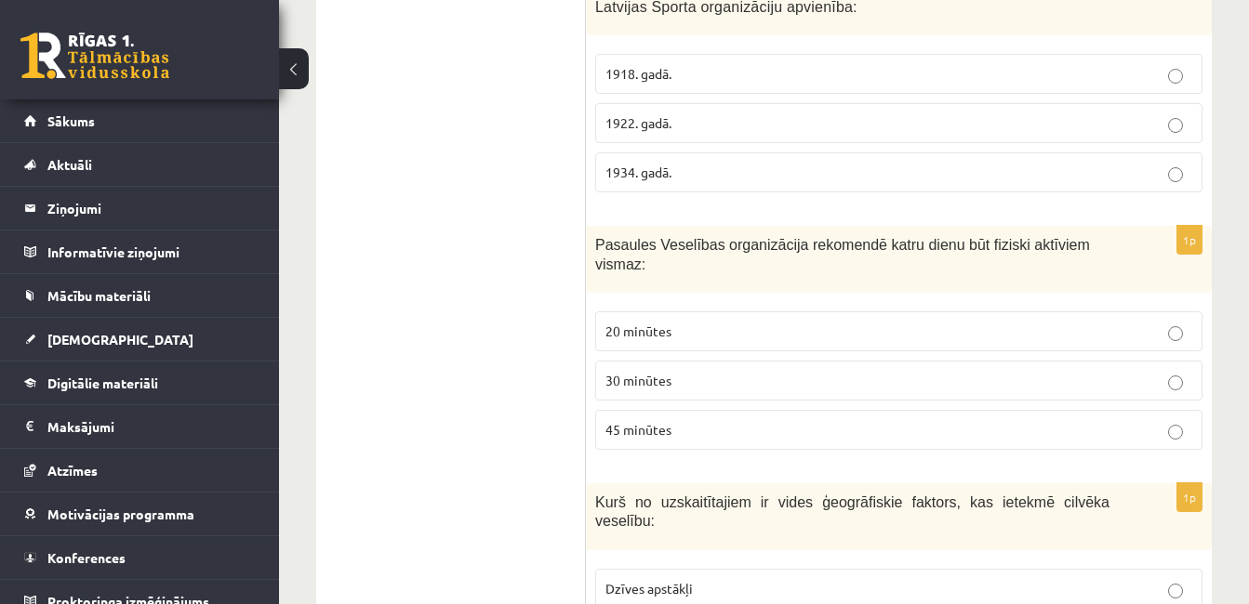
click at [707, 371] on p "30 minūtes" at bounding box center [898, 381] width 587 height 20
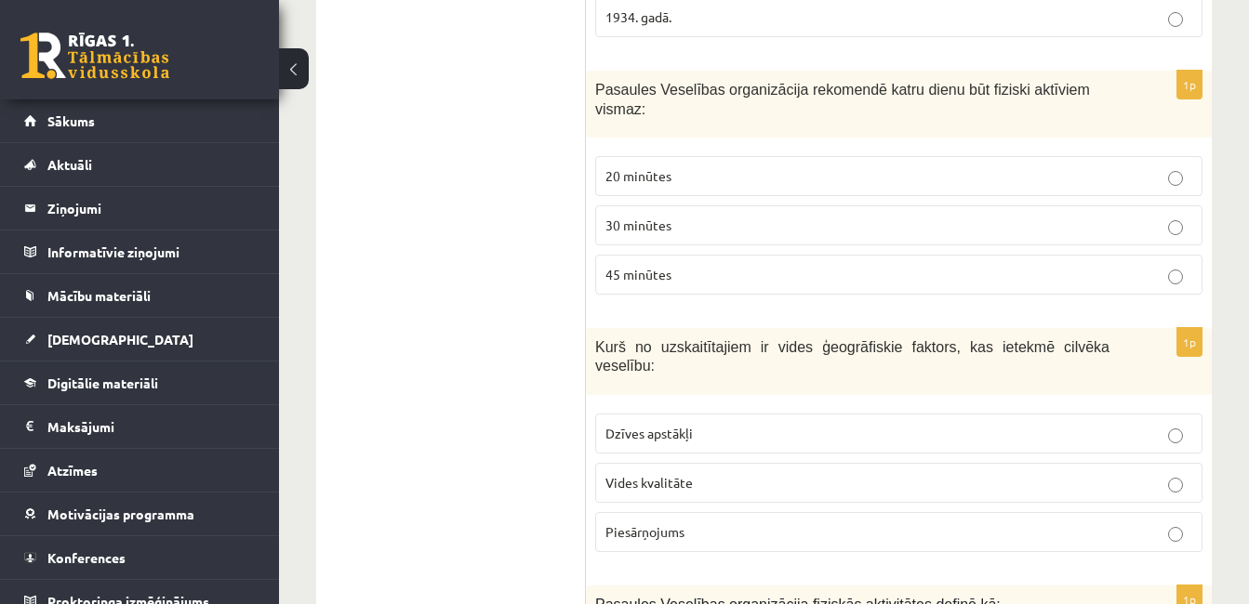
scroll to position [6694, 0]
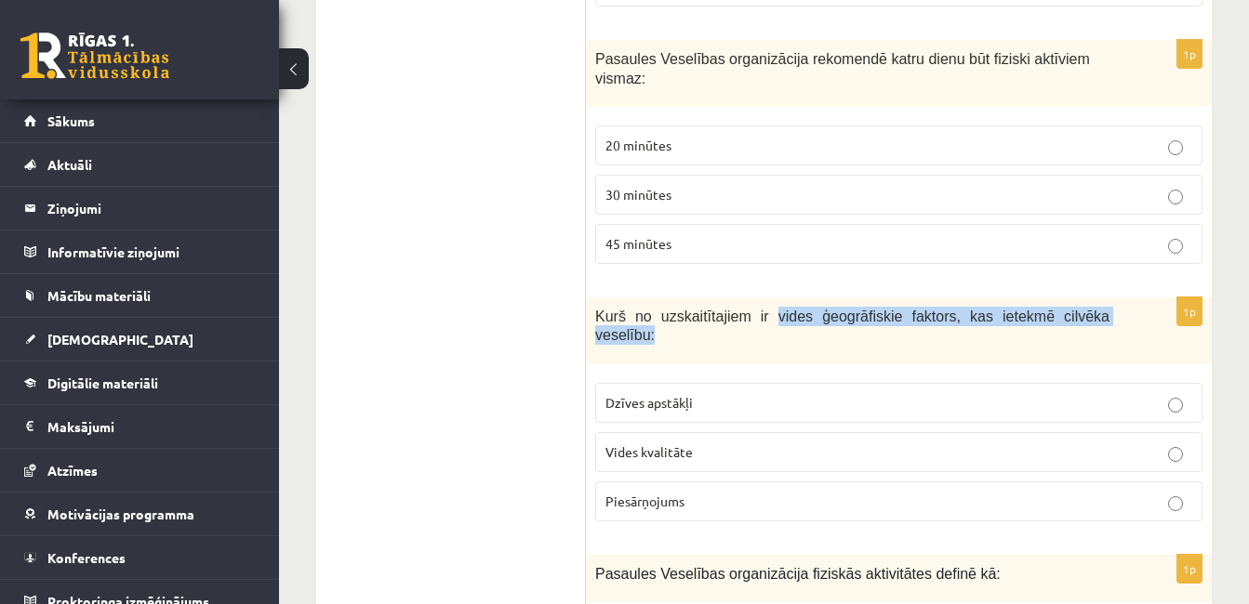
drag, startPoint x: 740, startPoint y: 275, endPoint x: 1073, endPoint y: 256, distance: 333.4
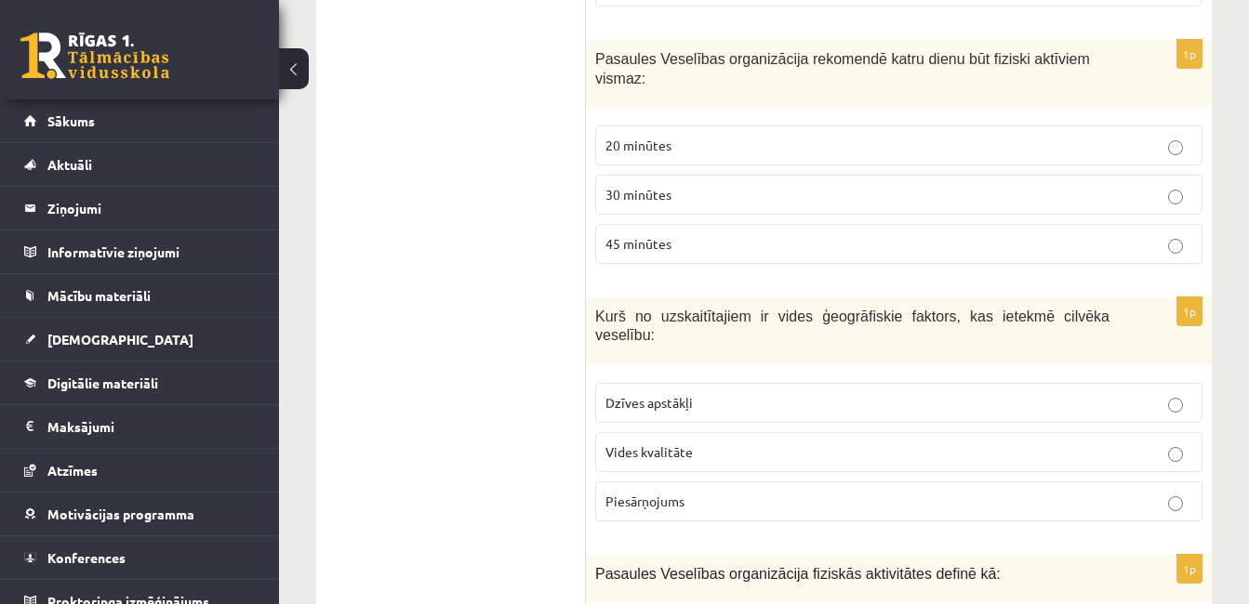
click at [689, 443] on span "Vides kvalitāte" at bounding box center [648, 451] width 87 height 17
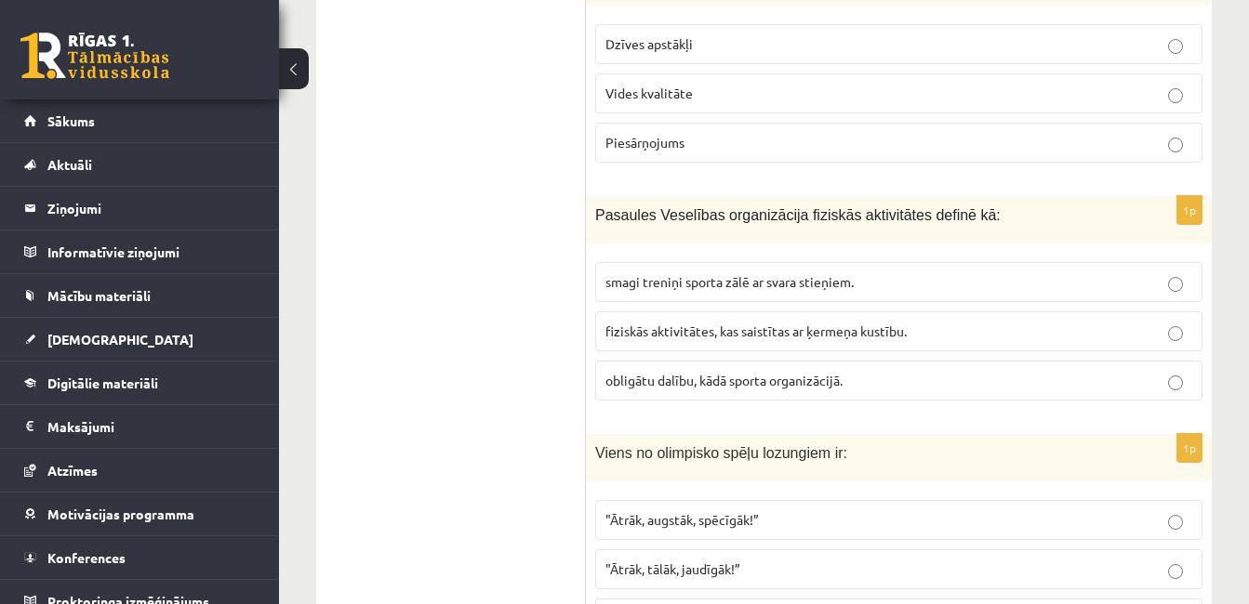
scroll to position [7066, 0]
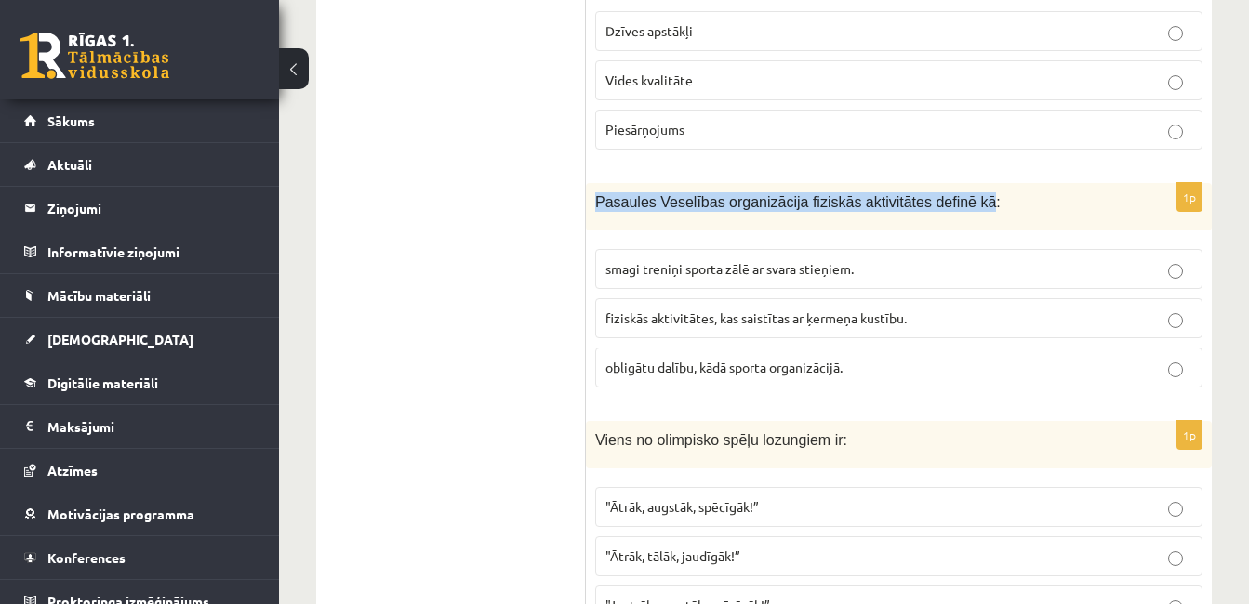
drag, startPoint x: 947, startPoint y: 145, endPoint x: 594, endPoint y: 165, distance: 353.8
click at [594, 183] on div "Pasaules Veselības organizācija fiziskās aktivitātes definē kā:" at bounding box center [899, 206] width 626 height 47
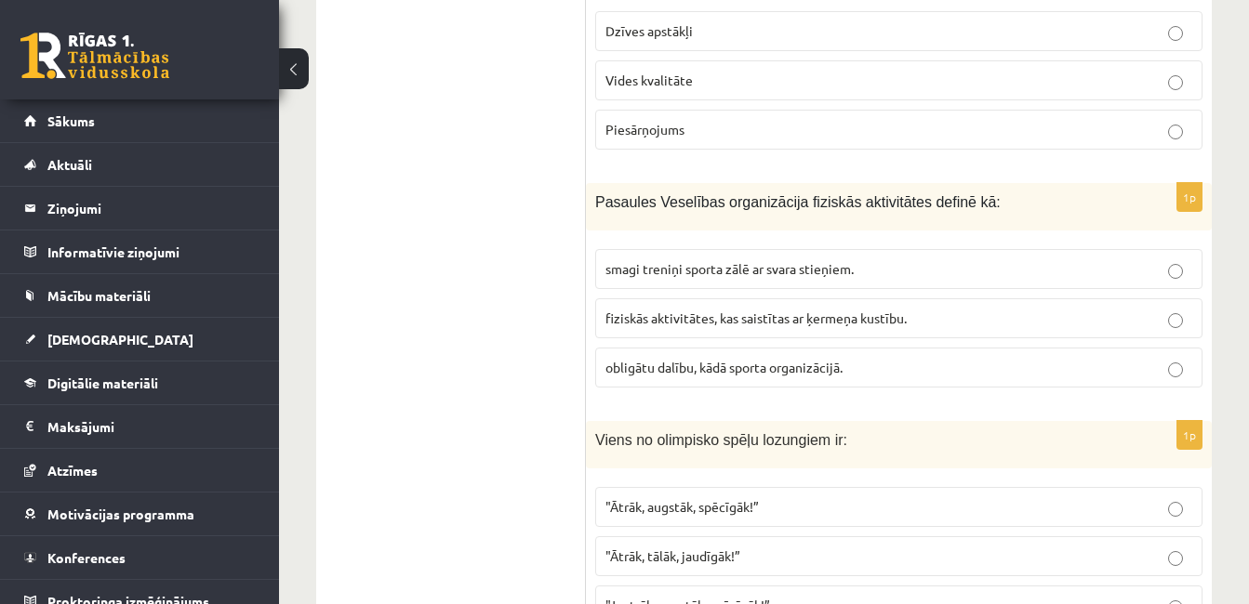
click at [692, 310] on span "fiziskās aktivitātes, kas saistītas ar ķermeņa kustību." at bounding box center [755, 318] width 301 height 17
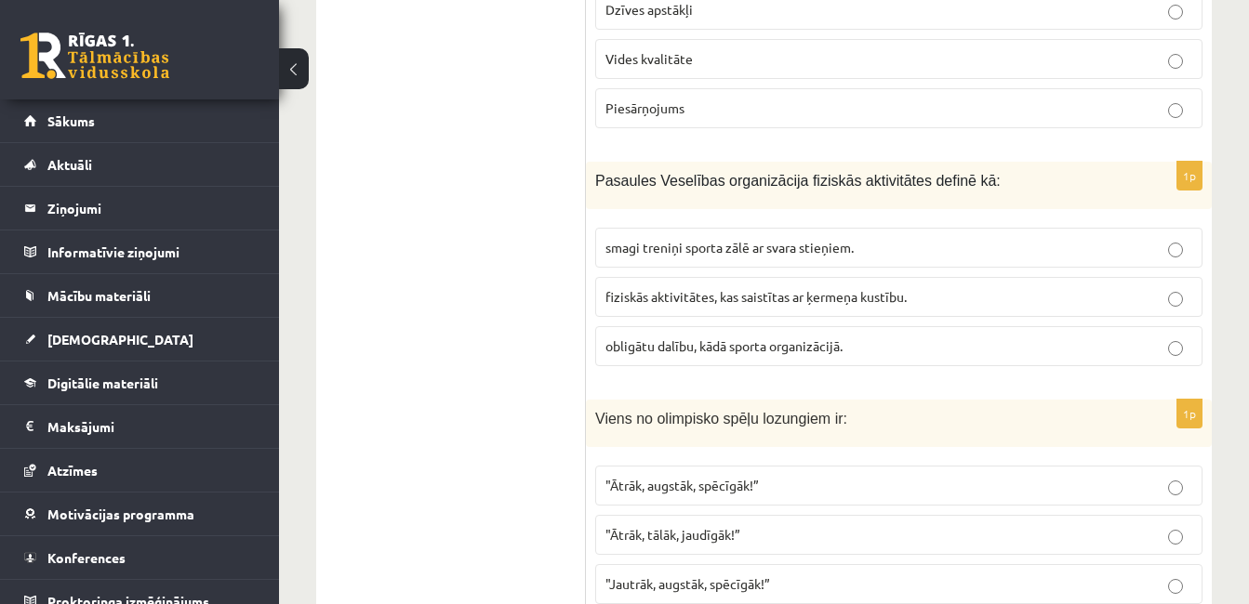
scroll to position [7101, 0]
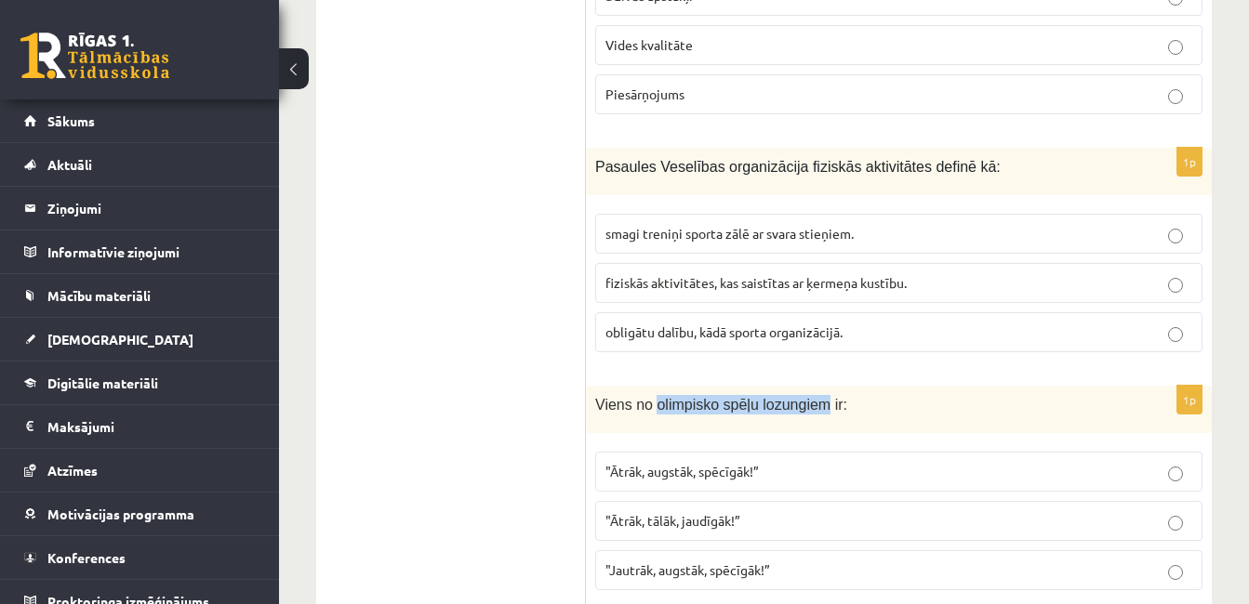
drag, startPoint x: 662, startPoint y: 350, endPoint x: 805, endPoint y: 347, distance: 143.2
click at [805, 397] on span "Viens no olimpisko spēļu lozungiem ir:" at bounding box center [721, 405] width 252 height 16
click at [641, 463] on span ""Ātrāk, augstāk, spēcīgāk!”" at bounding box center [681, 471] width 153 height 17
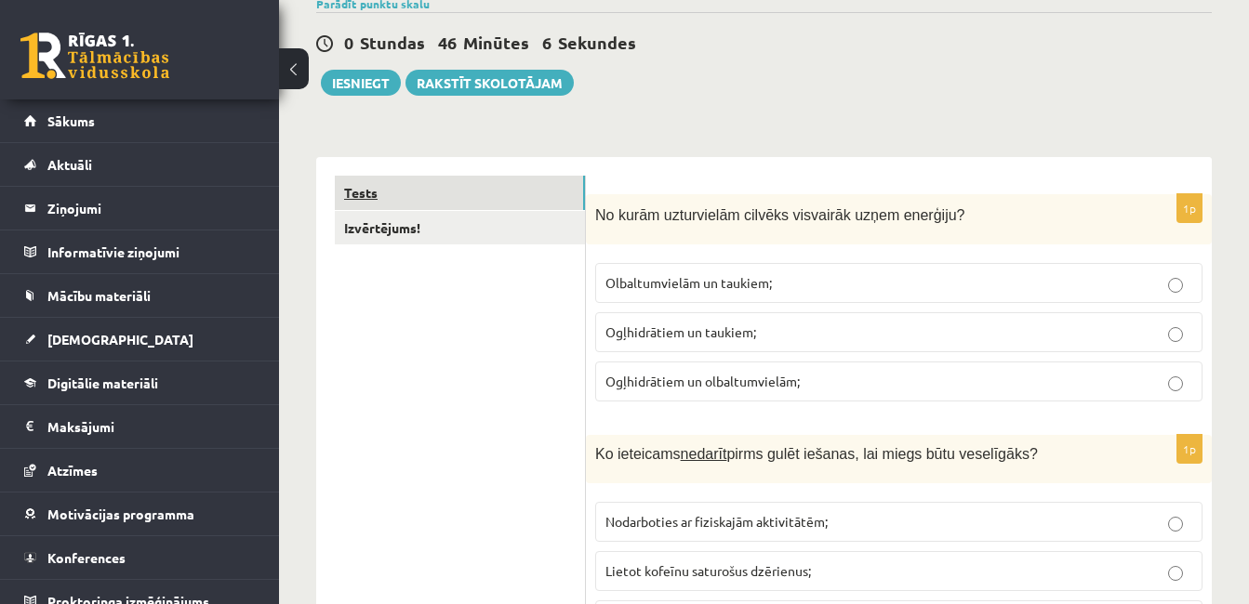
scroll to position [186, 0]
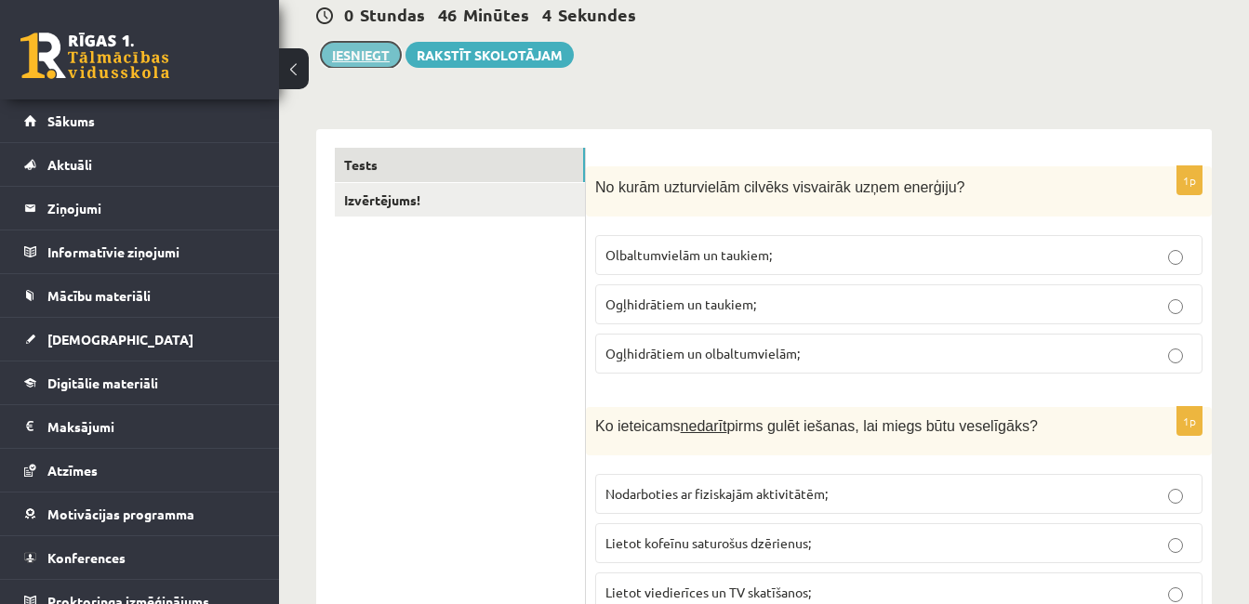
click at [341, 56] on button "Iesniegt" at bounding box center [361, 55] width 80 height 26
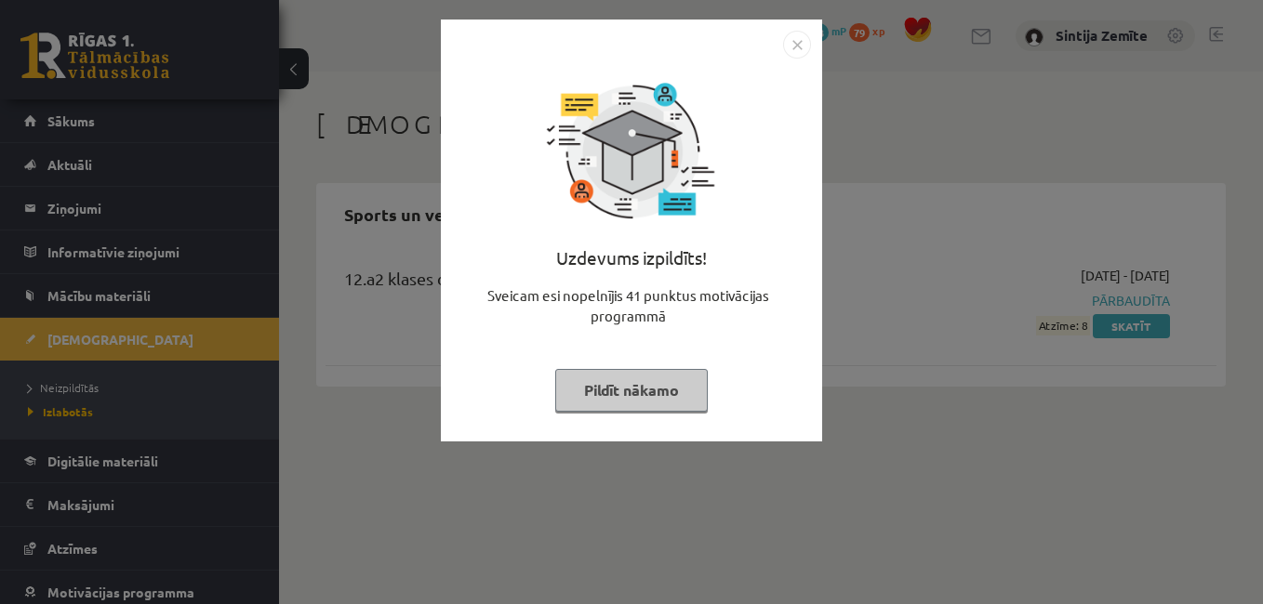
click at [588, 393] on button "Pildīt nākamo" at bounding box center [631, 390] width 152 height 43
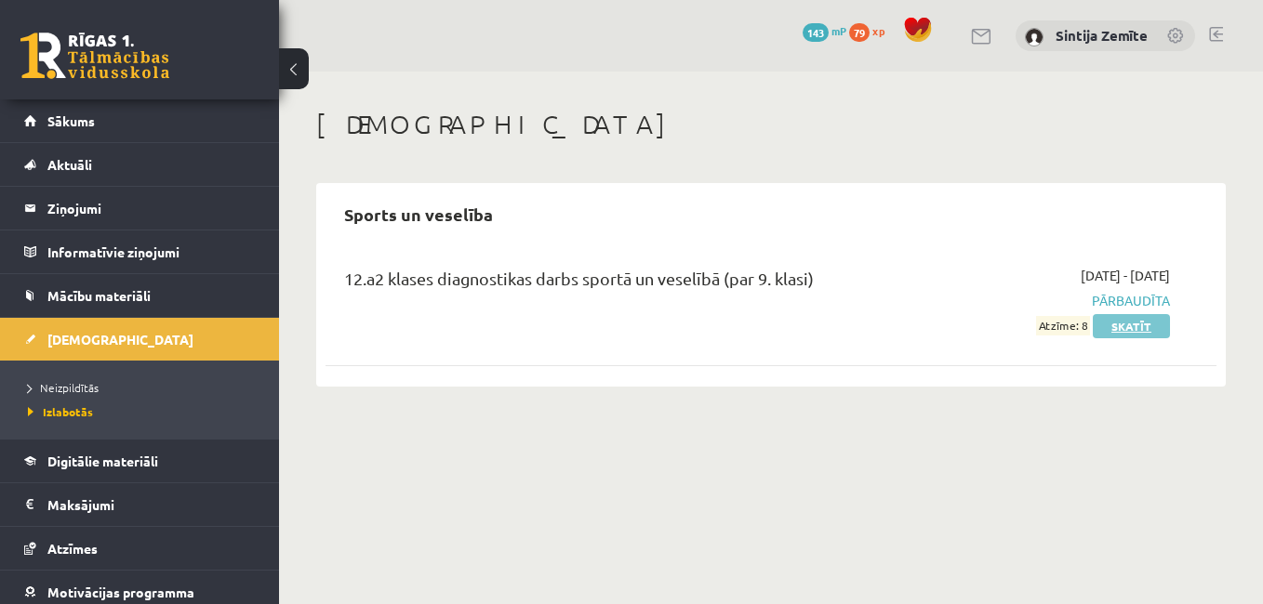
click at [1115, 324] on link "Skatīt" at bounding box center [1130, 326] width 77 height 24
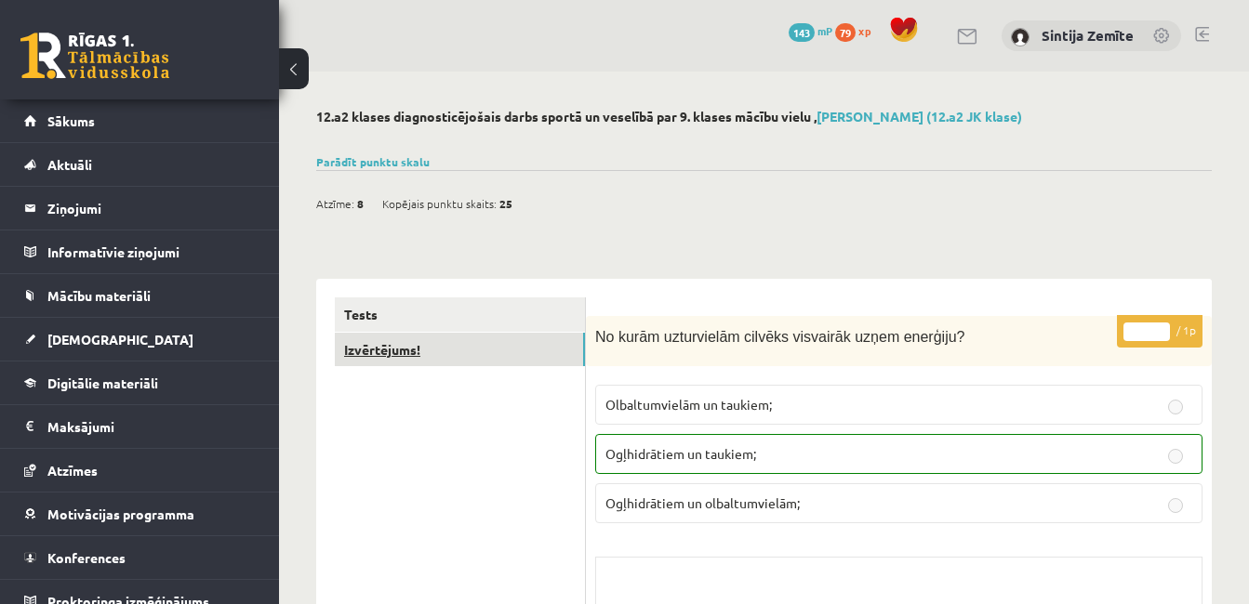
click at [360, 342] on link "Izvērtējums!" at bounding box center [460, 350] width 250 height 34
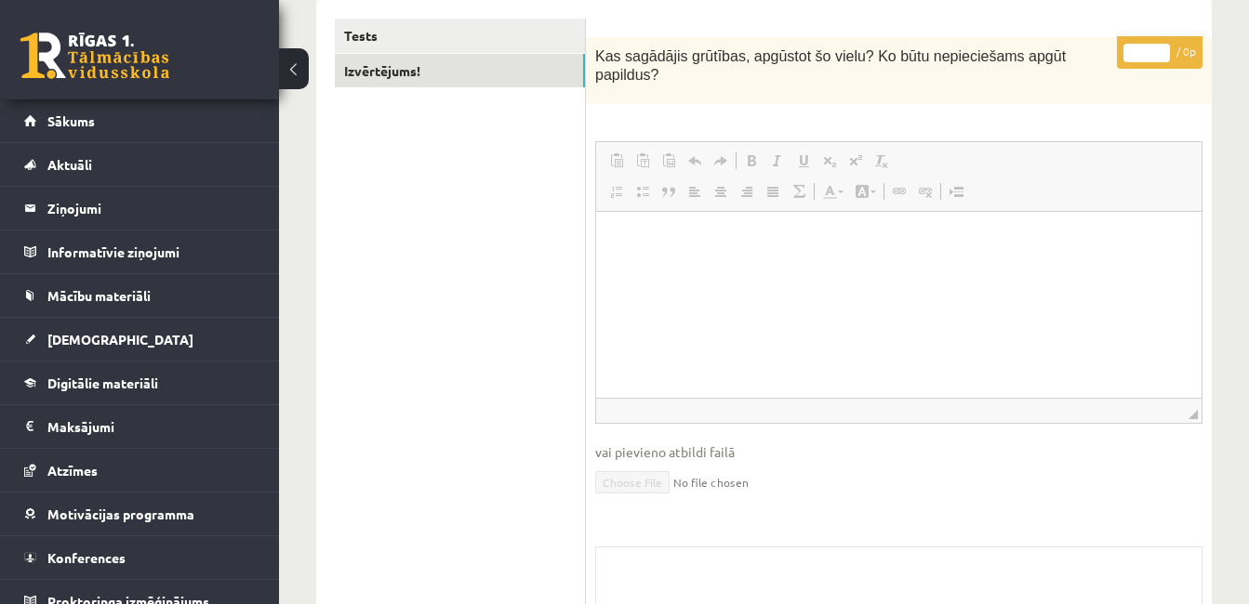
scroll to position [186, 0]
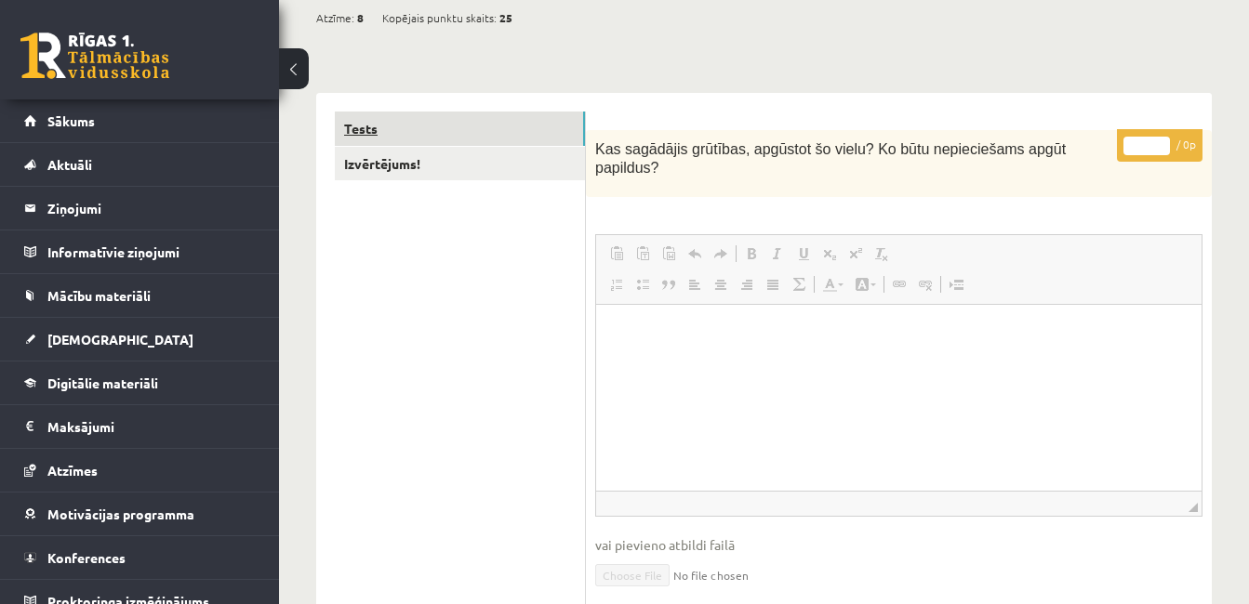
click at [412, 138] on link "Tests" at bounding box center [460, 129] width 250 height 34
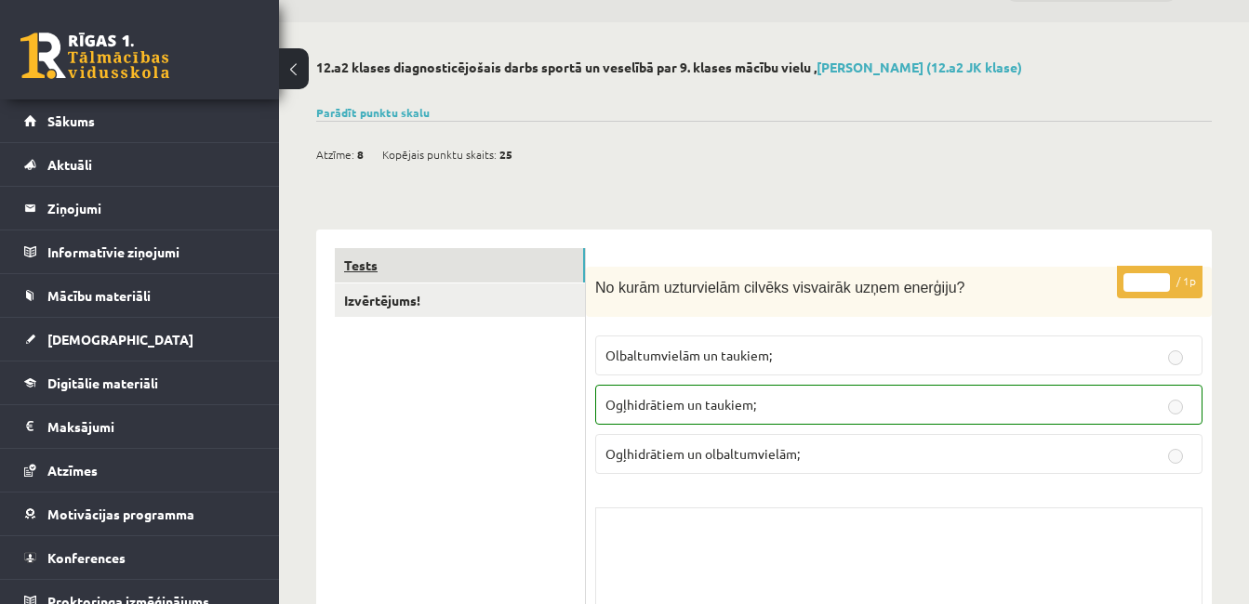
scroll to position [0, 0]
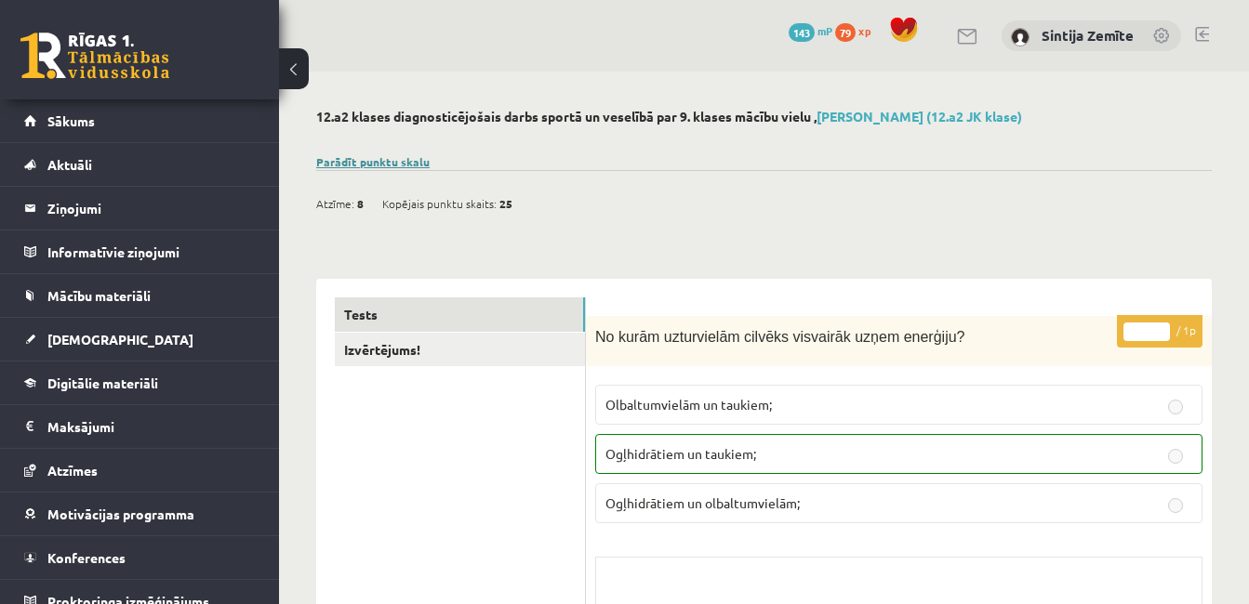
click at [396, 163] on link "Parādīt punktu skalu" at bounding box center [372, 161] width 113 height 15
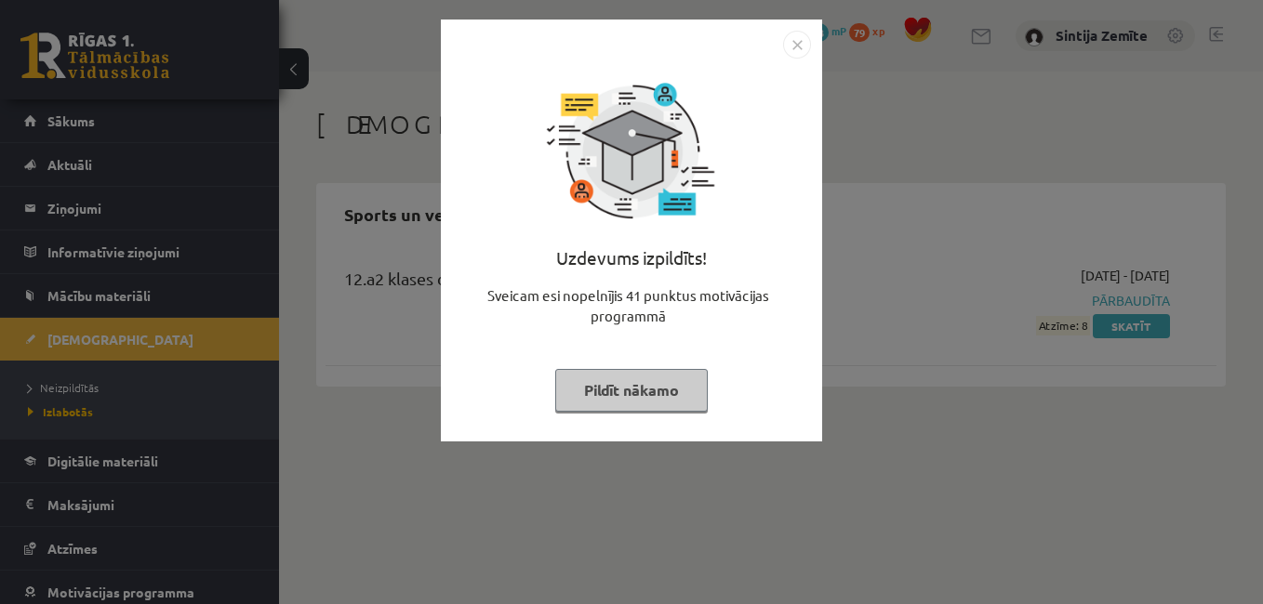
click at [658, 391] on button "Pildīt nākamo" at bounding box center [631, 390] width 152 height 43
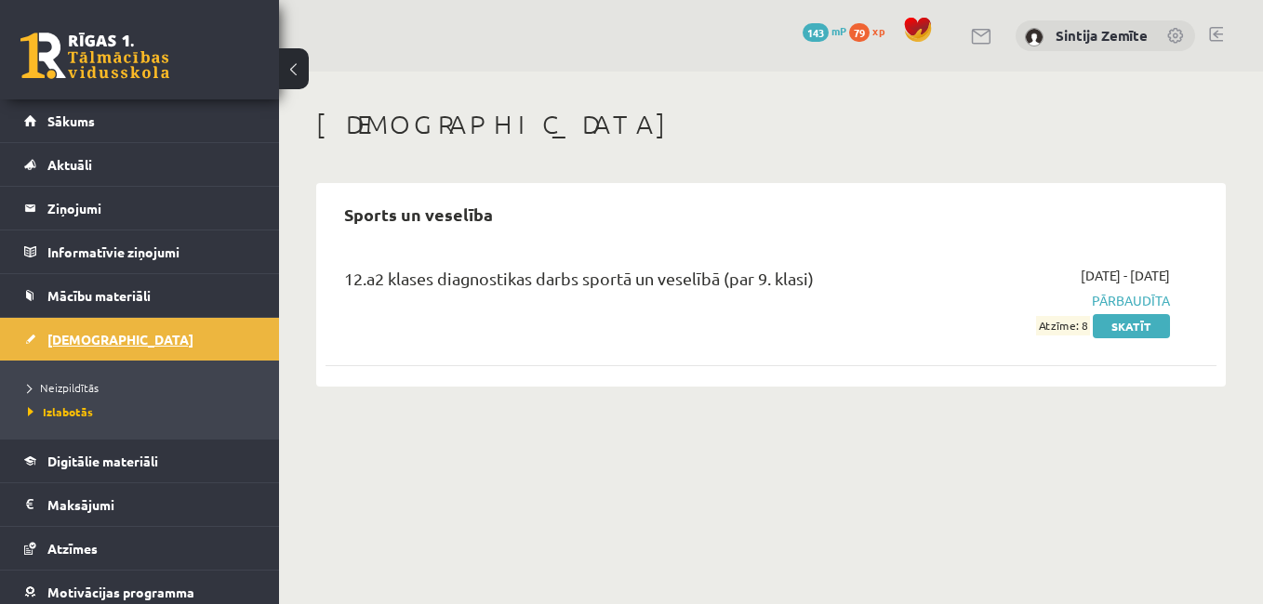
click at [111, 341] on link "[DEMOGRAPHIC_DATA]" at bounding box center [139, 339] width 231 height 43
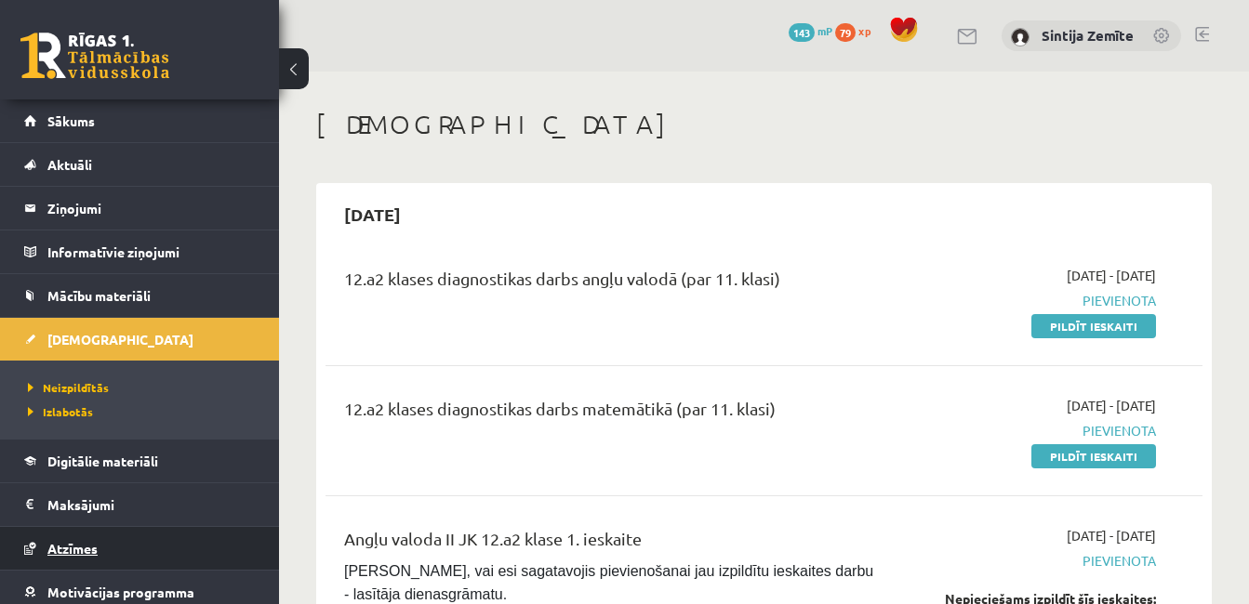
click at [113, 550] on link "Atzīmes" at bounding box center [139, 548] width 231 height 43
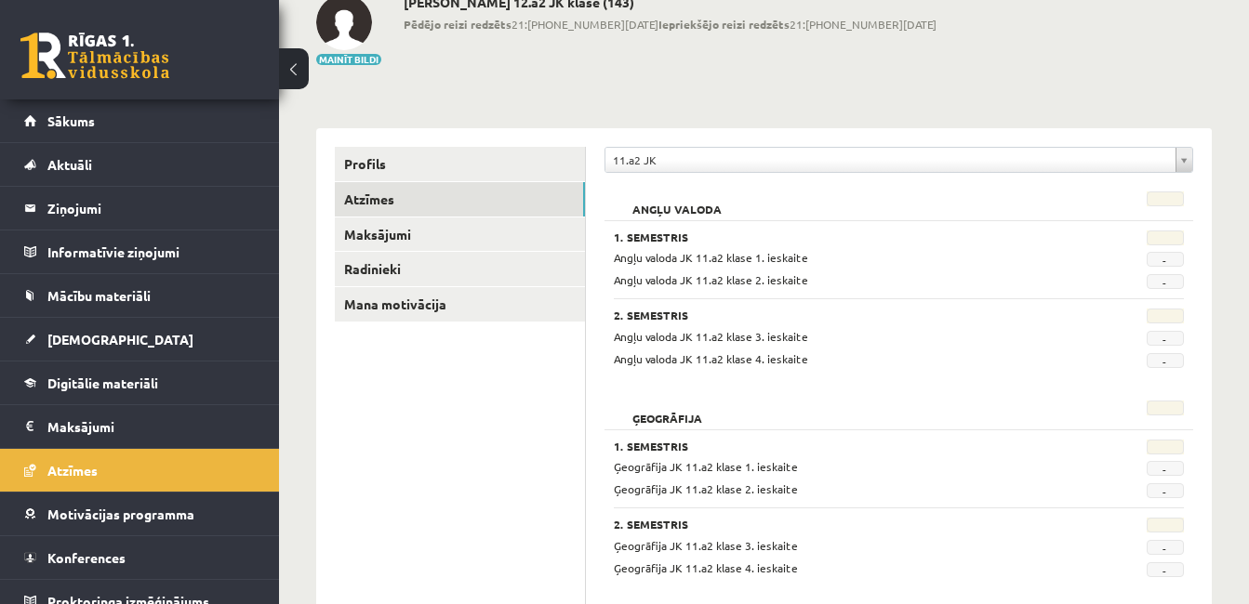
scroll to position [73, 0]
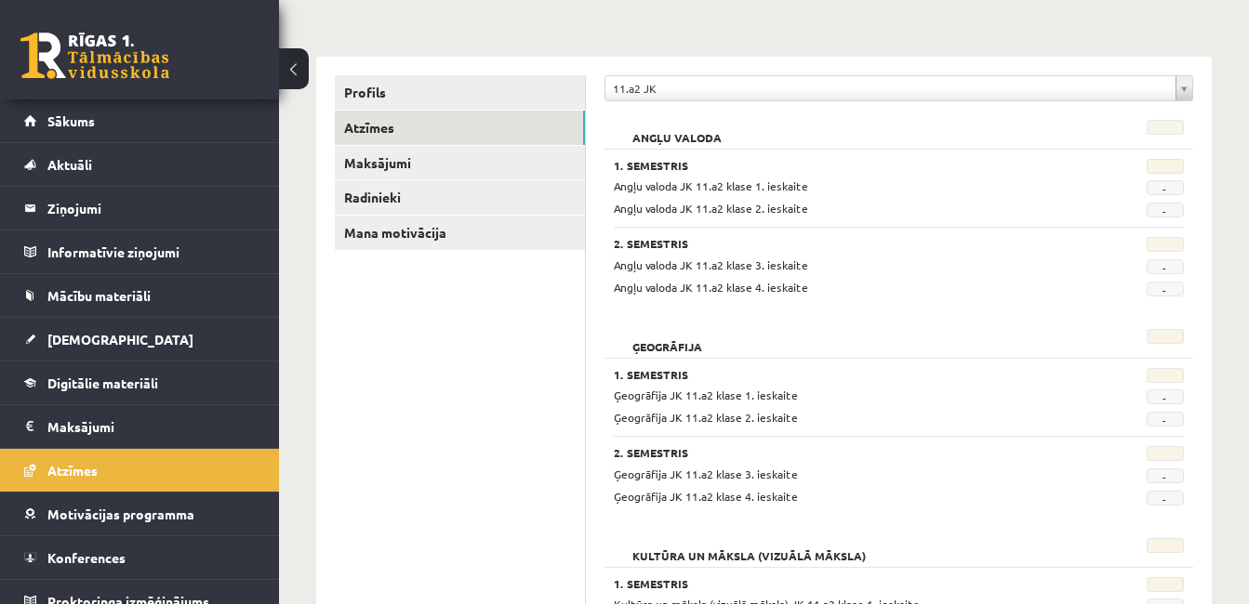
scroll to position [279, 0]
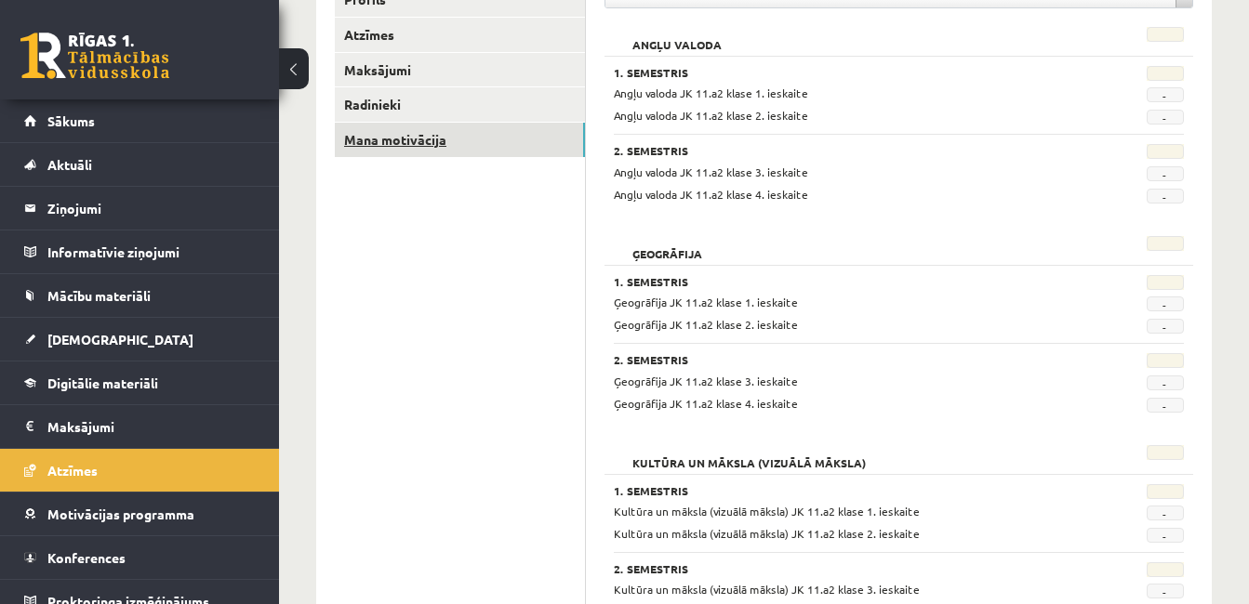
click at [415, 140] on link "Mana motivācija" at bounding box center [460, 140] width 250 height 34
